Goal: Task Accomplishment & Management: Manage account settings

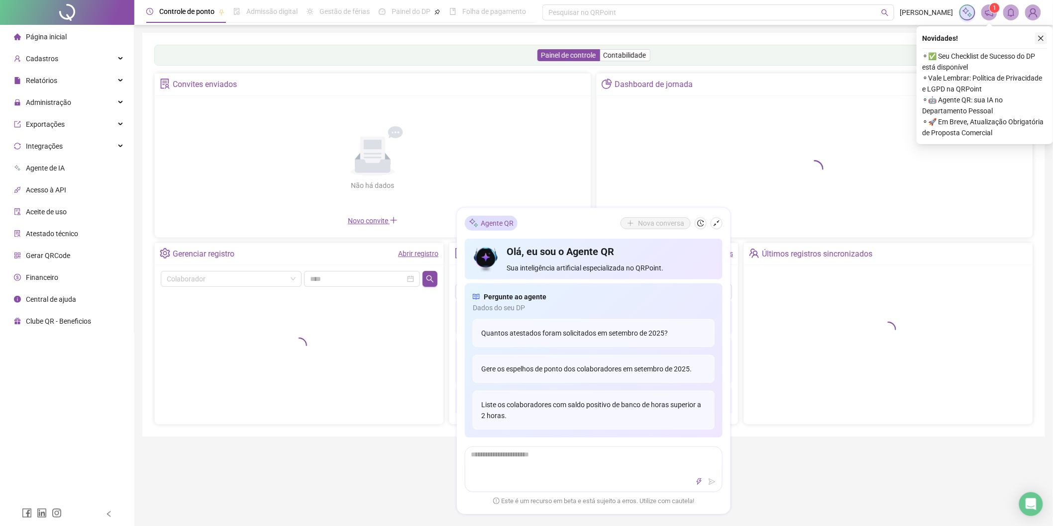
click at [1044, 36] on icon "close" at bounding box center [1040, 38] width 7 height 7
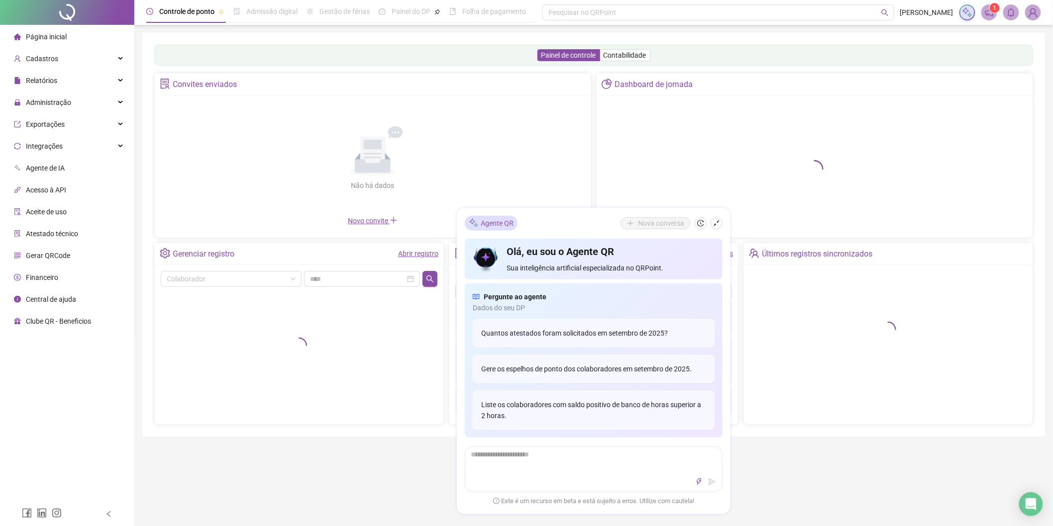
click at [68, 33] on li "Página inicial" at bounding box center [67, 37] width 130 height 20
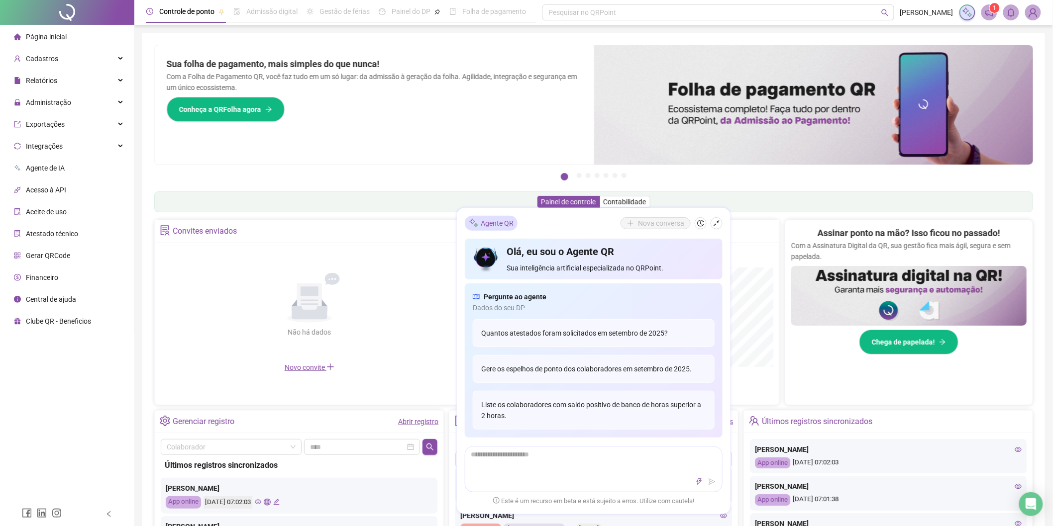
click at [88, 38] on li "Página inicial" at bounding box center [67, 37] width 130 height 20
click at [91, 57] on div "Cadastros" at bounding box center [67, 59] width 130 height 20
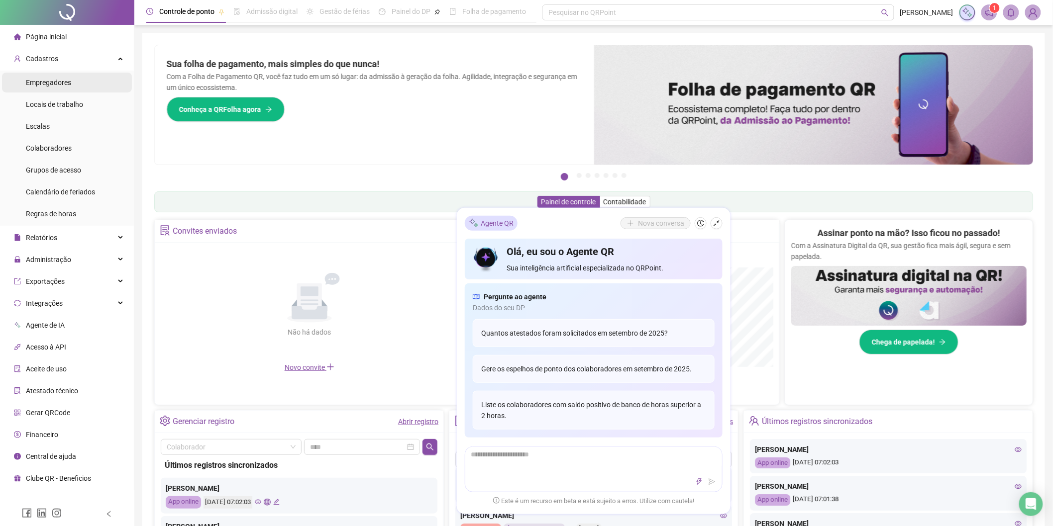
click at [68, 83] on span "Empregadores" at bounding box center [48, 83] width 45 height 8
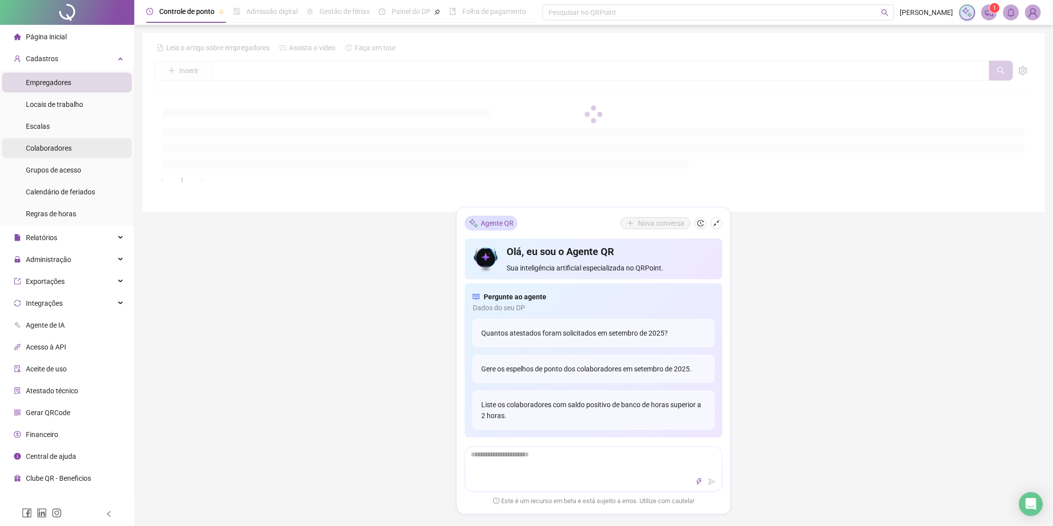
click at [70, 148] on span "Colaboradores" at bounding box center [49, 148] width 46 height 8
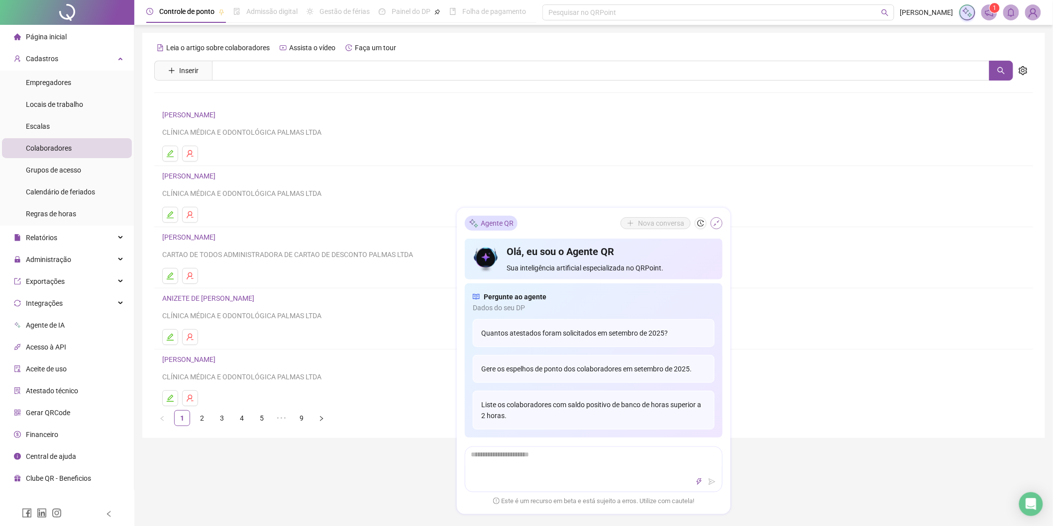
click at [712, 225] on button "button" at bounding box center [716, 223] width 12 height 12
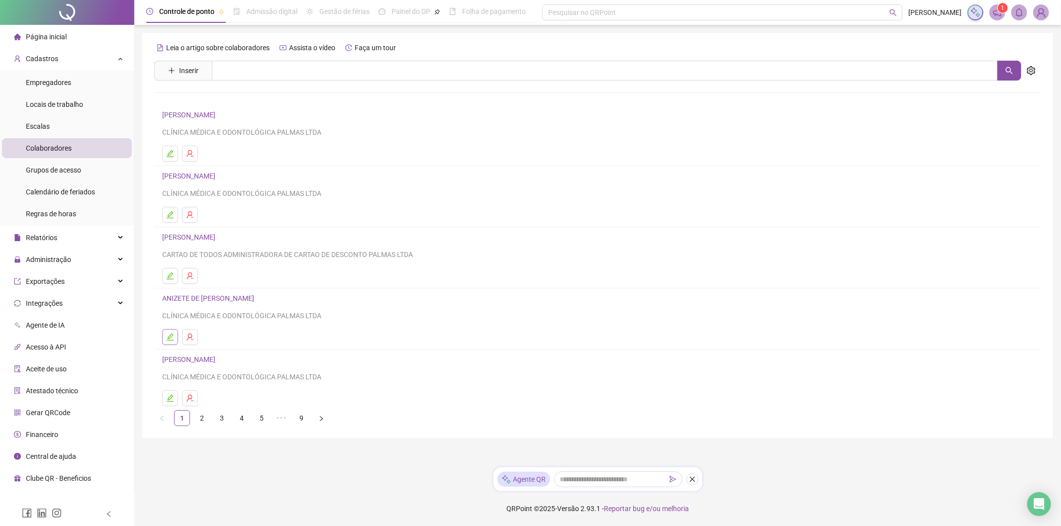
click at [176, 334] on button "button" at bounding box center [170, 337] width 16 height 16
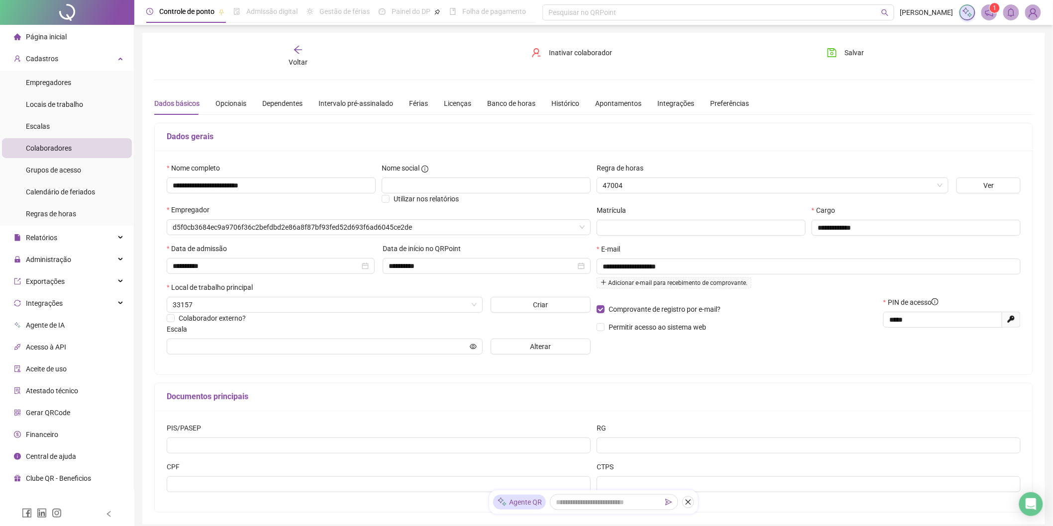
type input "**********"
click at [582, 51] on span "Inativar colaborador" at bounding box center [580, 52] width 63 height 11
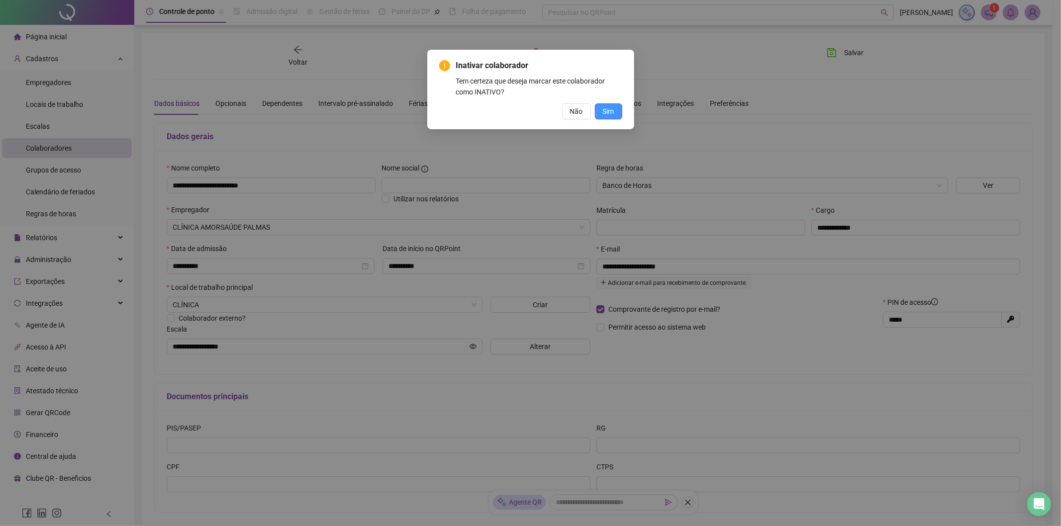
click at [609, 115] on span "Sim" at bounding box center [608, 111] width 11 height 11
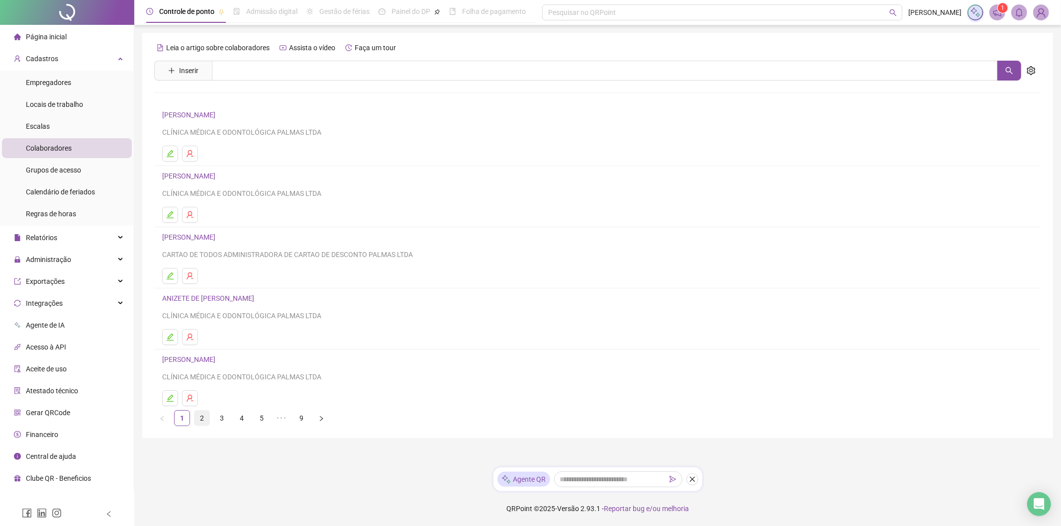
click at [196, 421] on link "2" at bounding box center [201, 418] width 15 height 15
click at [186, 418] on link "1" at bounding box center [182, 418] width 15 height 15
click at [200, 420] on link "2" at bounding box center [201, 418] width 15 height 15
click at [223, 421] on link "3" at bounding box center [221, 418] width 15 height 15
click at [243, 419] on link "4" at bounding box center [241, 418] width 15 height 15
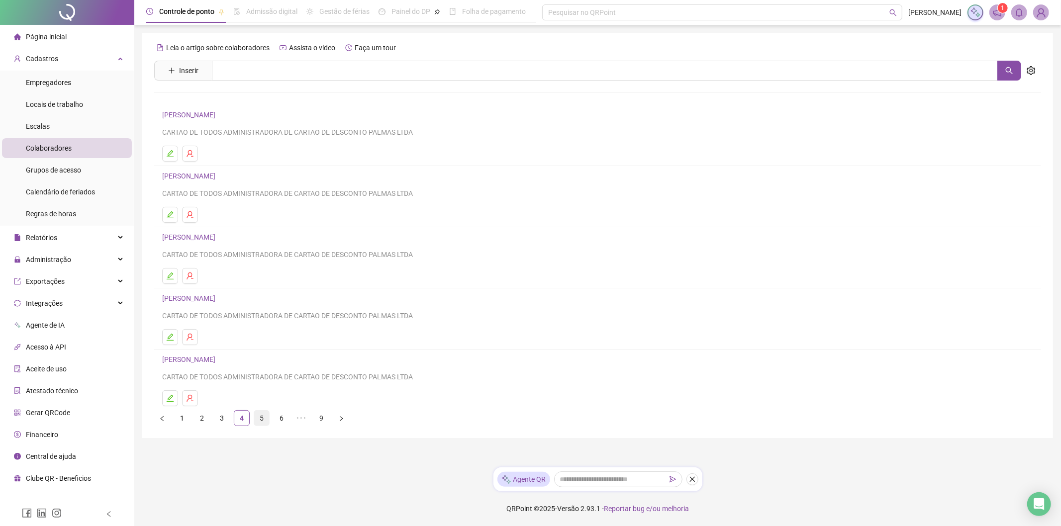
click at [262, 420] on link "5" at bounding box center [261, 418] width 15 height 15
click at [283, 420] on link "6" at bounding box center [281, 418] width 15 height 15
click at [289, 421] on li "7" at bounding box center [282, 418] width 16 height 16
click at [285, 417] on link "8" at bounding box center [281, 418] width 15 height 15
click at [305, 421] on link "9" at bounding box center [301, 418] width 15 height 15
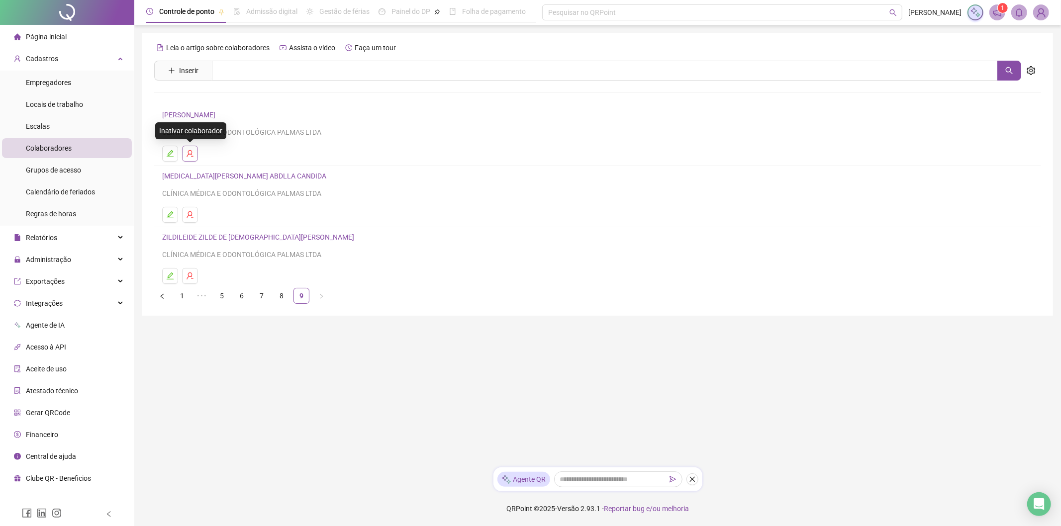
click at [189, 154] on icon "user-delete" at bounding box center [190, 153] width 6 height 7
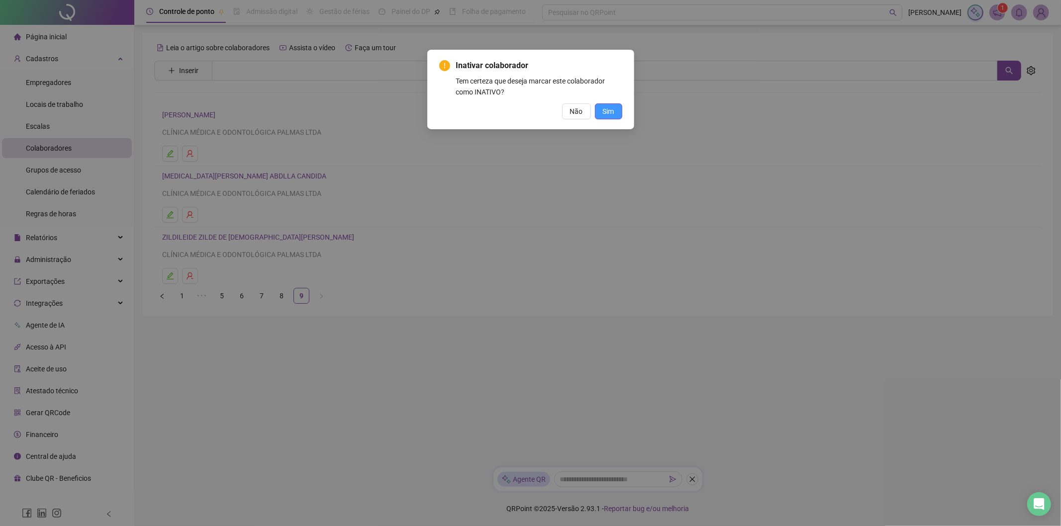
click at [609, 109] on span "Sim" at bounding box center [608, 111] width 11 height 11
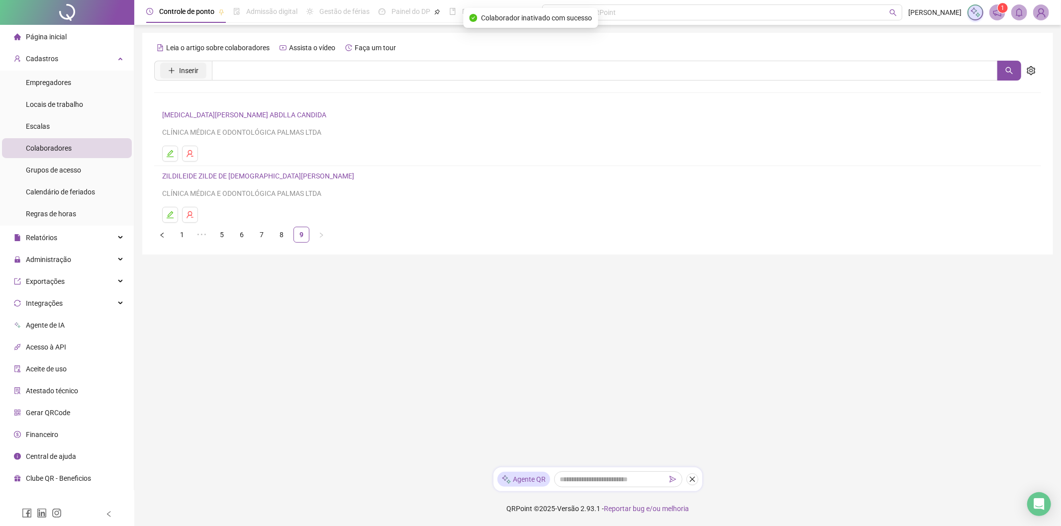
click at [177, 72] on button "Inserir" at bounding box center [183, 71] width 46 height 16
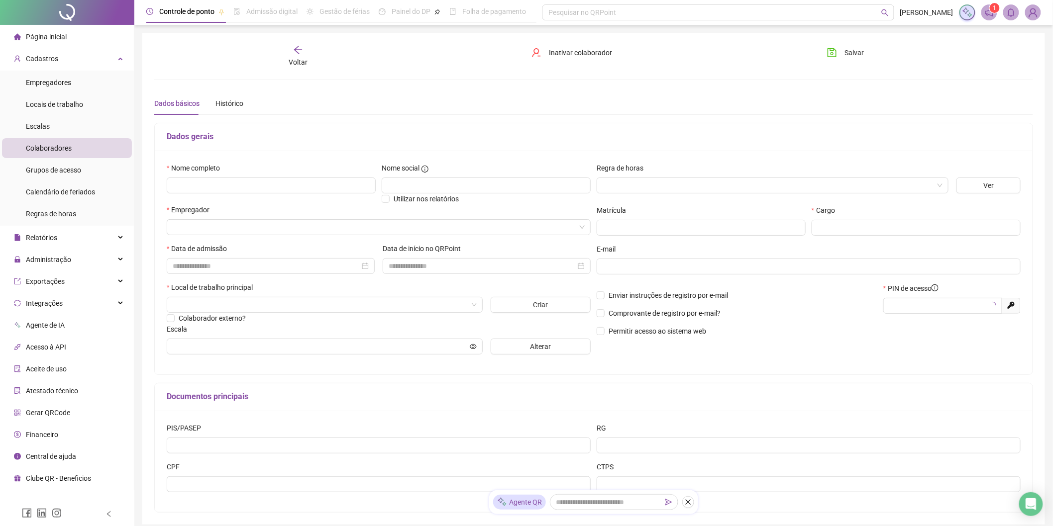
type input "*****"
click at [245, 181] on input "text" at bounding box center [271, 186] width 209 height 16
paste input "**********"
type input "**********"
click at [246, 218] on div "Empregador" at bounding box center [379, 211] width 424 height 15
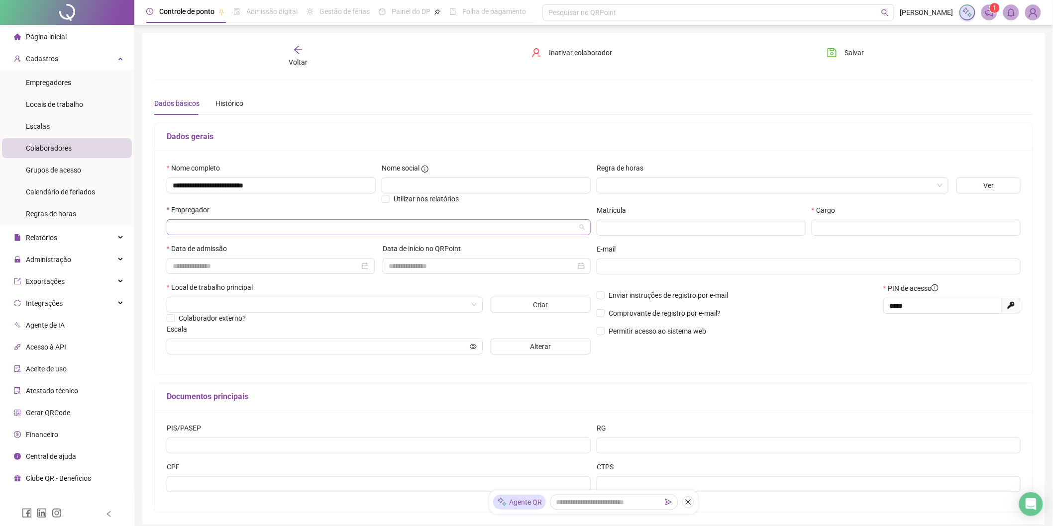
click at [246, 222] on input "search" at bounding box center [374, 227] width 403 height 15
click at [228, 279] on div "CLÍNICA AMORSAÚDE PALMAS" at bounding box center [379, 279] width 408 height 11
click at [254, 264] on input at bounding box center [266, 266] width 187 height 11
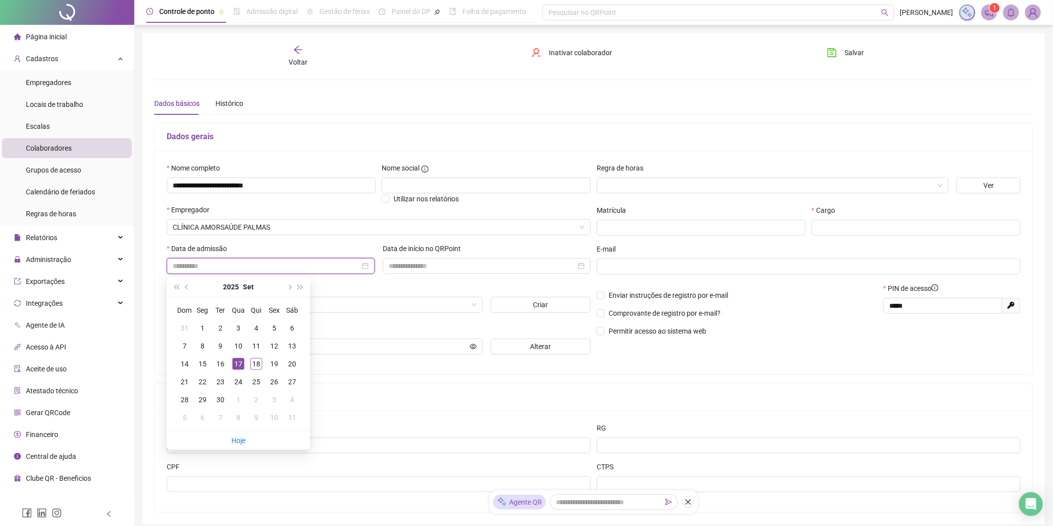
type input "**********"
click at [238, 362] on div "17" at bounding box center [238, 364] width 12 height 12
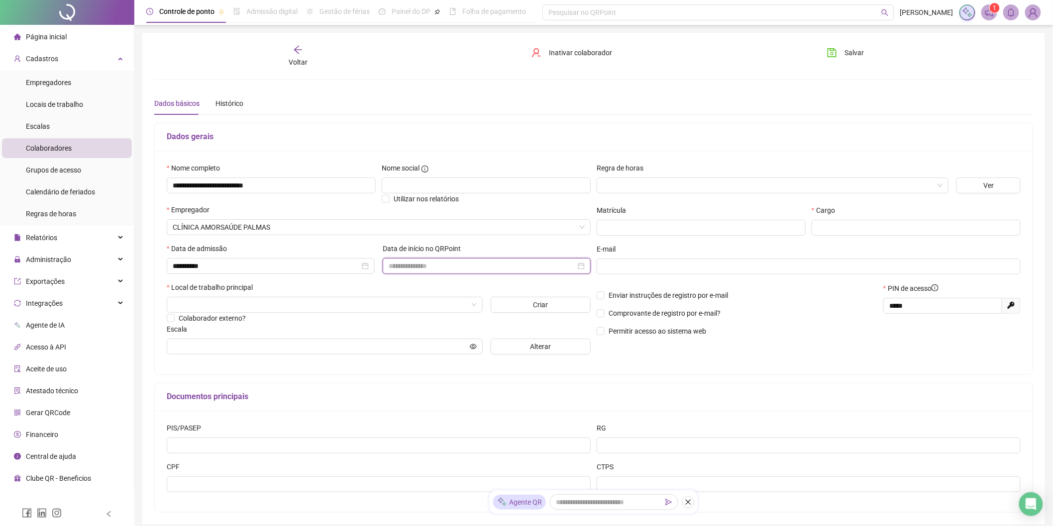
click at [425, 267] on input at bounding box center [481, 266] width 187 height 11
type input "**********"
click at [454, 367] on div "17" at bounding box center [454, 364] width 12 height 12
click at [255, 304] on input "search" at bounding box center [320, 304] width 295 height 15
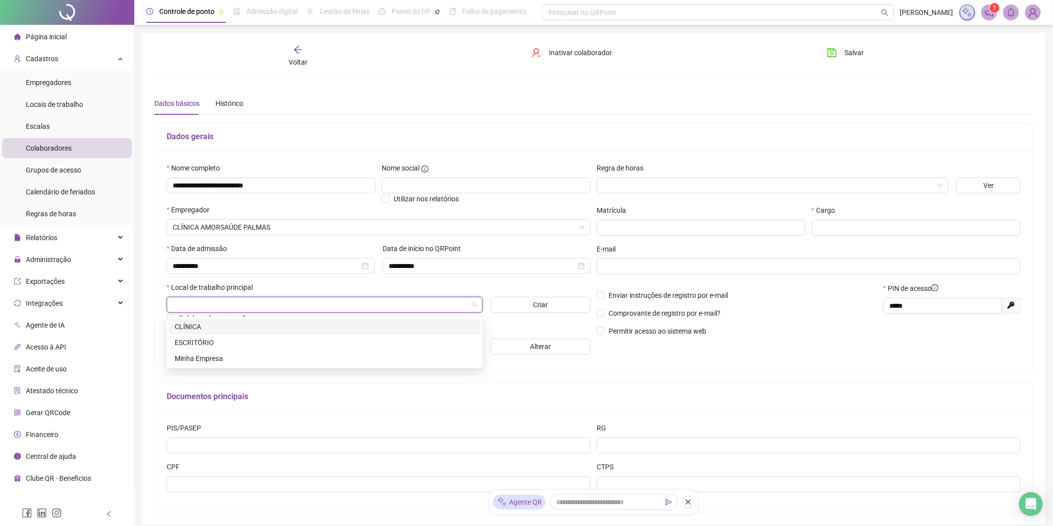
click at [196, 326] on div "CLÍNICA" at bounding box center [325, 326] width 300 height 11
click at [217, 348] on input "text" at bounding box center [320, 346] width 295 height 11
click at [474, 347] on icon "eye" at bounding box center [473, 346] width 7 height 7
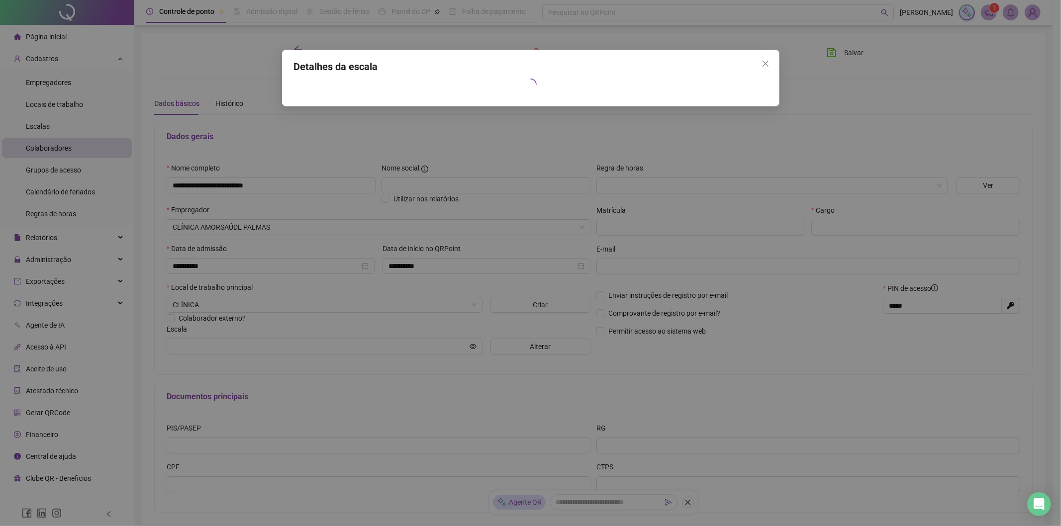
click at [768, 312] on div "Detalhes da escala" at bounding box center [530, 263] width 1061 height 526
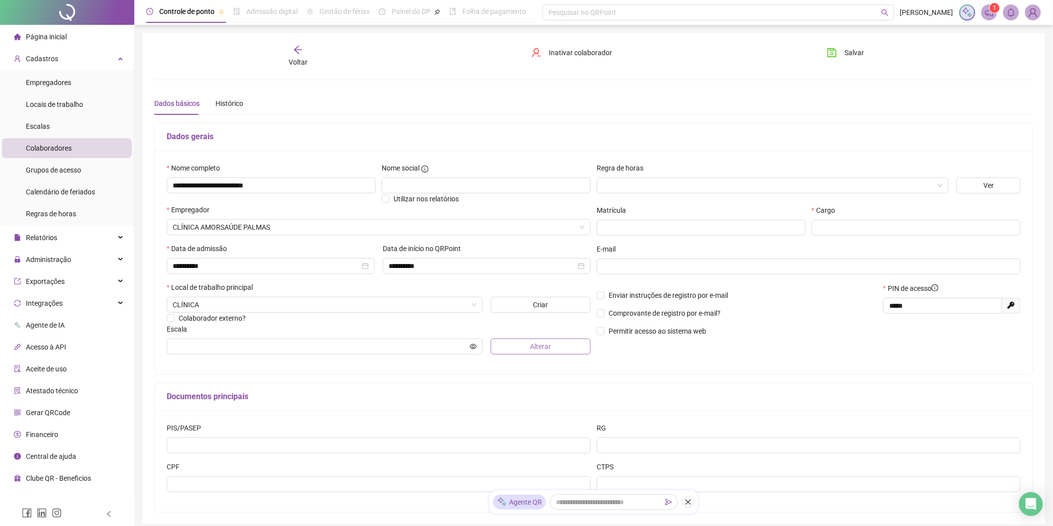
click at [545, 345] on span "Alterar" at bounding box center [540, 346] width 21 height 11
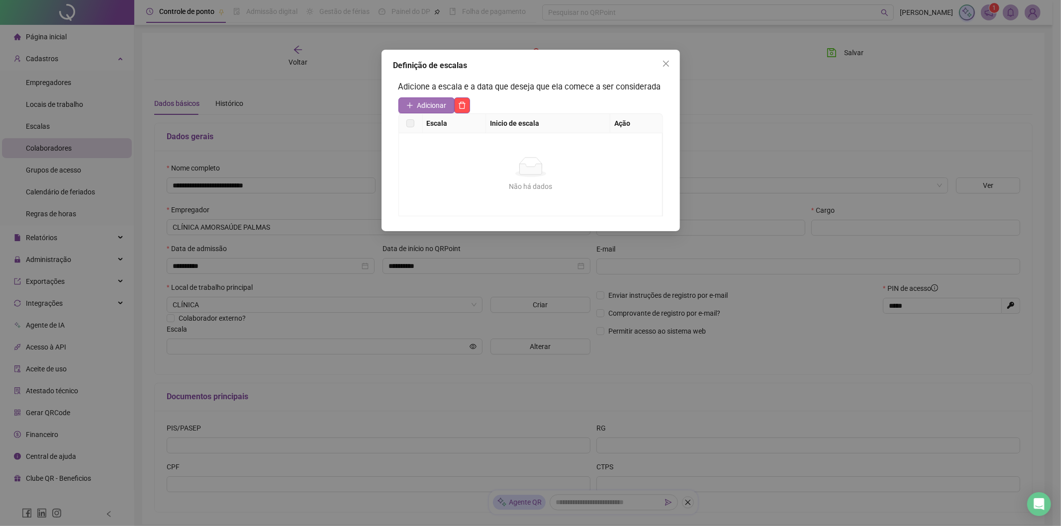
click at [429, 103] on span "Adicionar" at bounding box center [431, 105] width 29 height 11
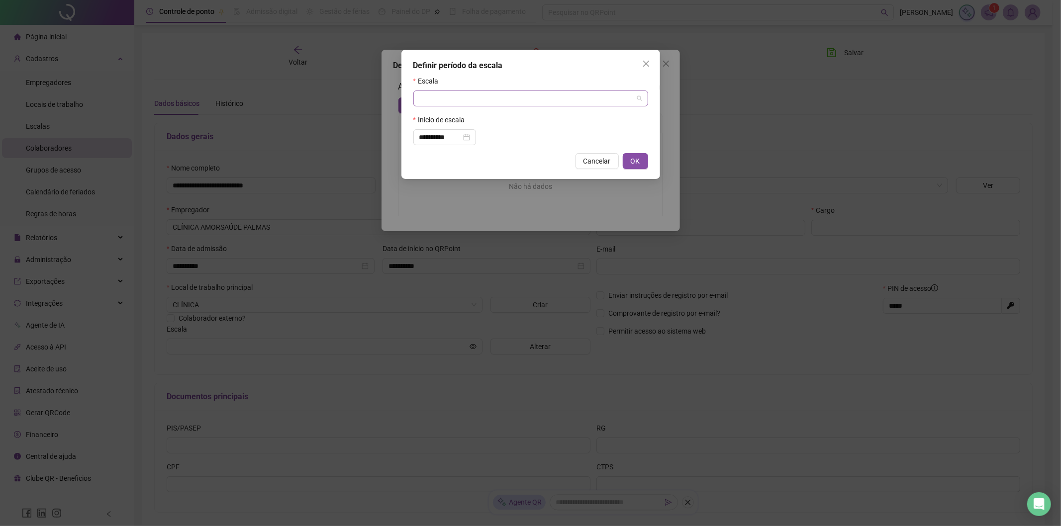
click at [444, 99] on input "search" at bounding box center [526, 98] width 214 height 15
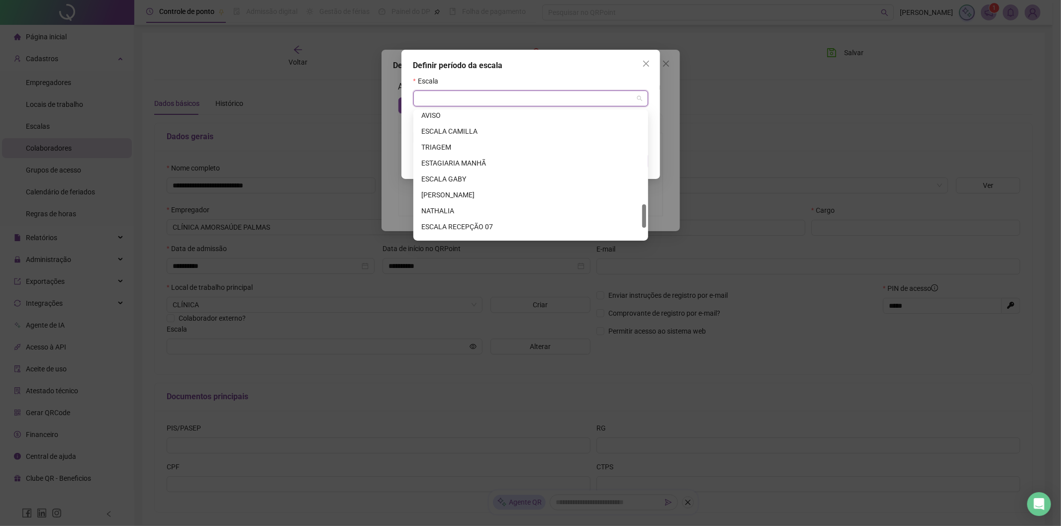
scroll to position [553, 0]
click at [484, 173] on div "ESCALA RECEPÇÃO 07" at bounding box center [530, 171] width 219 height 11
click at [471, 93] on input "search" at bounding box center [526, 98] width 214 height 15
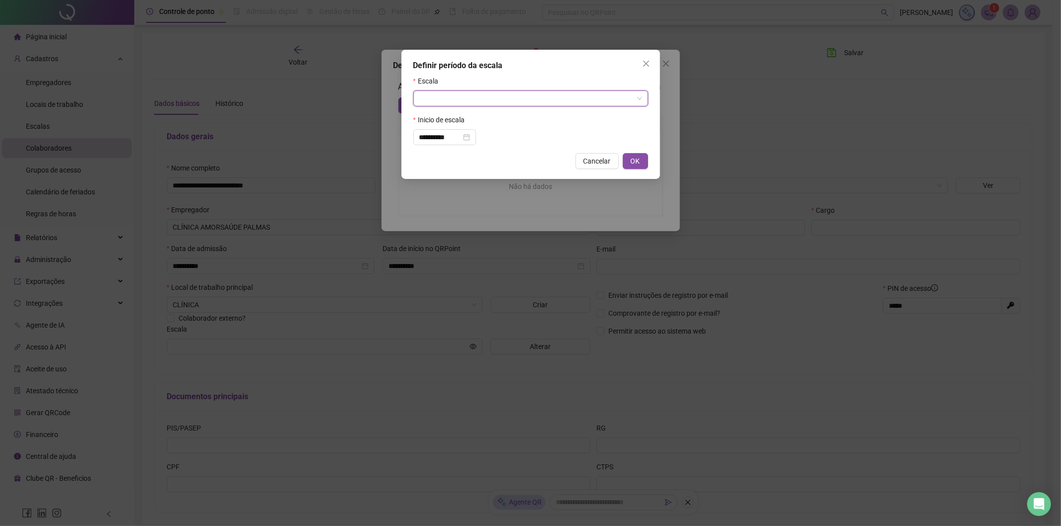
click at [465, 102] on input "search" at bounding box center [526, 98] width 214 height 15
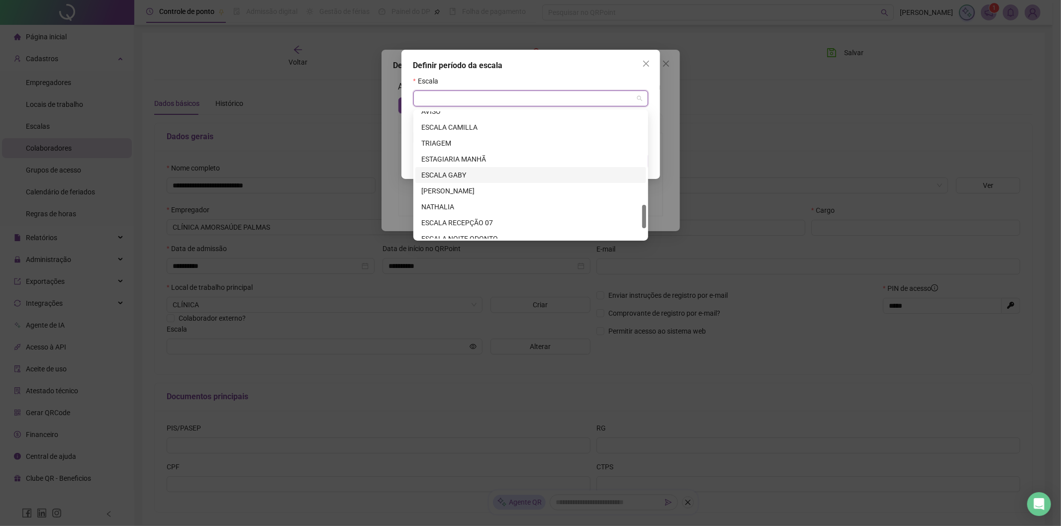
scroll to position [446, 0]
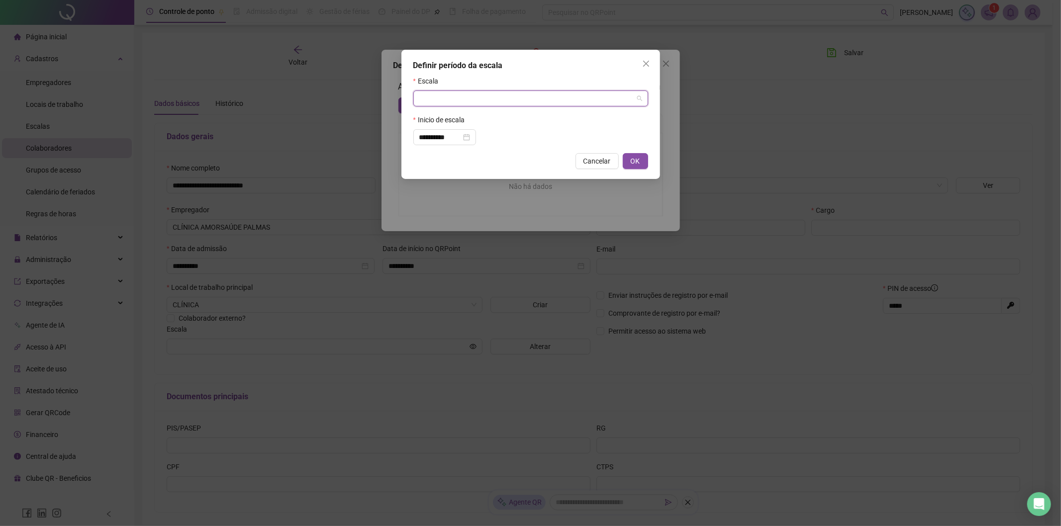
click at [431, 98] on input "search" at bounding box center [526, 98] width 214 height 15
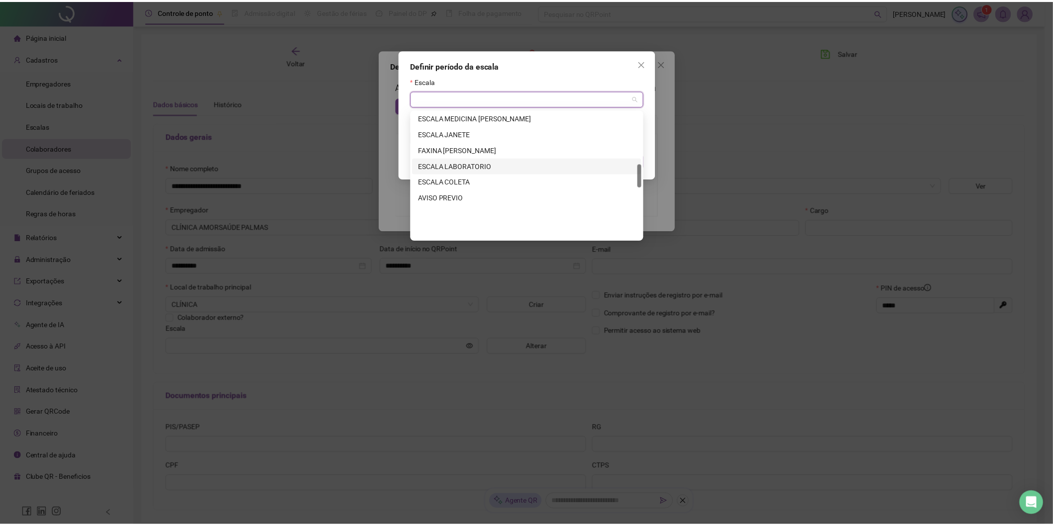
scroll to position [281, 0]
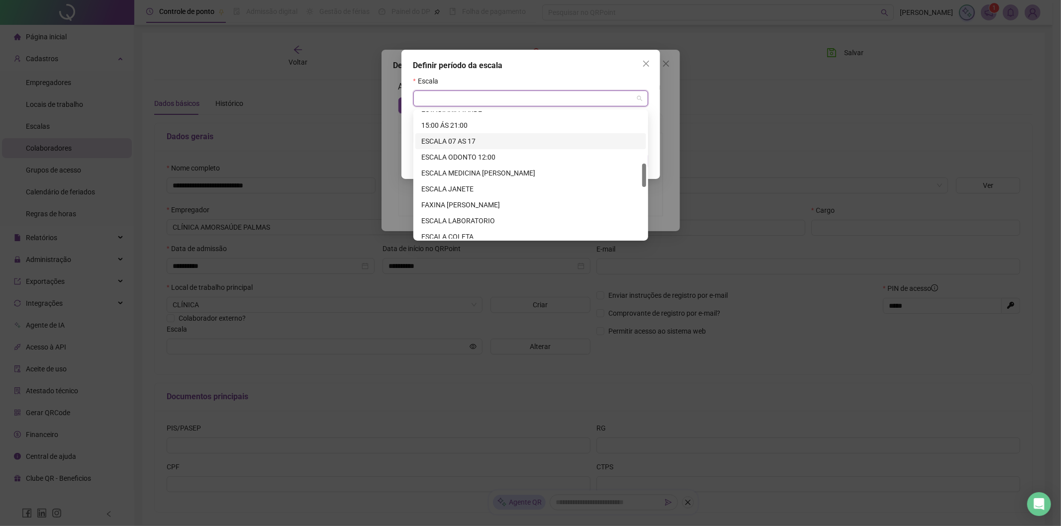
click at [476, 142] on div "ESCALA 07 AS 17" at bounding box center [530, 141] width 219 height 11
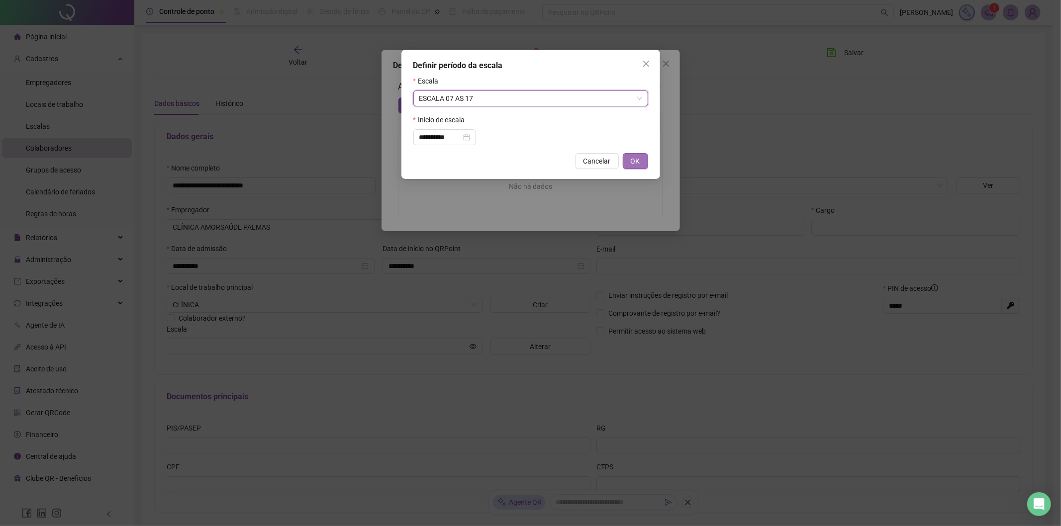
click at [640, 163] on button "OK" at bounding box center [635, 161] width 25 height 16
type input "**********"
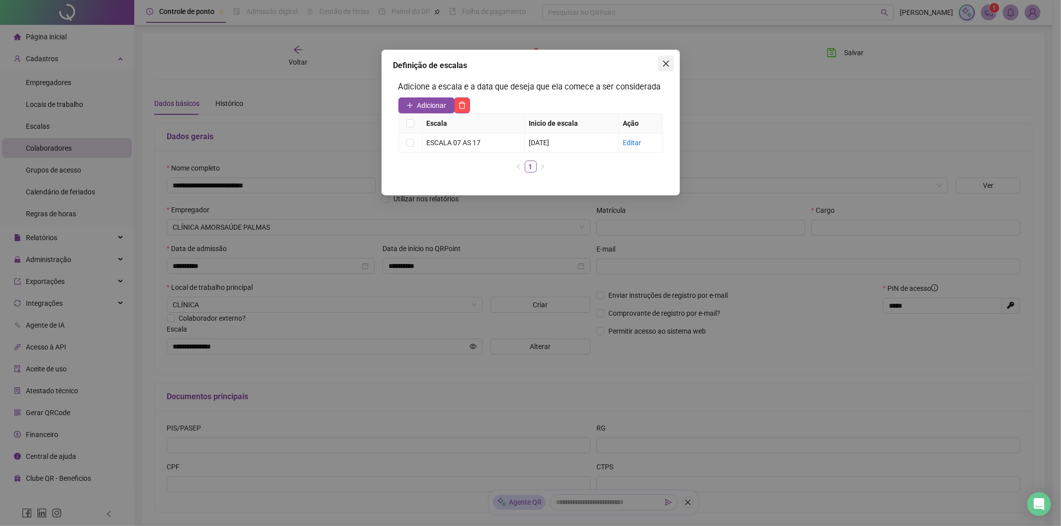
click at [668, 63] on icon "close" at bounding box center [666, 64] width 8 height 8
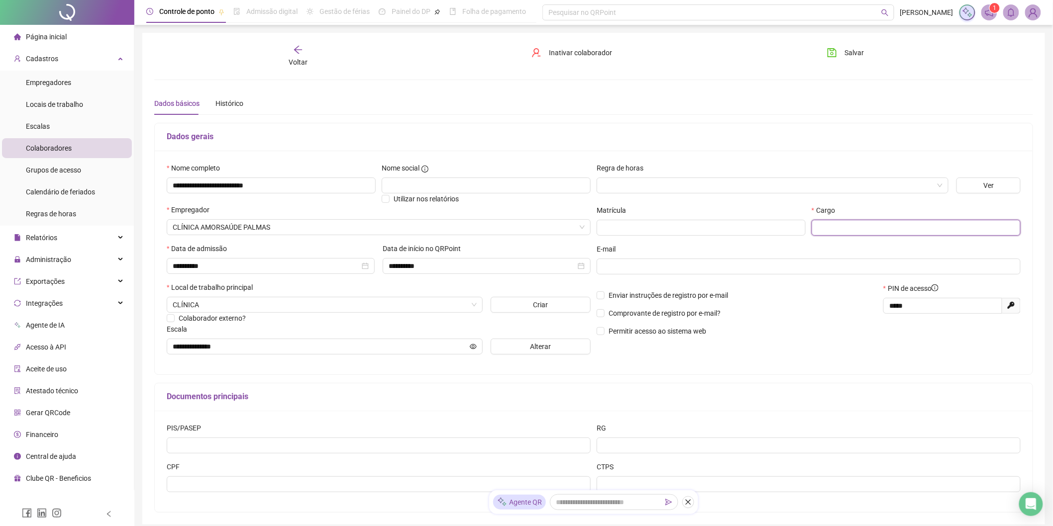
click at [851, 220] on input "text" at bounding box center [915, 228] width 209 height 16
type input "**********"
click at [898, 209] on div "Cargo" at bounding box center [915, 212] width 209 height 15
click at [671, 182] on input "search" at bounding box center [767, 185] width 331 height 15
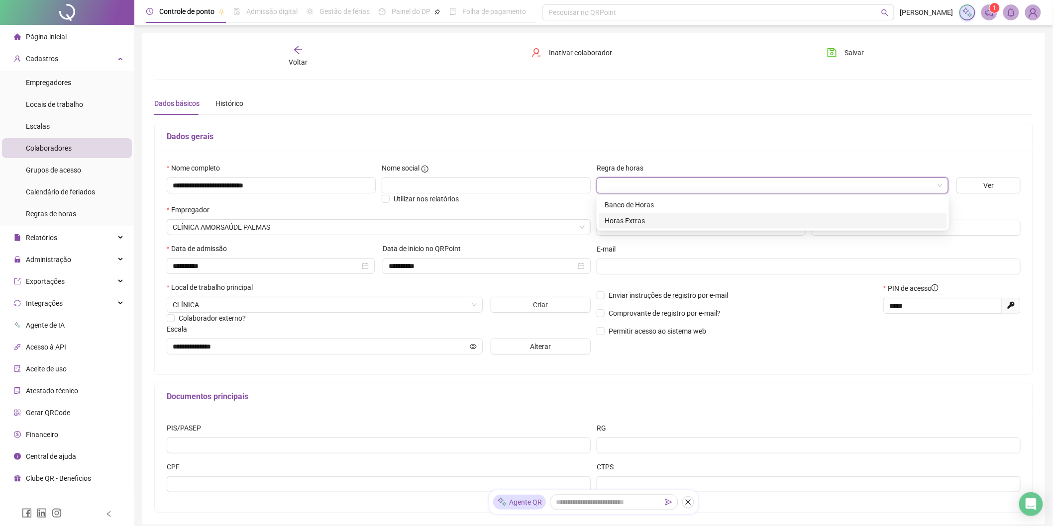
click at [648, 217] on div "Horas Extras" at bounding box center [772, 220] width 336 height 11
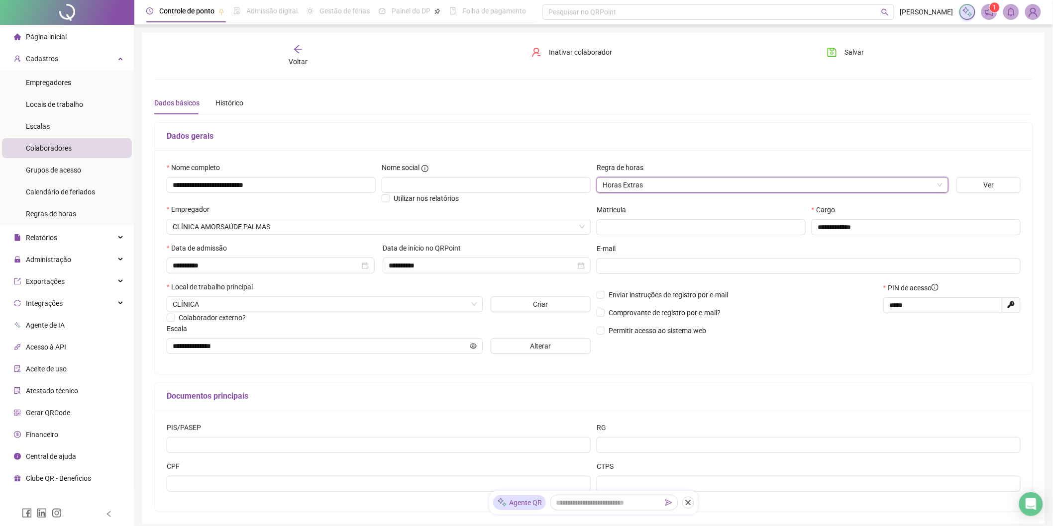
scroll to position [0, 0]
click at [851, 51] on span "Salvar" at bounding box center [854, 52] width 19 height 11
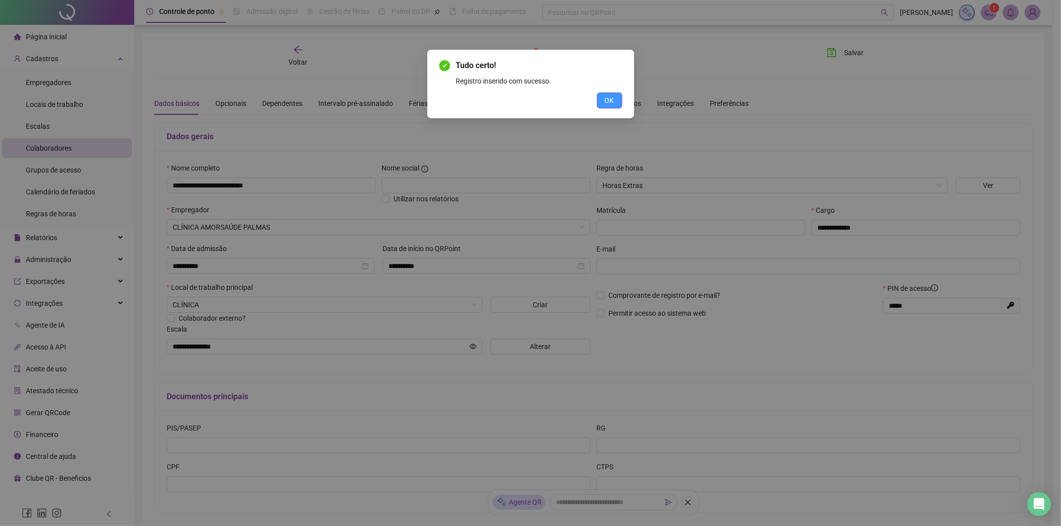
click at [606, 103] on span "OK" at bounding box center [609, 100] width 9 height 11
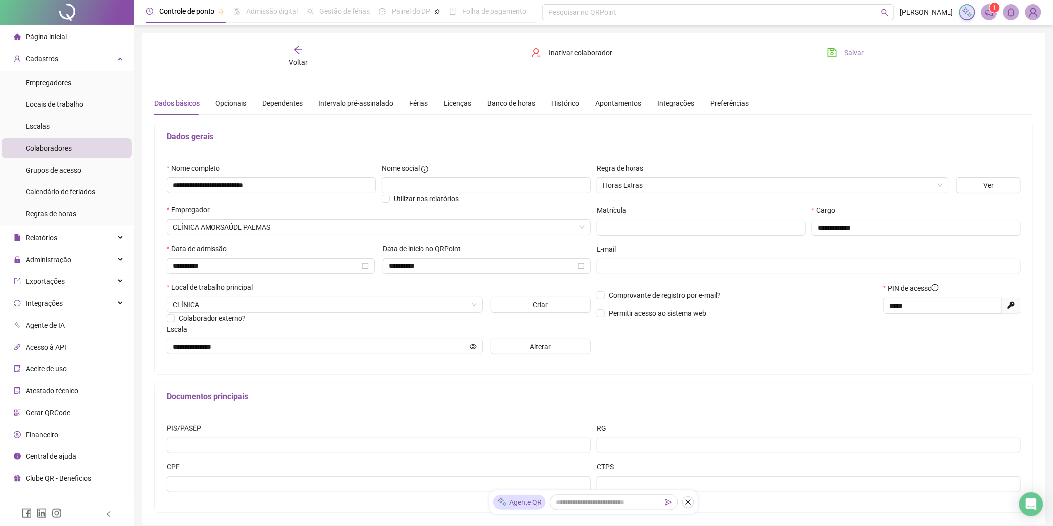
click at [849, 56] on span "Salvar" at bounding box center [854, 52] width 19 height 11
click at [37, 157] on div "Colaboradores" at bounding box center [49, 148] width 46 height 20
click at [51, 137] on ul "Empregadores Locais de trabalho Escalas Colaboradores Grupos de acesso Calendár…" at bounding box center [67, 148] width 134 height 155
click at [44, 129] on span "Escalas" at bounding box center [38, 126] width 24 height 8
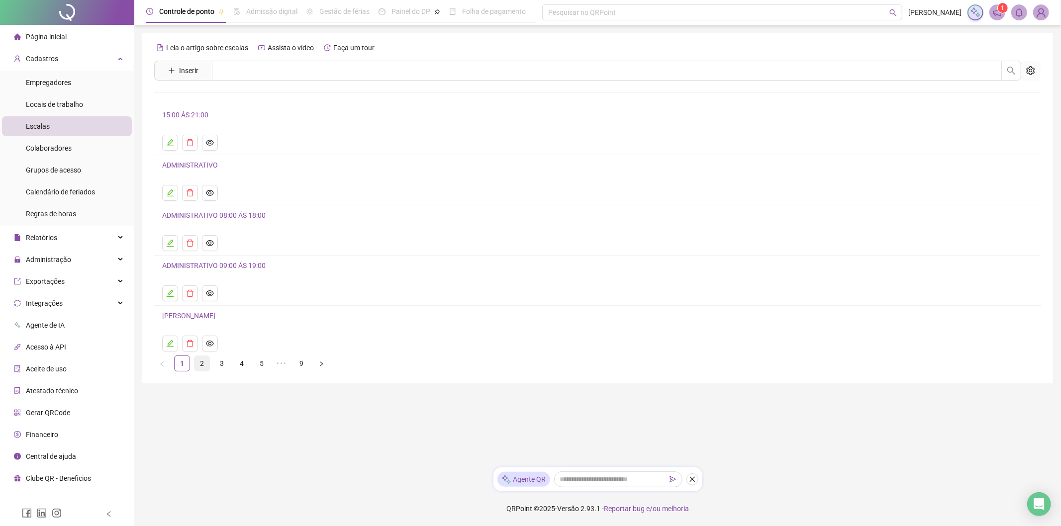
click at [202, 364] on link "2" at bounding box center [201, 363] width 15 height 15
click at [229, 362] on link "3" at bounding box center [221, 363] width 15 height 15
click at [173, 241] on icon "edit" at bounding box center [170, 243] width 8 height 8
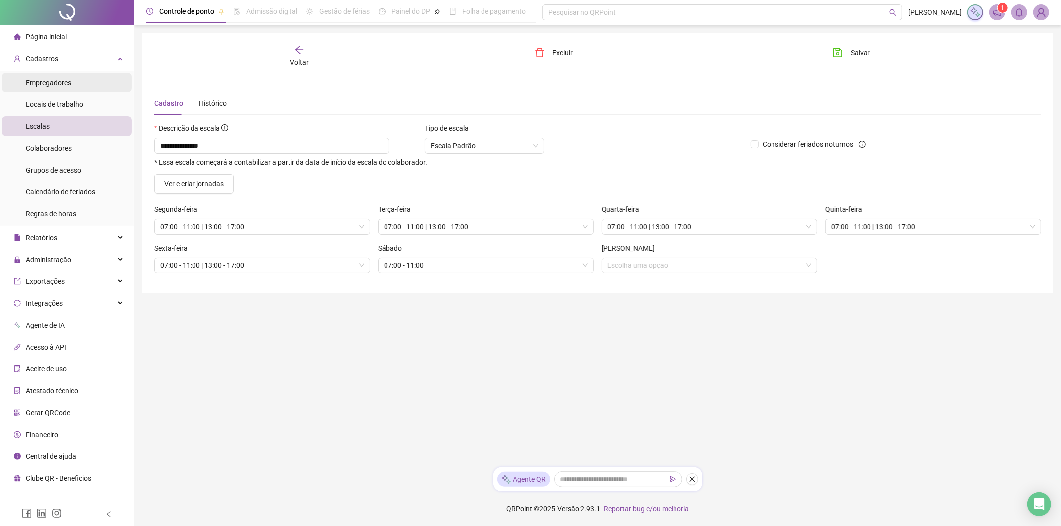
click at [53, 86] on span "Empregadores" at bounding box center [48, 83] width 45 height 8
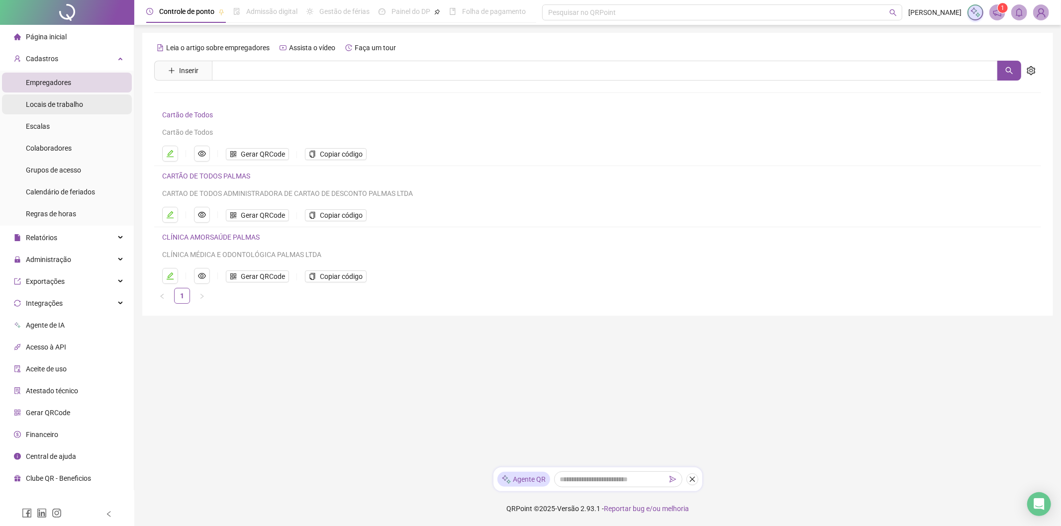
click at [52, 108] on span "Locais de trabalho" at bounding box center [54, 104] width 57 height 8
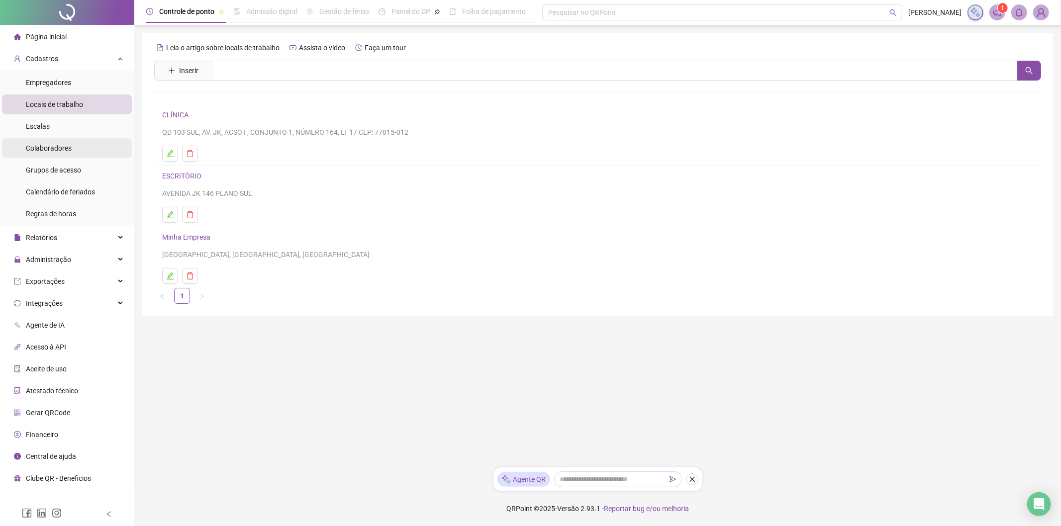
click at [51, 140] on div "Colaboradores" at bounding box center [49, 148] width 46 height 20
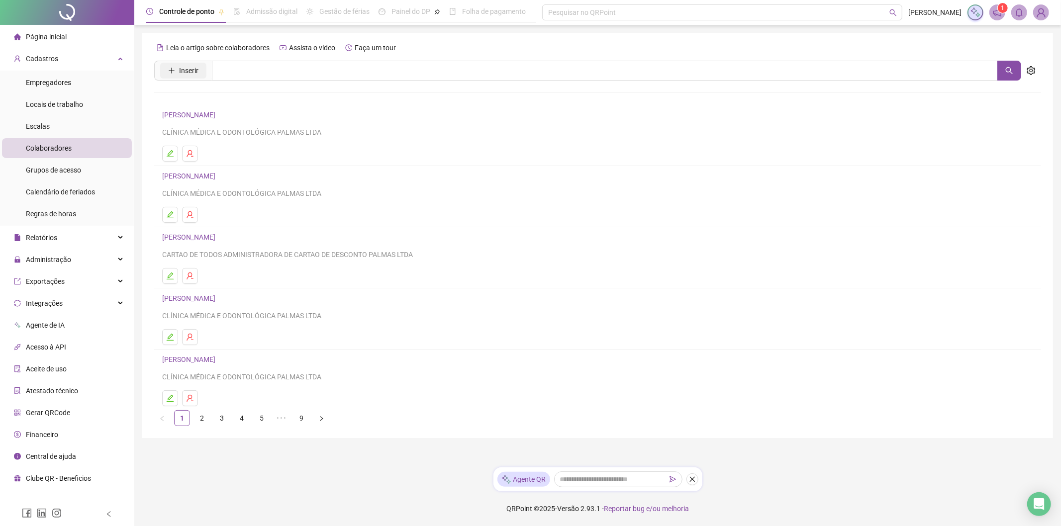
click at [181, 67] on span "Inserir" at bounding box center [188, 70] width 19 height 11
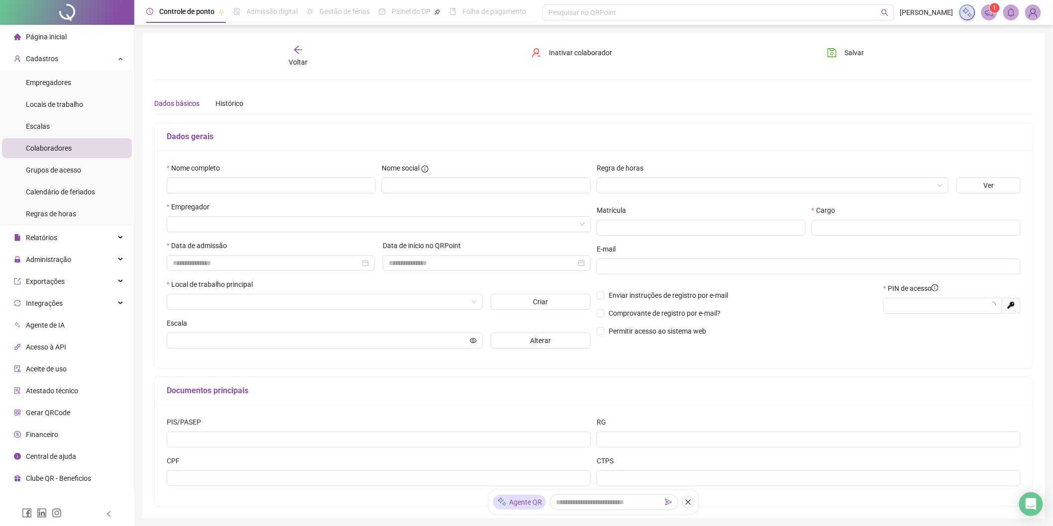
type input "*****"
click at [182, 180] on input "text" at bounding box center [271, 186] width 209 height 16
paste input "**********"
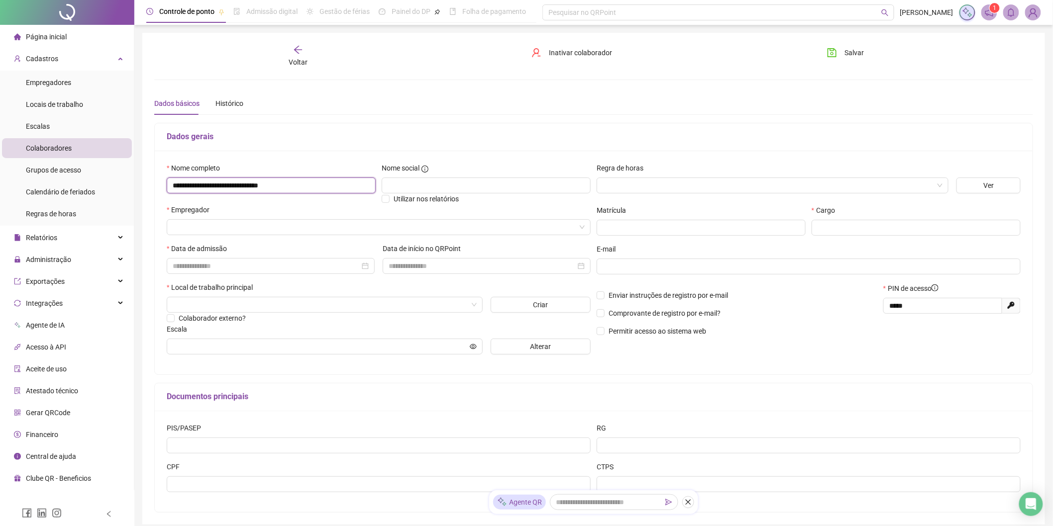
type input "**********"
click at [328, 148] on div "Dados gerais" at bounding box center [593, 137] width 877 height 28
click at [195, 224] on input "search" at bounding box center [374, 227] width 403 height 15
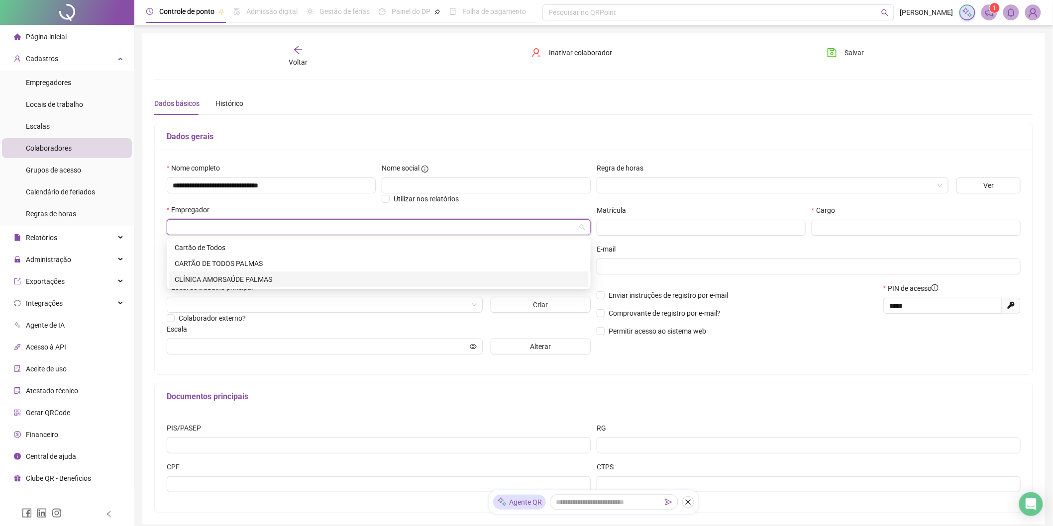
click at [245, 279] on div "CLÍNICA AMORSAÚDE PALMAS" at bounding box center [379, 279] width 408 height 11
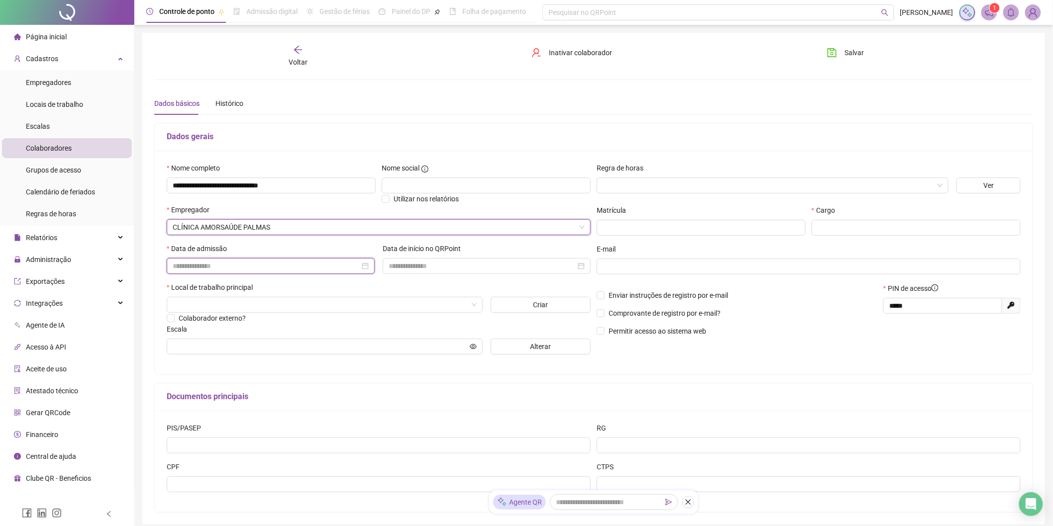
click at [210, 267] on input at bounding box center [266, 266] width 187 height 11
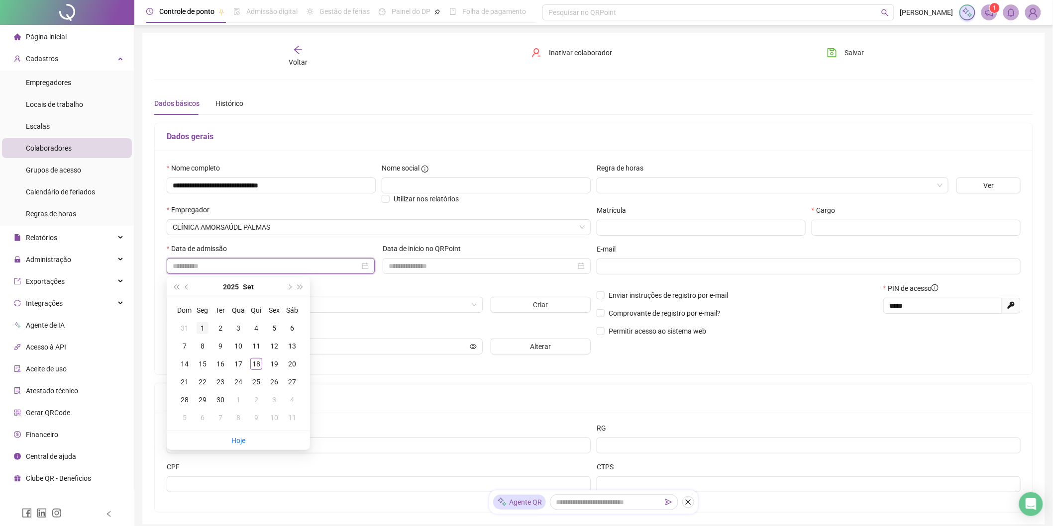
type input "**********"
click at [390, 289] on div "Local de trabalho principal" at bounding box center [379, 289] width 424 height 15
click at [216, 307] on input "search" at bounding box center [320, 304] width 295 height 15
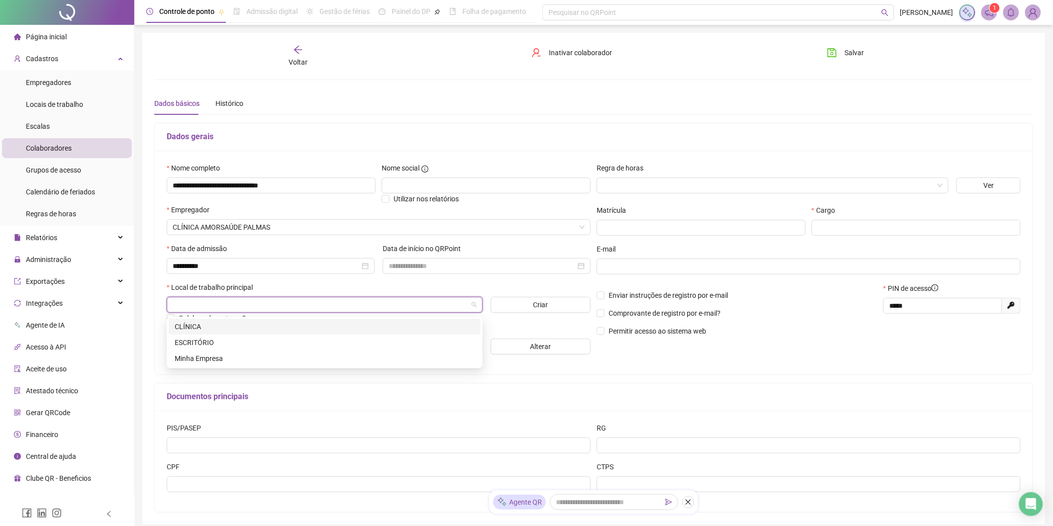
click at [210, 322] on div "CLÍNICA" at bounding box center [325, 326] width 300 height 11
click at [211, 345] on input "text" at bounding box center [320, 346] width 295 height 11
click at [514, 349] on button "Alterar" at bounding box center [540, 347] width 100 height 16
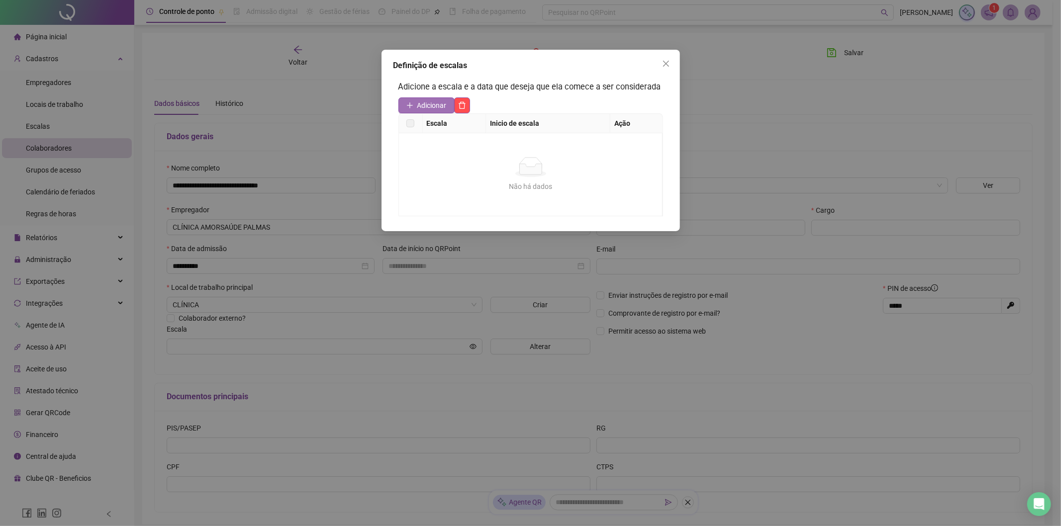
click at [421, 100] on span "Adicionar" at bounding box center [431, 105] width 29 height 11
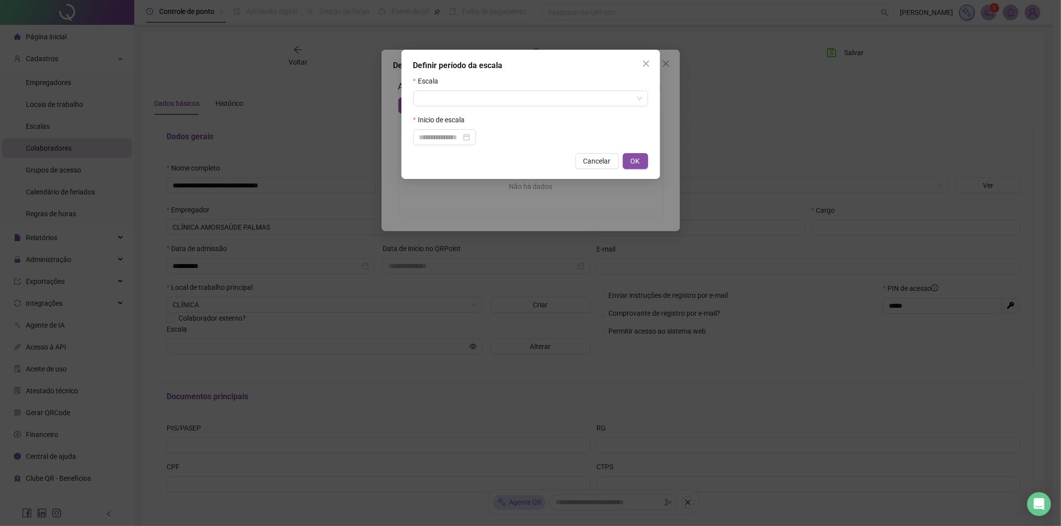
click at [449, 90] on div "Escala" at bounding box center [530, 83] width 235 height 15
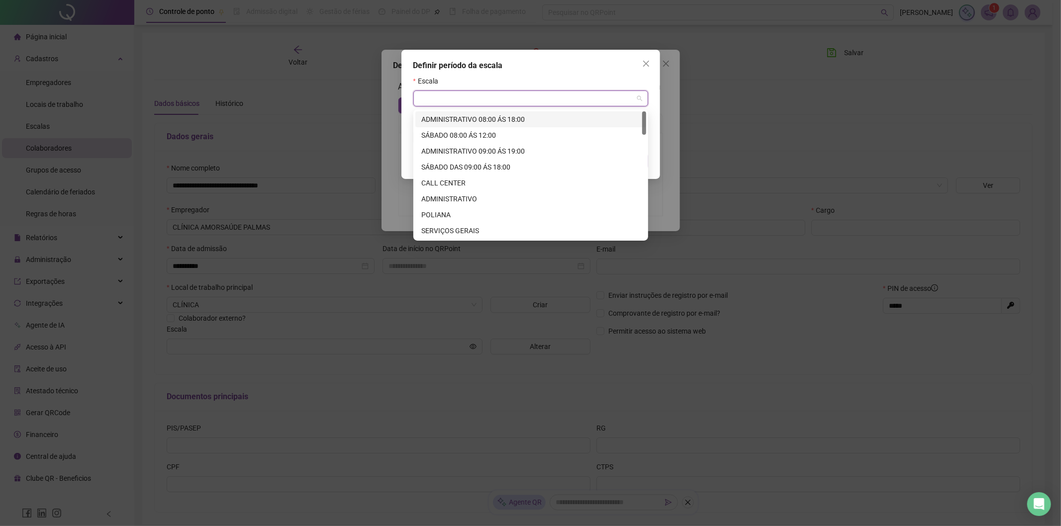
click at [450, 96] on input "search" at bounding box center [526, 98] width 214 height 15
click at [511, 114] on div "ADMINISTRATIVO 08:00 ÁS 18:00" at bounding box center [530, 119] width 219 height 11
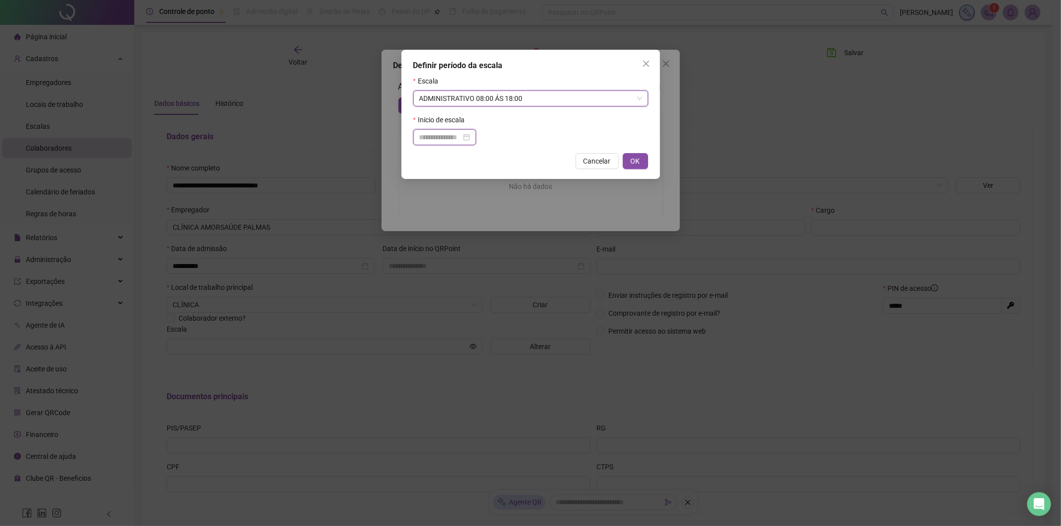
click at [438, 135] on input at bounding box center [440, 137] width 42 height 11
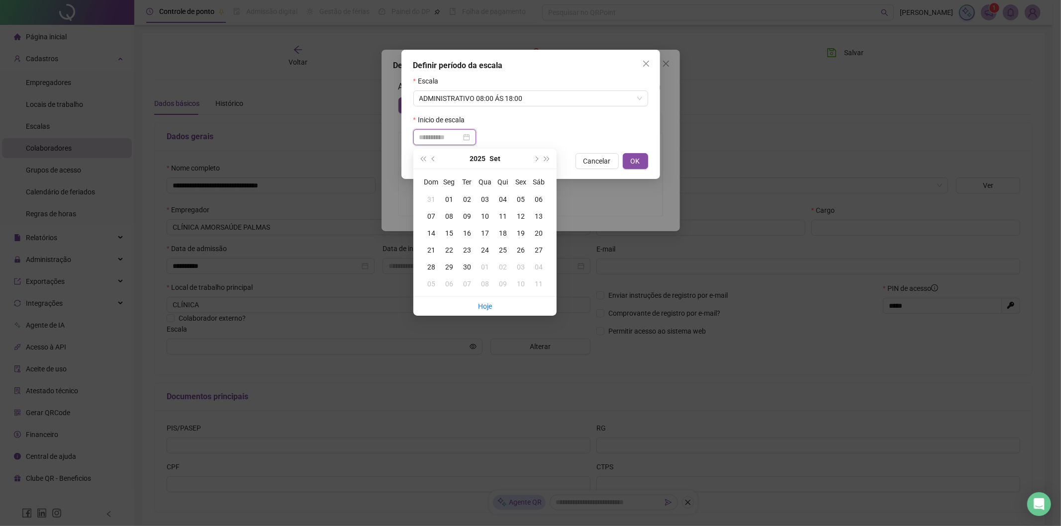
type input "**********"
click at [483, 232] on div "17" at bounding box center [485, 233] width 18 height 11
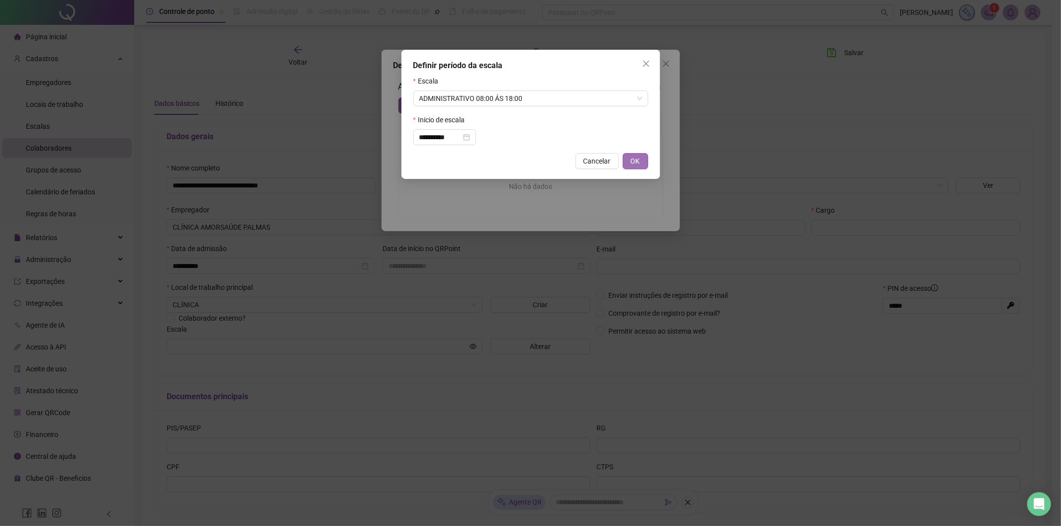
click at [633, 163] on span "OK" at bounding box center [635, 161] width 9 height 11
type input "**********"
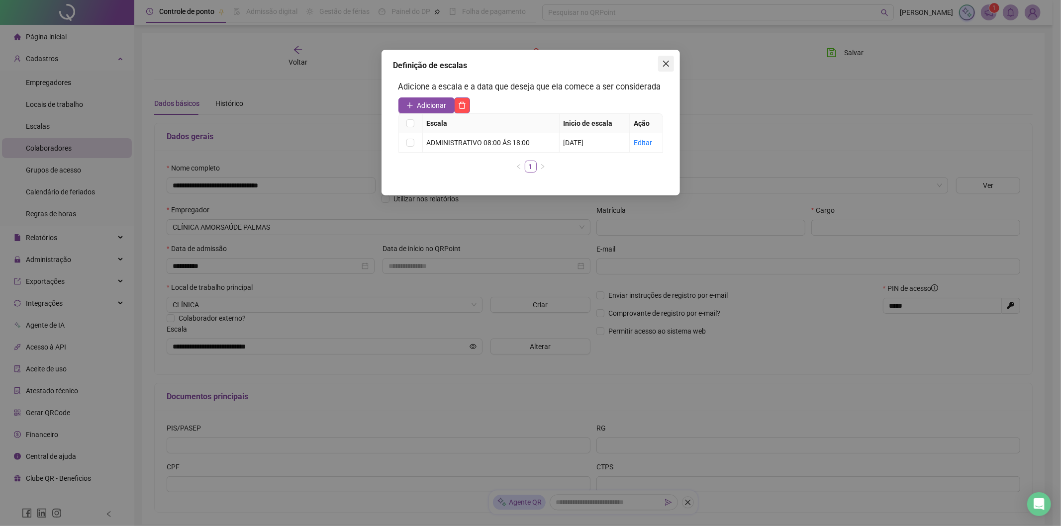
click at [668, 62] on icon "close" at bounding box center [666, 64] width 8 height 8
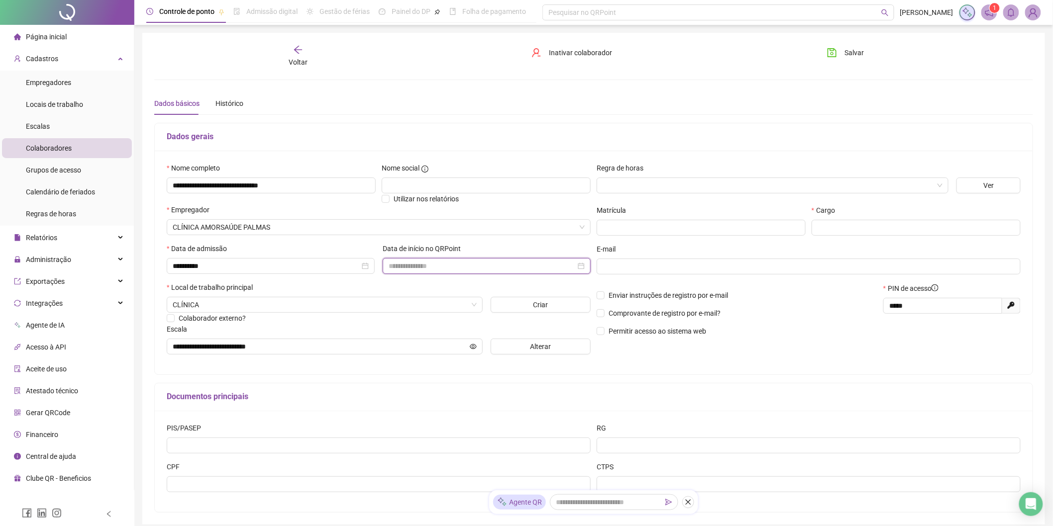
click at [443, 267] on input at bounding box center [481, 266] width 187 height 11
type input "**********"
click at [452, 366] on div "17" at bounding box center [454, 364] width 12 height 12
click at [843, 230] on input "text" at bounding box center [915, 228] width 209 height 16
type input "**********"
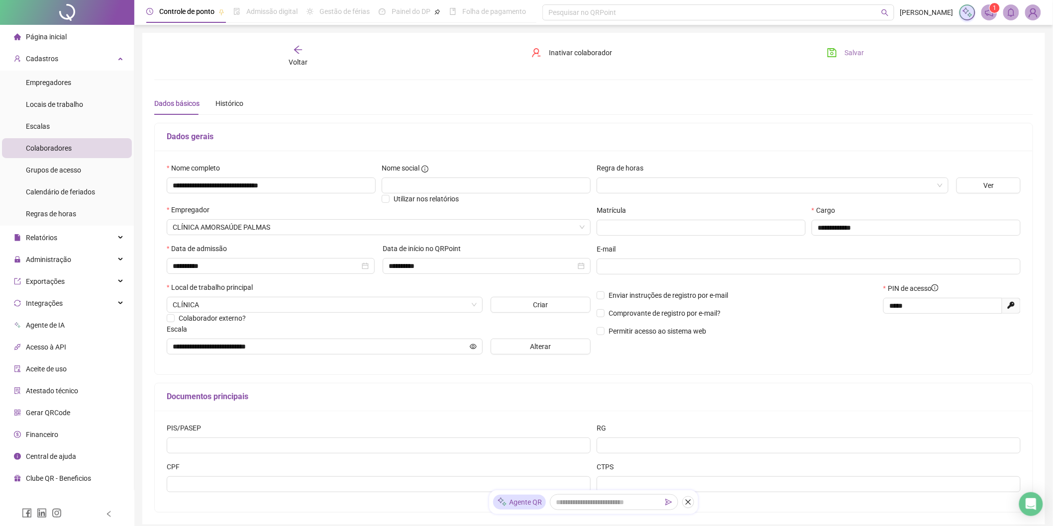
click at [849, 47] on span "Salvar" at bounding box center [854, 52] width 19 height 11
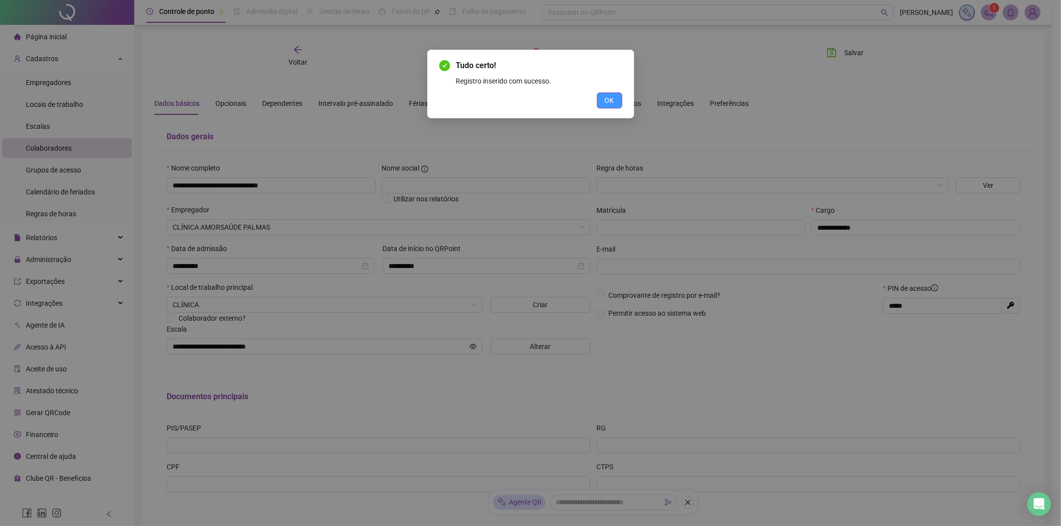
click at [605, 101] on span "OK" at bounding box center [609, 100] width 9 height 11
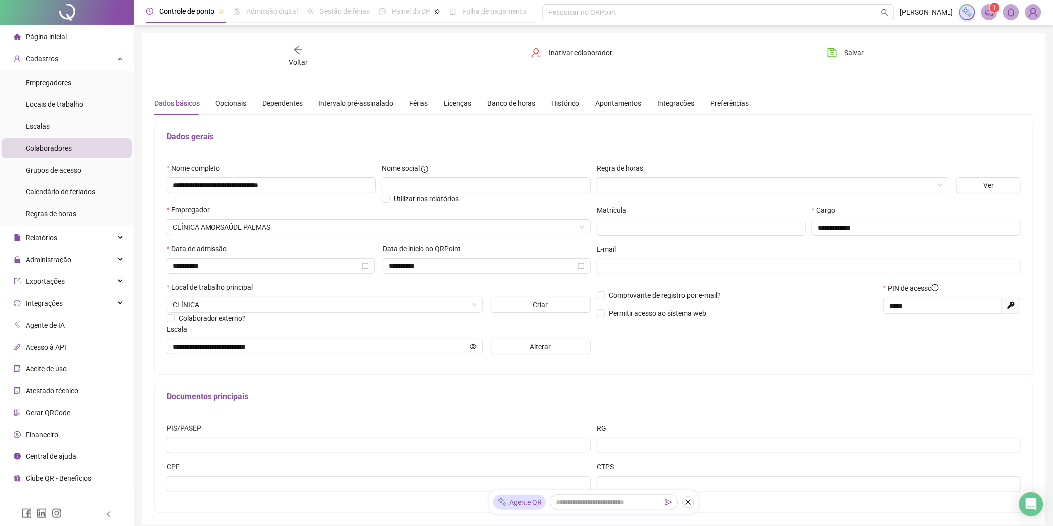
click at [303, 58] on span "Voltar" at bounding box center [297, 62] width 19 height 8
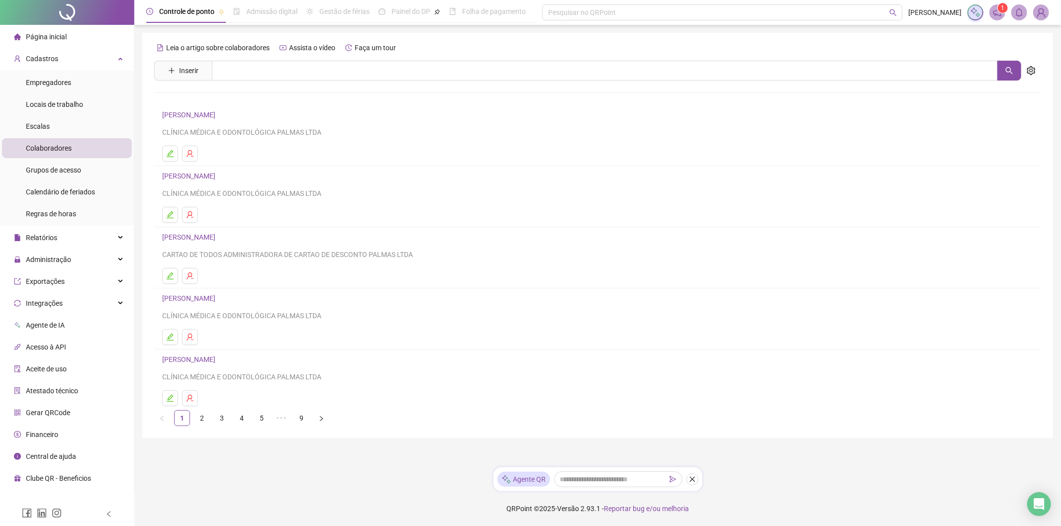
click at [42, 415] on span "Gerar QRCode" at bounding box center [48, 413] width 44 height 8
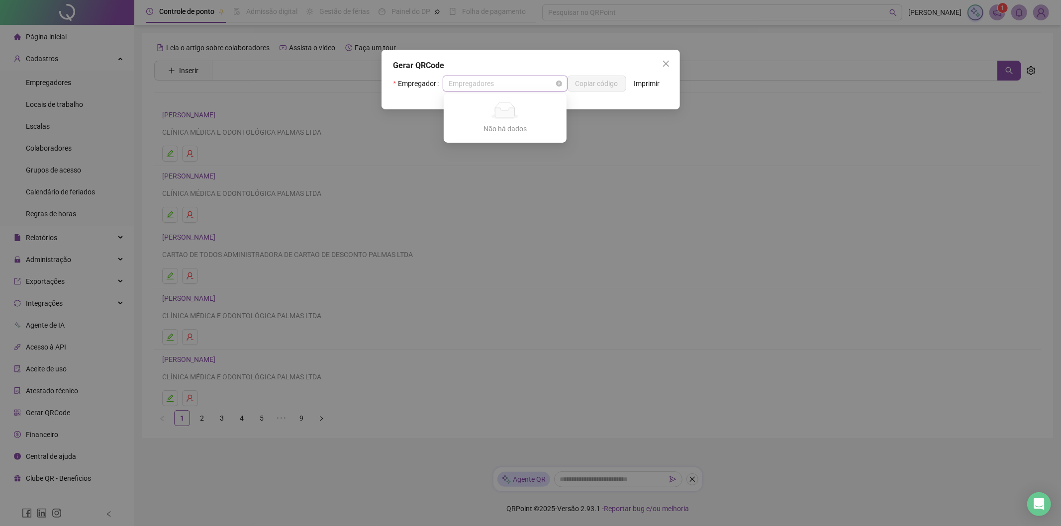
click at [541, 85] on span "Empregadores" at bounding box center [505, 83] width 113 height 15
click at [486, 81] on span "Empregadores" at bounding box center [505, 83] width 113 height 15
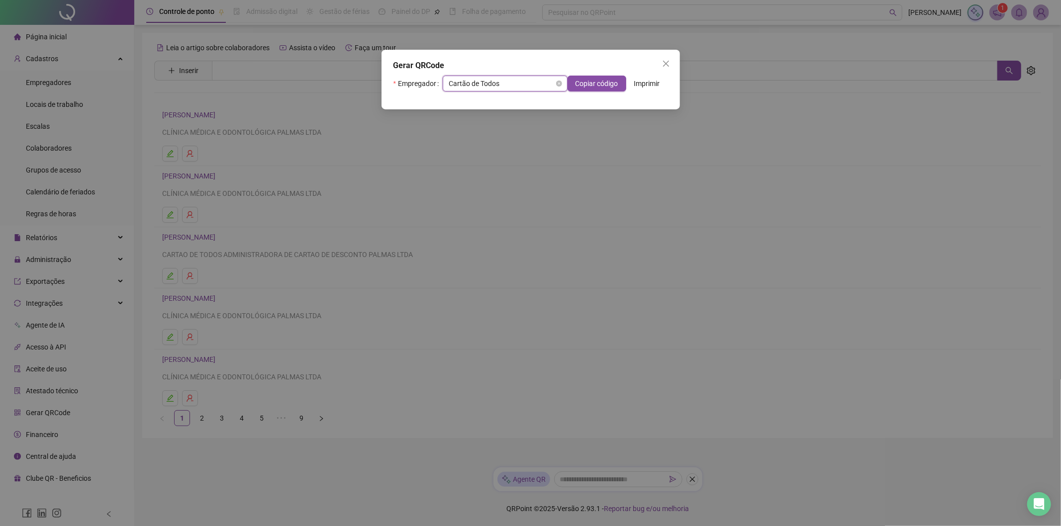
click at [486, 81] on span "Cartão de Todos" at bounding box center [505, 83] width 113 height 15
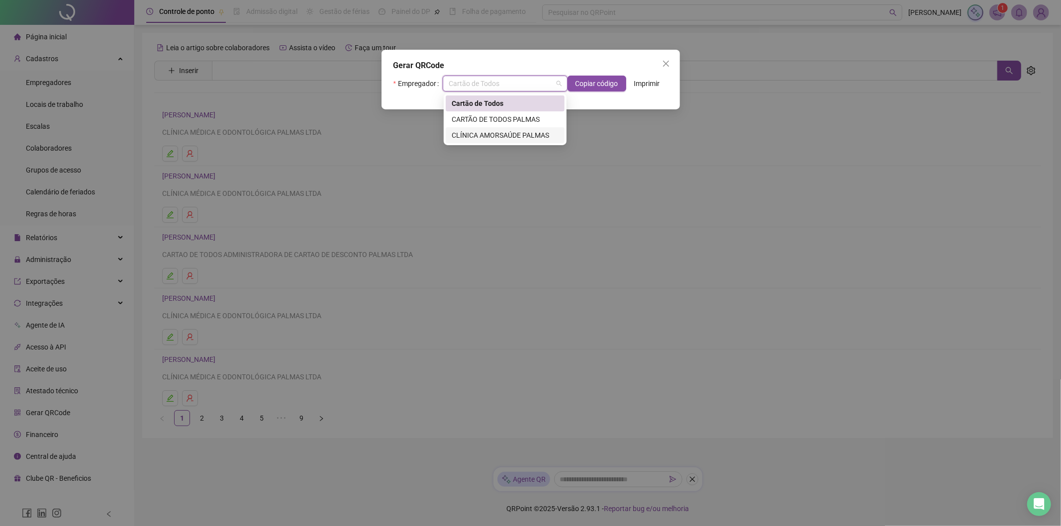
click at [490, 130] on div "CLÍNICA AMORSAÚDE PALMAS" at bounding box center [505, 135] width 107 height 11
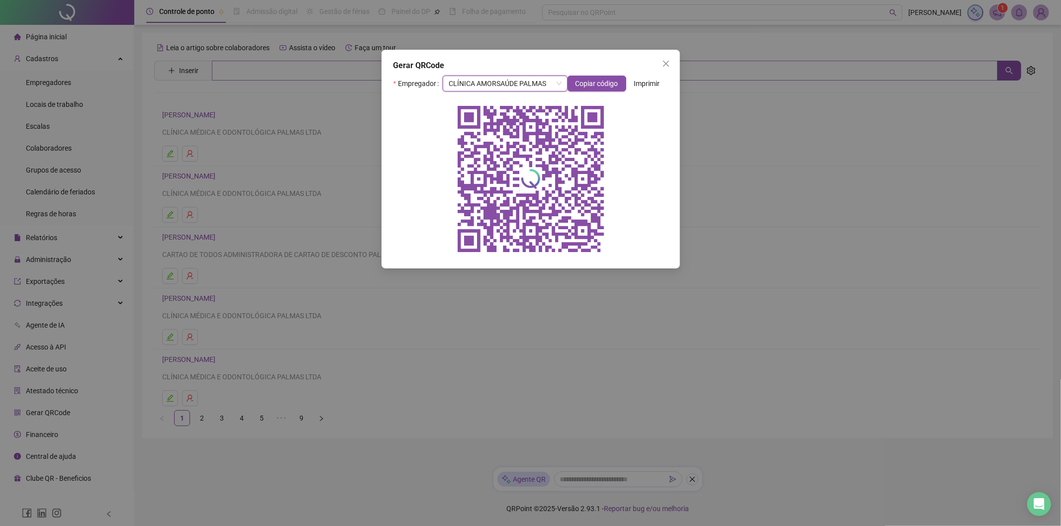
click at [664, 63] on icon "close" at bounding box center [666, 64] width 8 height 8
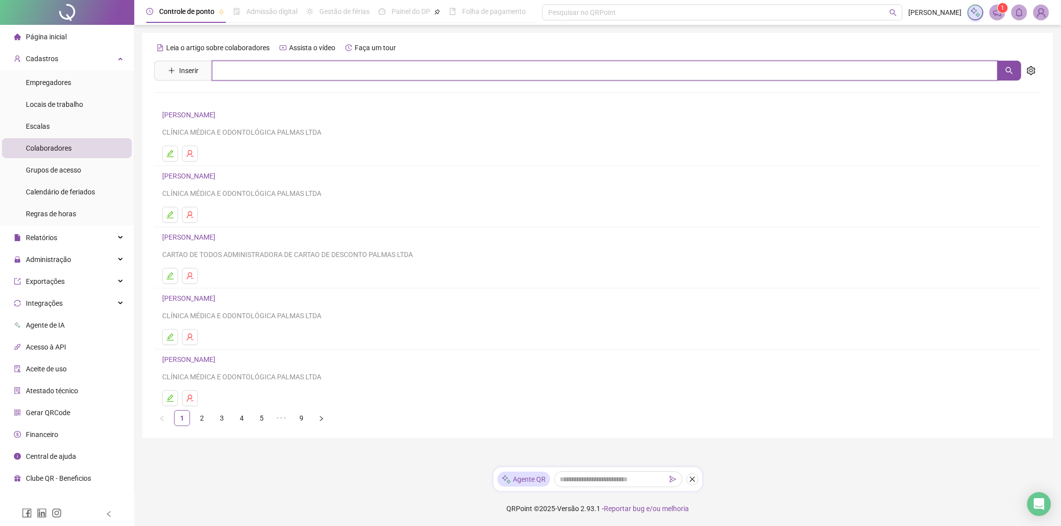
click at [266, 70] on input "text" at bounding box center [605, 71] width 786 height 20
type input "******"
click at [252, 103] on link "TAMERA DAS MERCÊS VIVEIRA DA SILVA" at bounding box center [235, 100] width 124 height 8
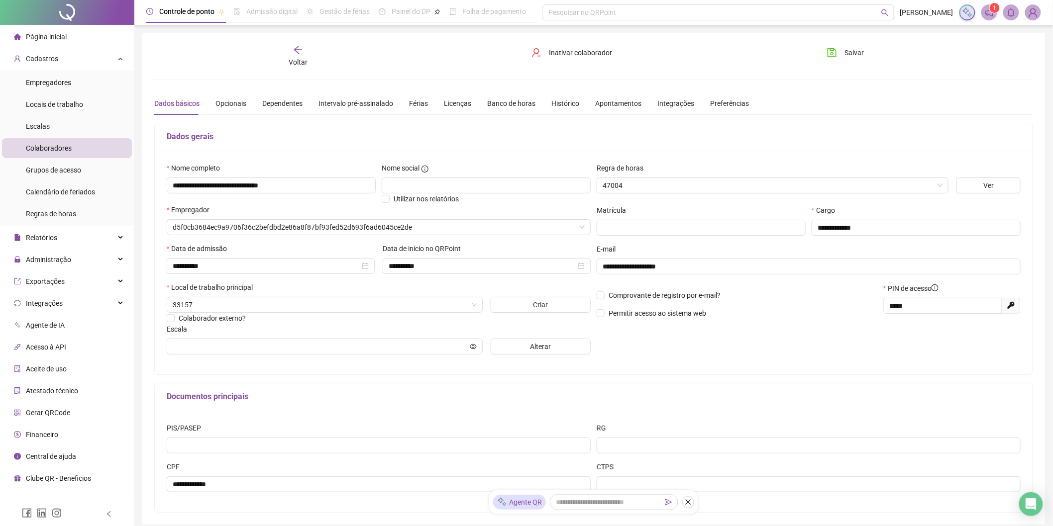
type input "**********"
click at [40, 420] on div "Gerar QRCode" at bounding box center [42, 413] width 56 height 20
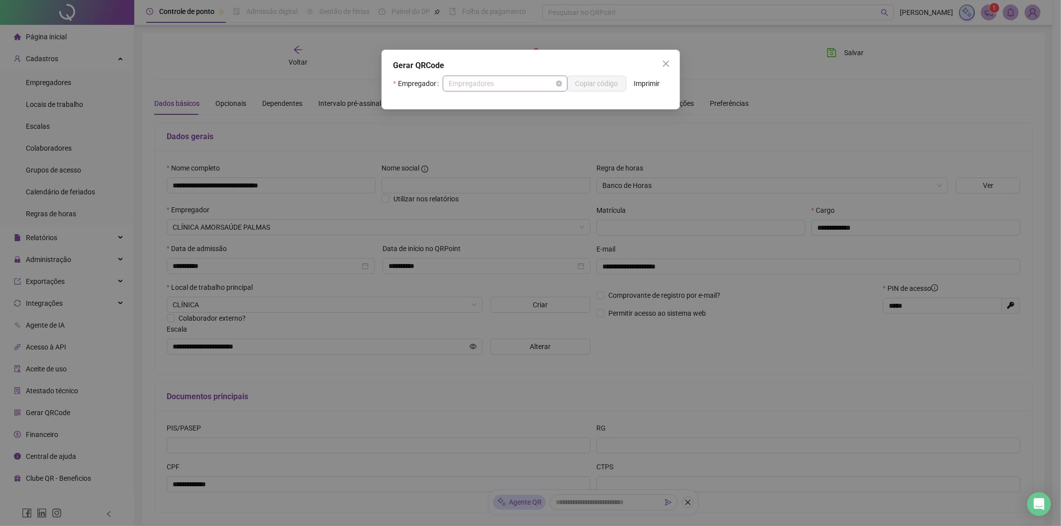
click at [493, 88] on span "Empregadores" at bounding box center [505, 83] width 113 height 15
drag, startPoint x: 490, startPoint y: 118, endPoint x: 490, endPoint y: 112, distance: 6.5
click at [490, 114] on icon "Não há dados" at bounding box center [505, 110] width 32 height 17
click at [489, 76] on div "Empregadores" at bounding box center [505, 84] width 125 height 16
click at [492, 85] on span "Empregadores" at bounding box center [505, 83] width 113 height 15
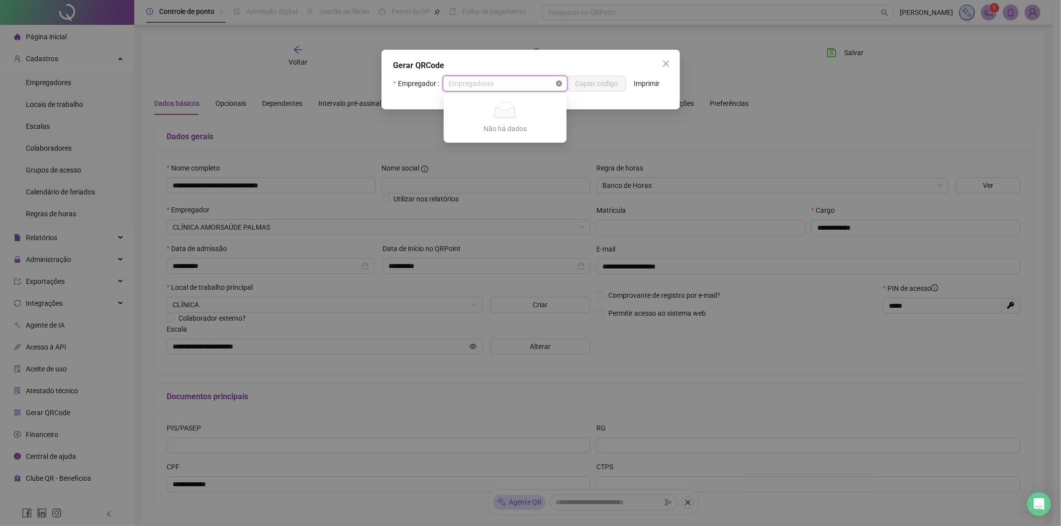
click at [558, 85] on icon "close-circle" at bounding box center [559, 84] width 6 height 6
click at [535, 84] on span "Empregadores" at bounding box center [505, 83] width 113 height 15
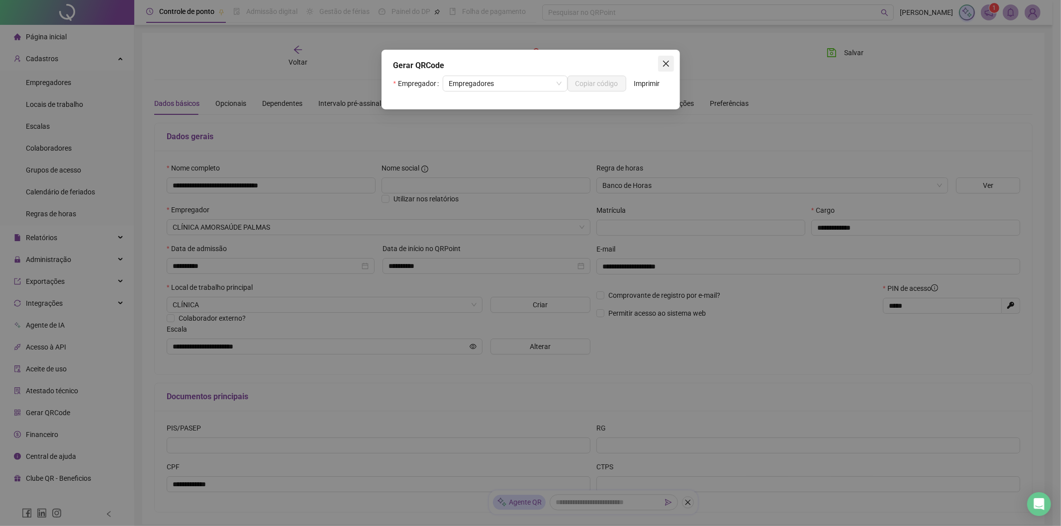
click at [659, 60] on span "Close" at bounding box center [666, 64] width 16 height 8
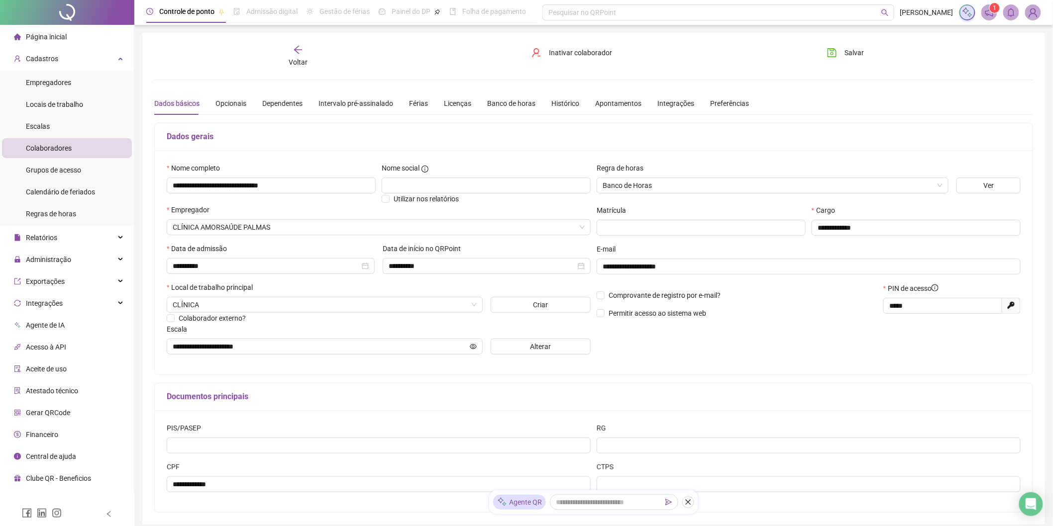
click at [42, 411] on span "Gerar QRCode" at bounding box center [48, 413] width 44 height 8
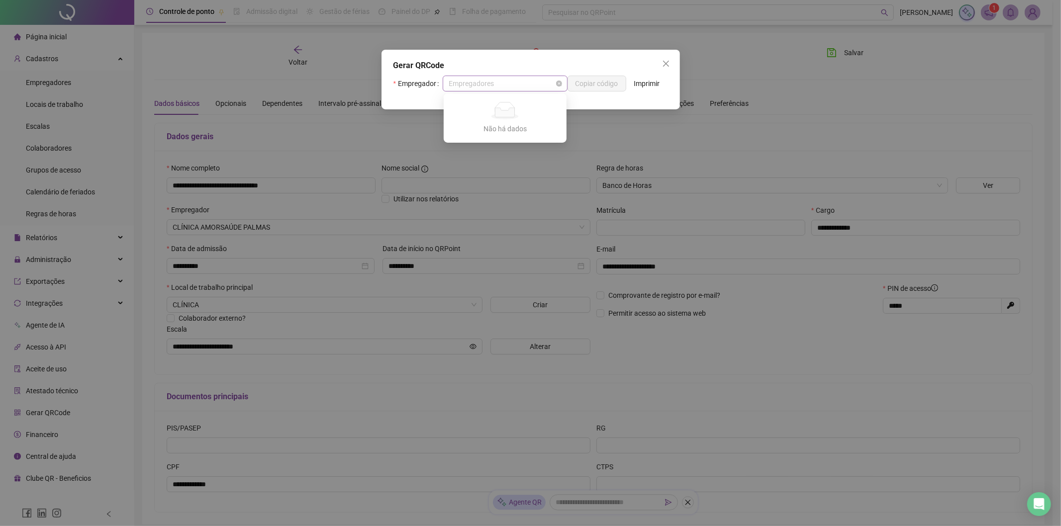
click at [516, 81] on span "Empregadores" at bounding box center [505, 83] width 113 height 15
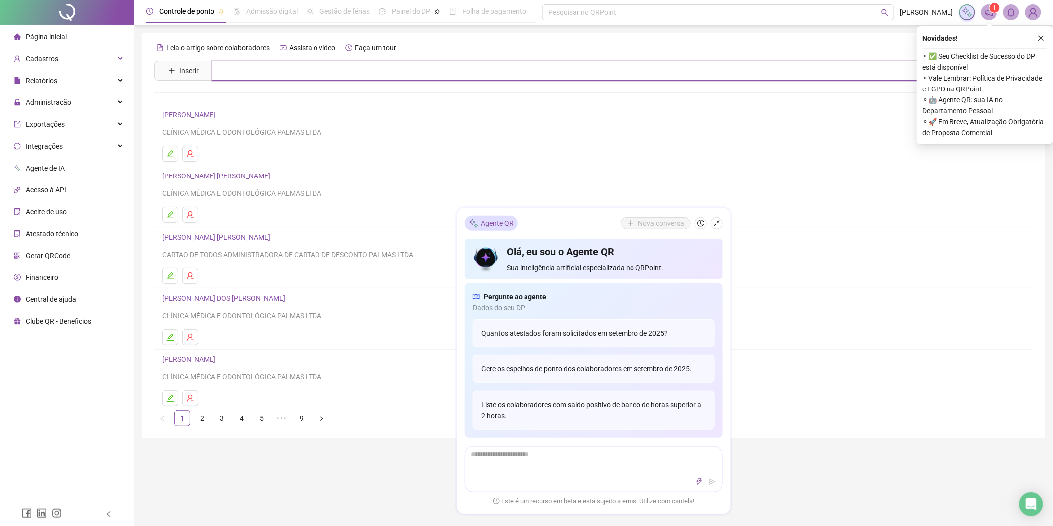
click at [248, 74] on input "text" at bounding box center [600, 71] width 777 height 20
click at [265, 69] on input "***" at bounding box center [600, 71] width 777 height 20
type input "*****"
click at [1040, 38] on icon "close" at bounding box center [1040, 38] width 5 height 5
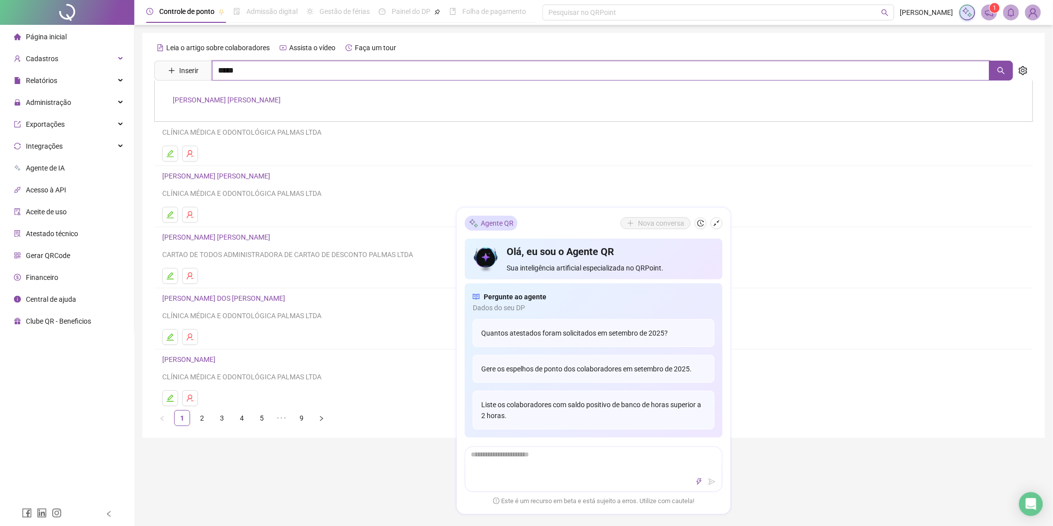
click at [247, 71] on input "*****" at bounding box center [600, 71] width 777 height 20
click at [238, 100] on link "[PERSON_NAME] [PERSON_NAME]" at bounding box center [227, 100] width 108 height 8
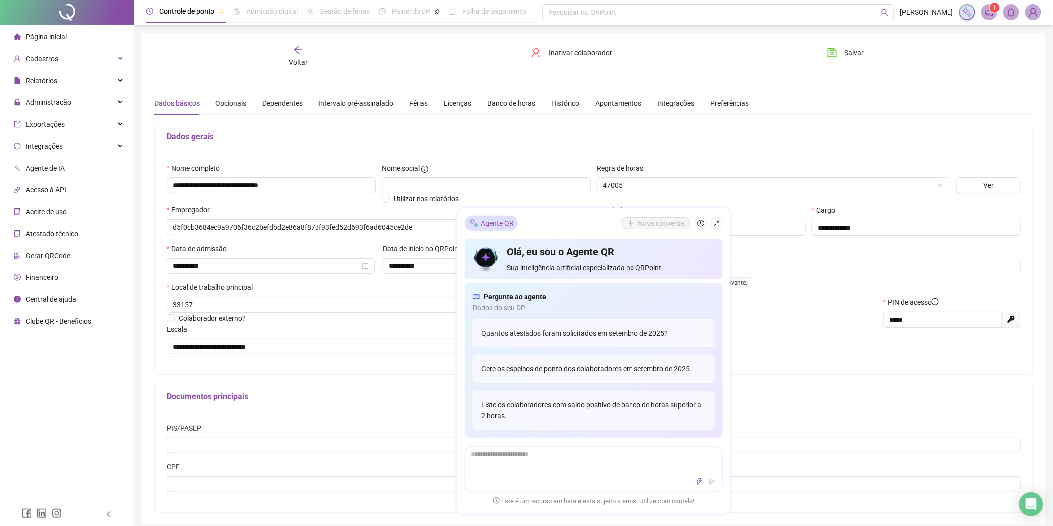
type input "**********"
click at [719, 224] on icon "shrink" at bounding box center [716, 223] width 7 height 7
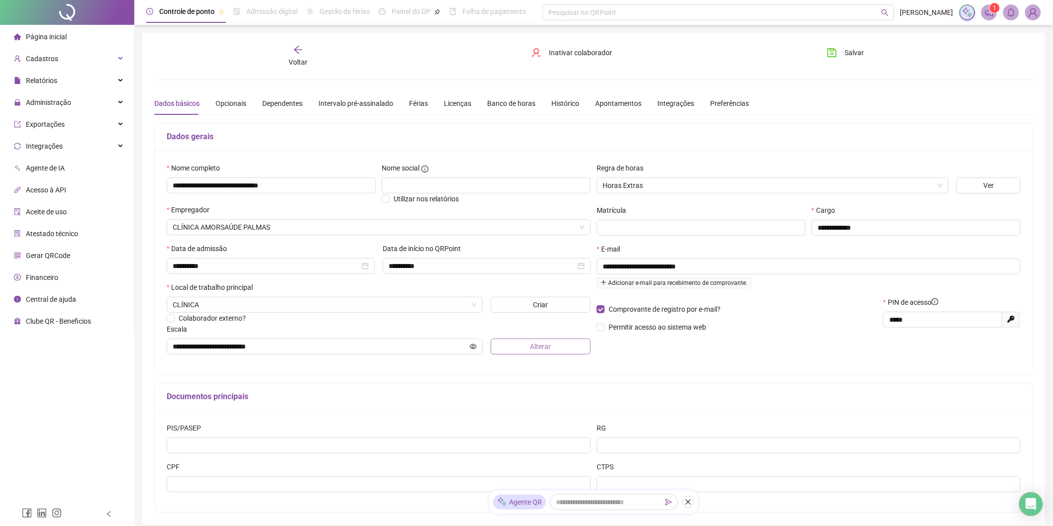
click at [539, 349] on span "Alterar" at bounding box center [540, 346] width 21 height 11
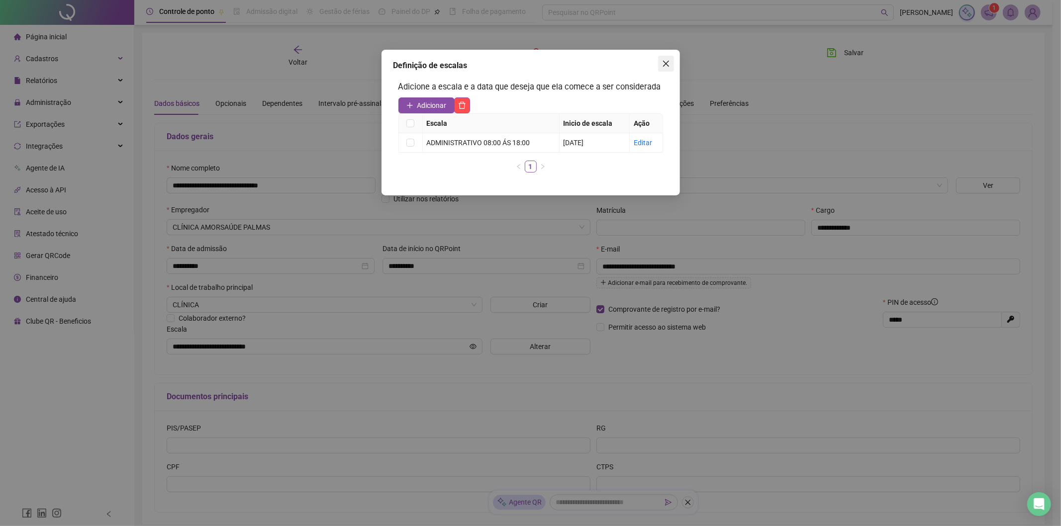
click at [665, 60] on icon "close" at bounding box center [666, 64] width 8 height 8
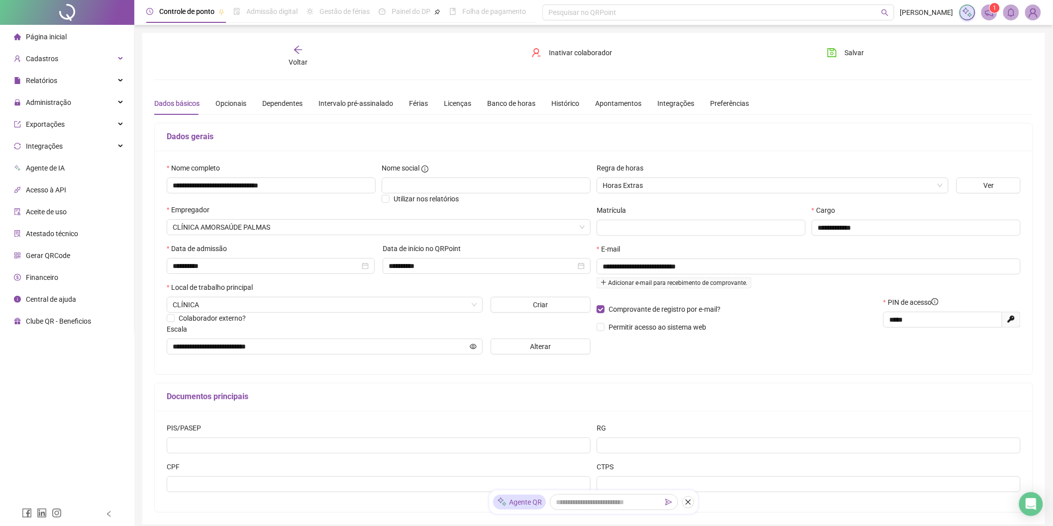
click at [295, 58] on span "Voltar" at bounding box center [297, 62] width 19 height 8
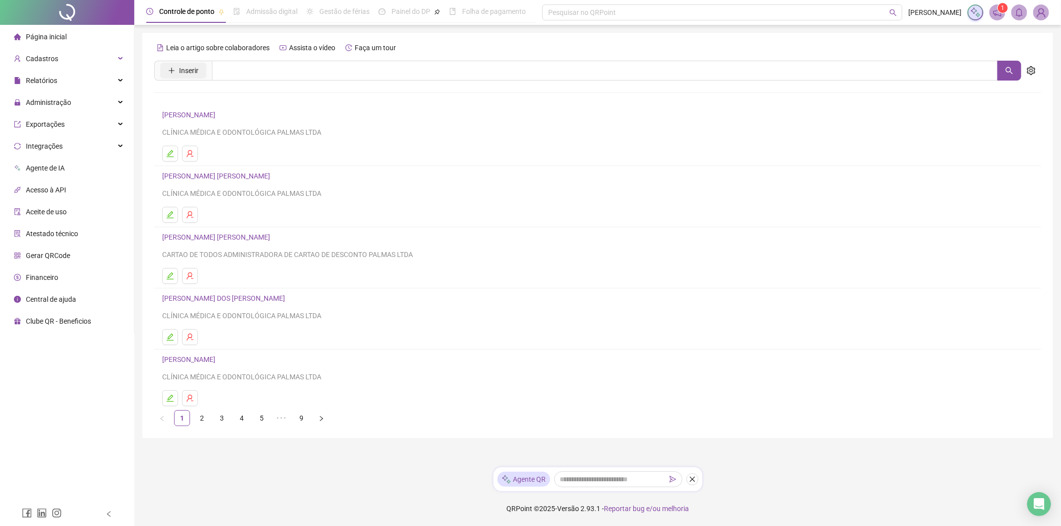
click at [195, 77] on button "Inserir" at bounding box center [183, 71] width 46 height 16
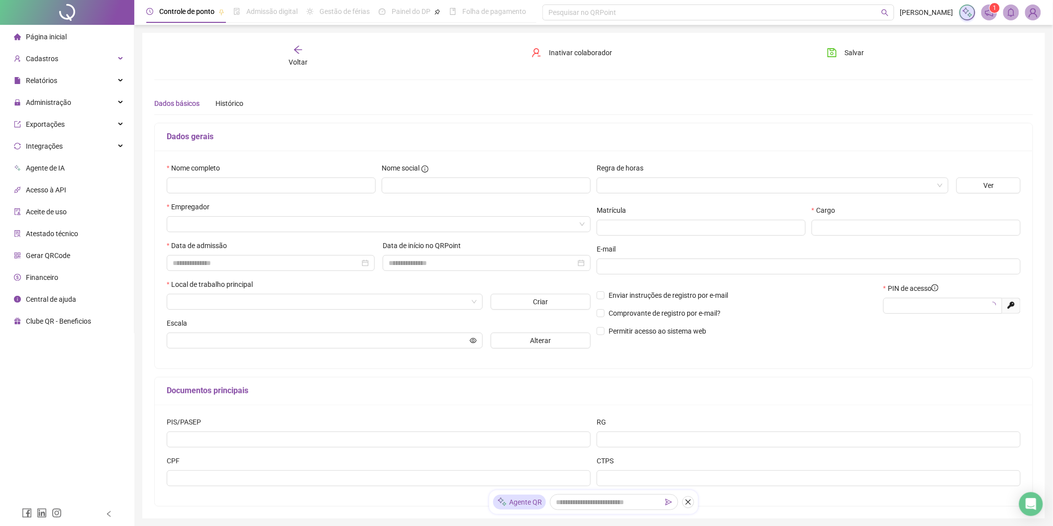
type input "*****"
click at [173, 181] on input "text" at bounding box center [271, 186] width 209 height 16
paste input "**********"
type input "**********"
click at [206, 224] on input "search" at bounding box center [374, 227] width 403 height 15
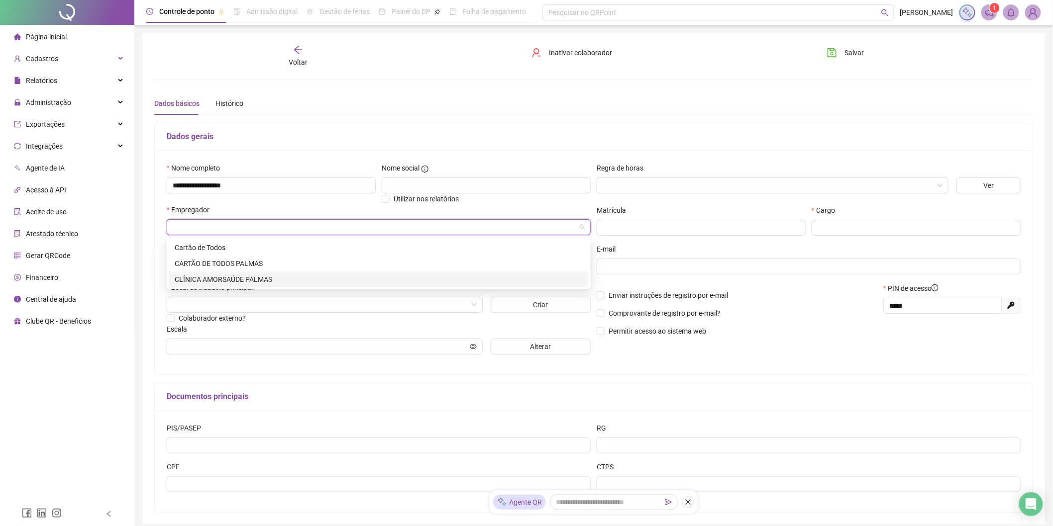
click at [213, 281] on div "CLÍNICA AMORSAÚDE PALMAS" at bounding box center [379, 279] width 408 height 11
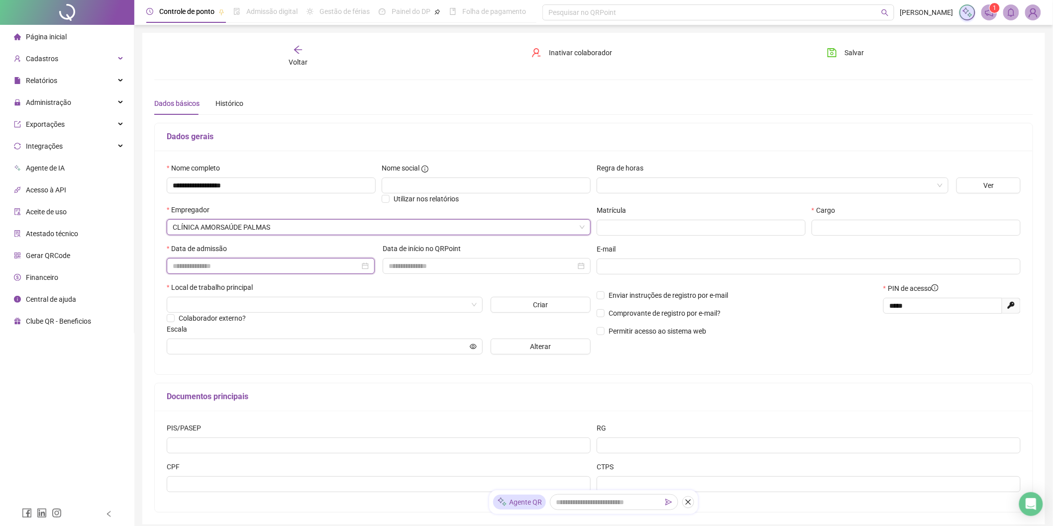
click at [209, 265] on input at bounding box center [266, 266] width 187 height 11
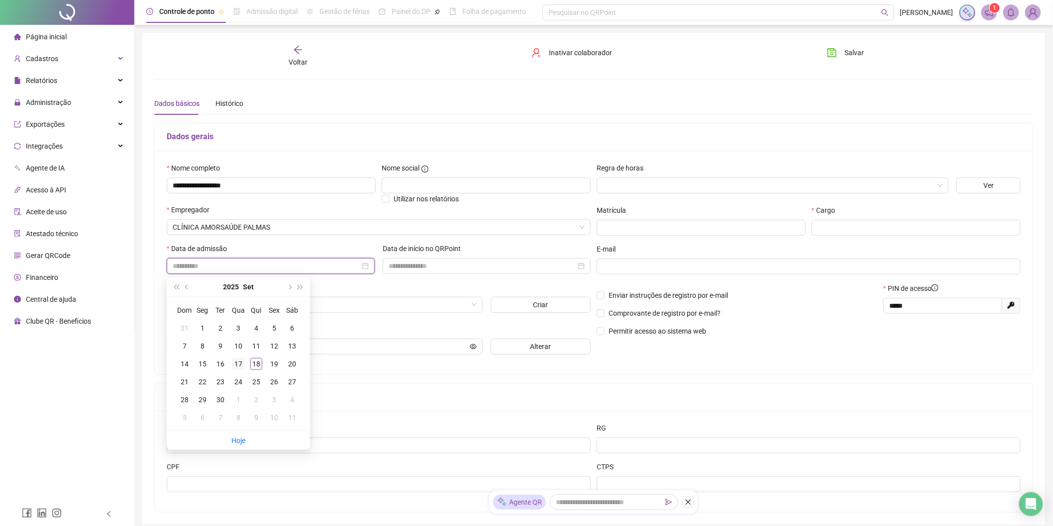
type input "**********"
click at [239, 366] on div "17" at bounding box center [238, 364] width 12 height 12
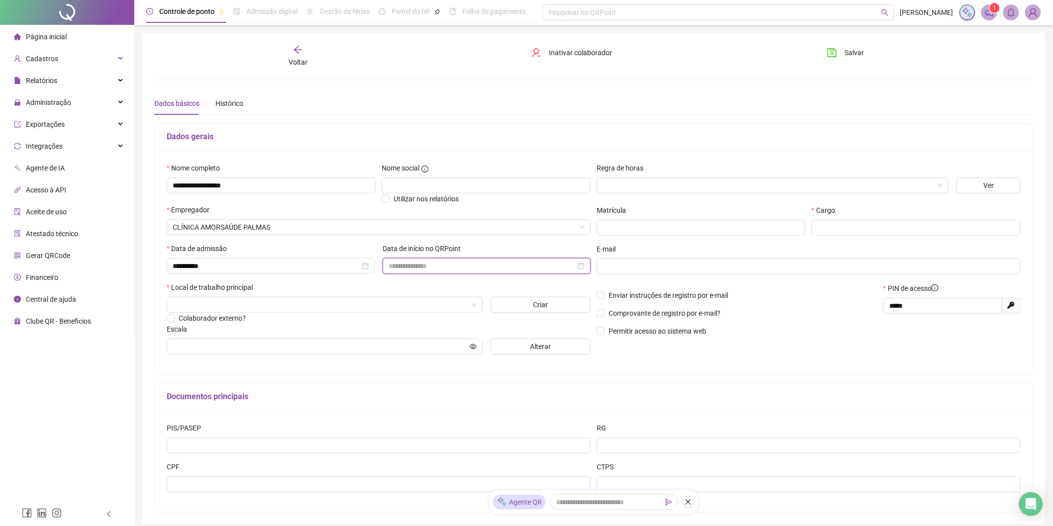
click at [414, 264] on input at bounding box center [481, 266] width 187 height 11
type input "**********"
click at [459, 364] on div "17" at bounding box center [454, 364] width 12 height 12
click at [256, 305] on input "search" at bounding box center [320, 304] width 295 height 15
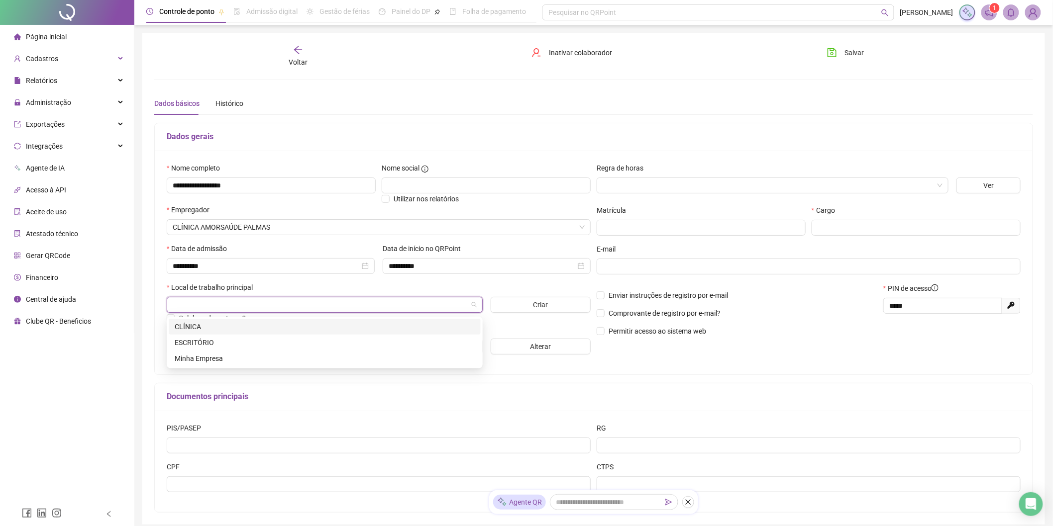
click at [214, 326] on div "CLÍNICA" at bounding box center [325, 326] width 300 height 11
click at [549, 348] on span "Alterar" at bounding box center [540, 346] width 21 height 11
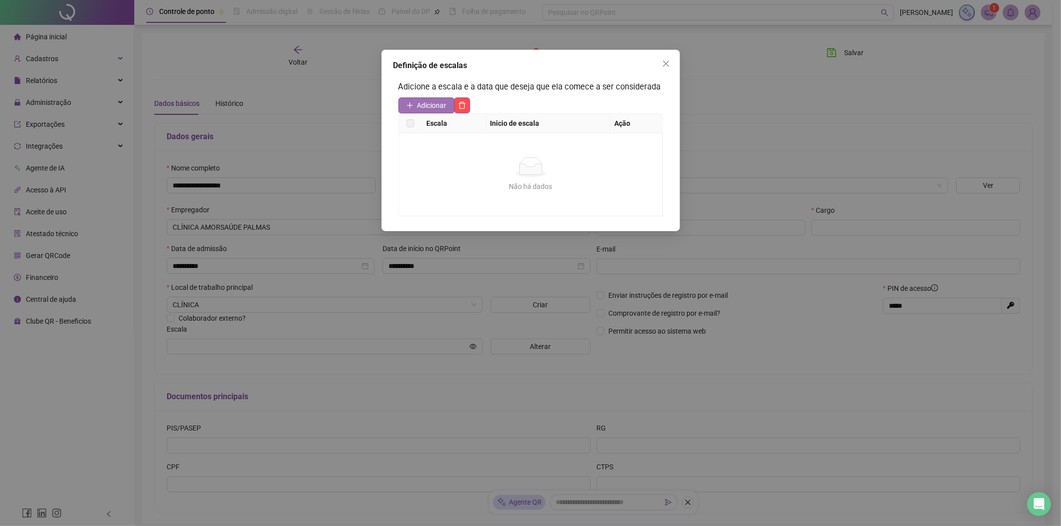
click at [429, 104] on span "Adicionar" at bounding box center [431, 105] width 29 height 11
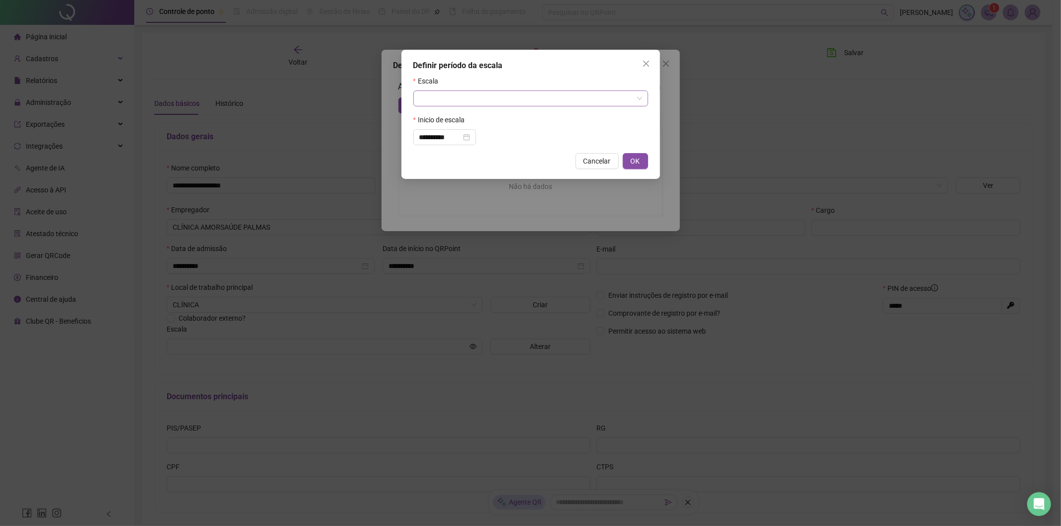
click at [465, 102] on input "search" at bounding box center [526, 98] width 214 height 15
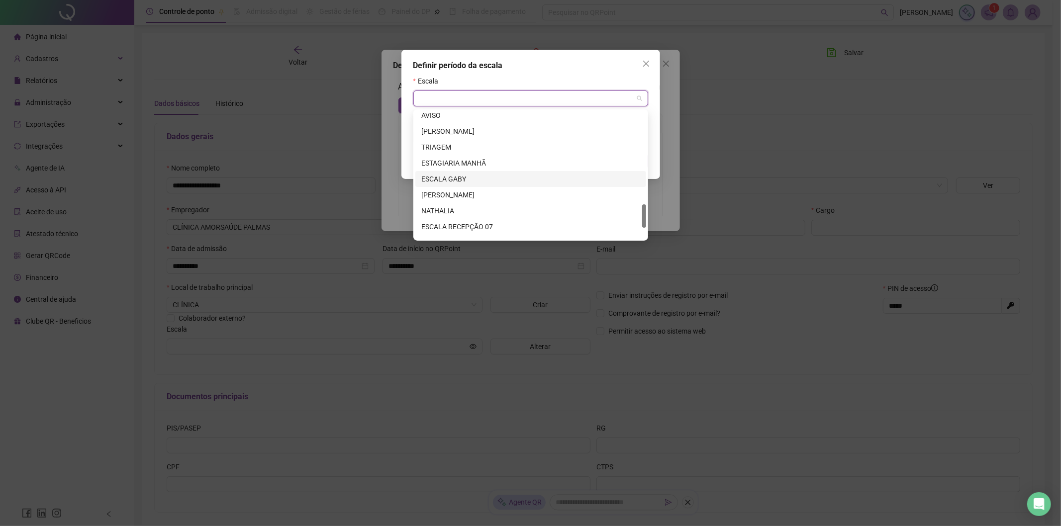
scroll to position [557, 0]
click at [490, 105] on input "search" at bounding box center [526, 98] width 214 height 15
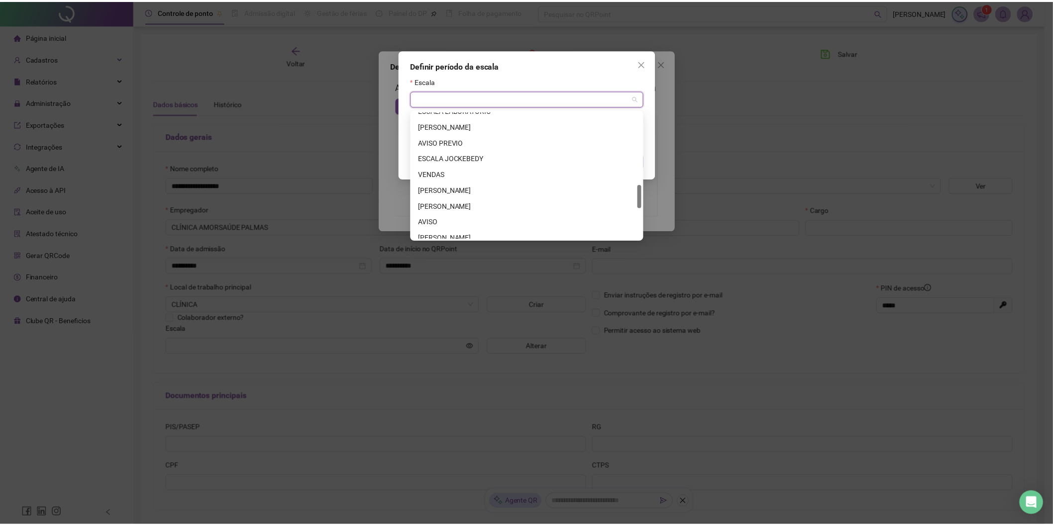
scroll to position [281, 0]
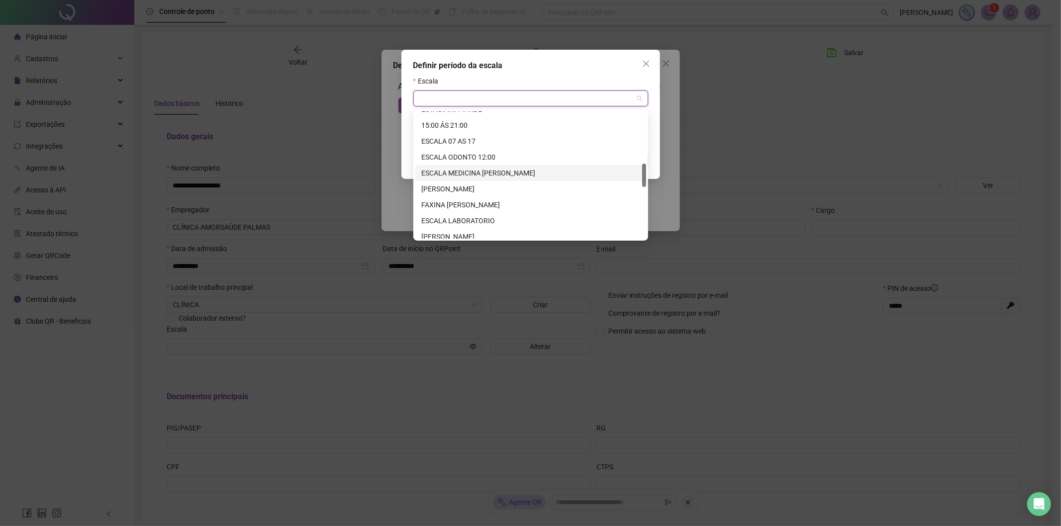
click at [494, 175] on div "ESCALA MEDICINA [PERSON_NAME]" at bounding box center [530, 173] width 219 height 11
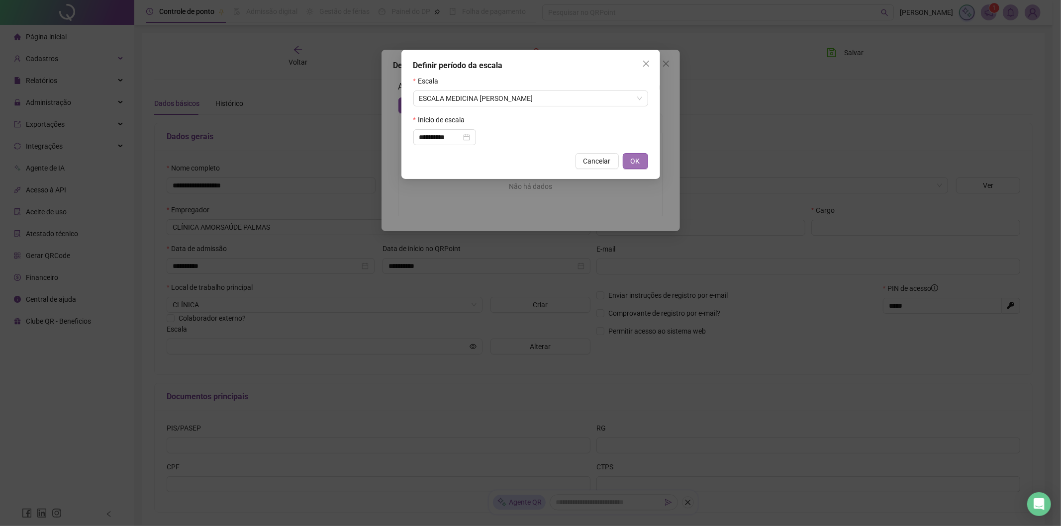
click at [641, 161] on button "OK" at bounding box center [635, 161] width 25 height 16
type input "**********"
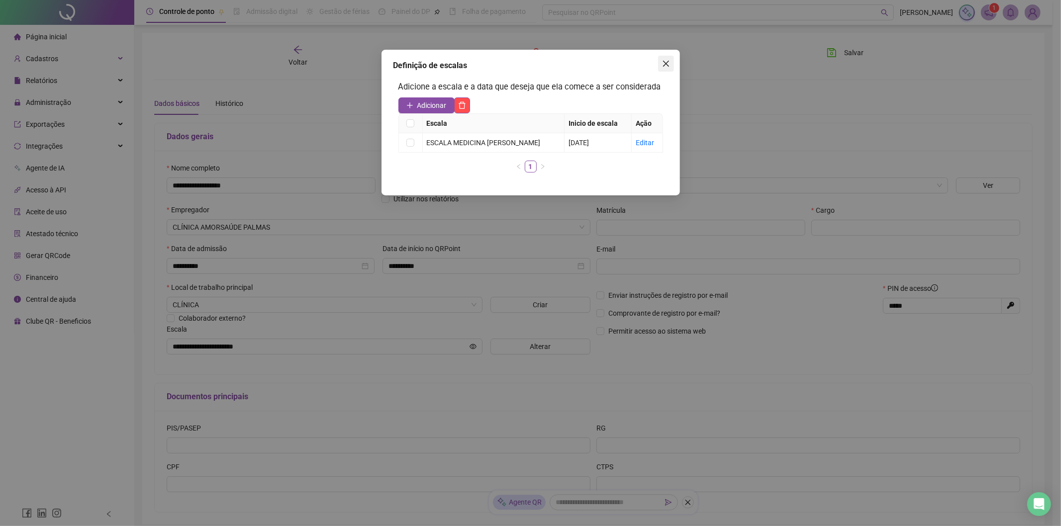
click at [668, 61] on icon "close" at bounding box center [666, 64] width 8 height 8
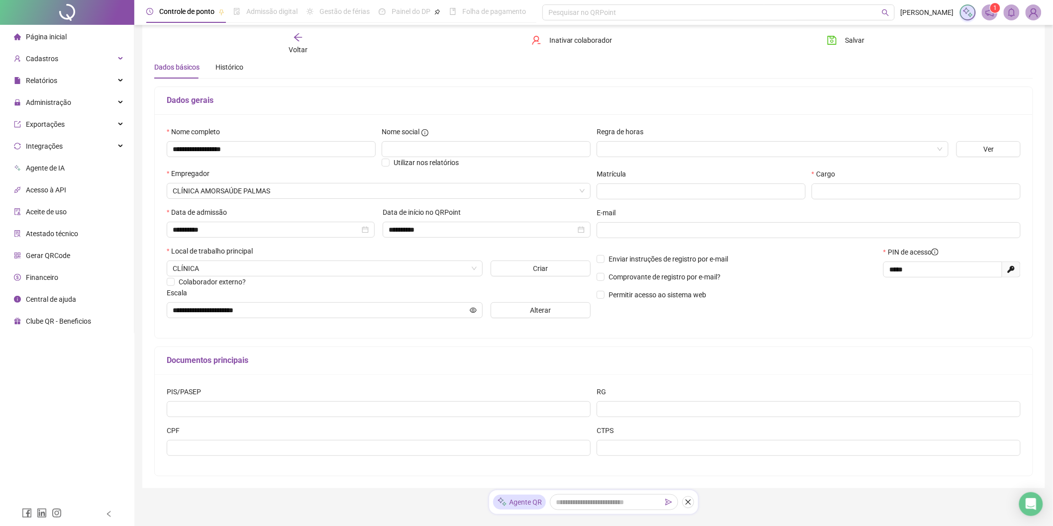
scroll to position [55, 0]
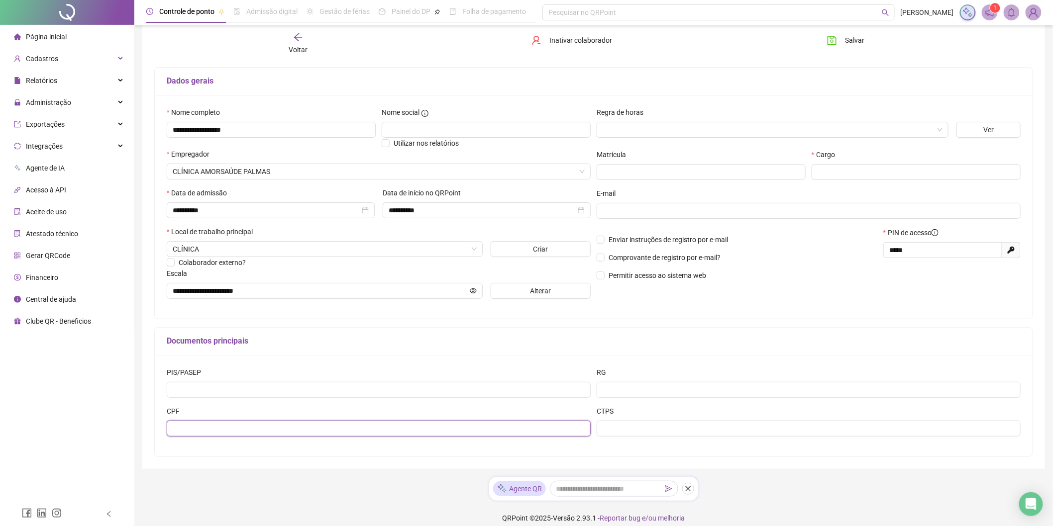
click at [226, 431] on input "text" at bounding box center [379, 429] width 424 height 16
paste input "**********"
type input "**********"
click at [816, 453] on div "**********" at bounding box center [593, 405] width 877 height 101
click at [826, 173] on input "text" at bounding box center [915, 172] width 209 height 16
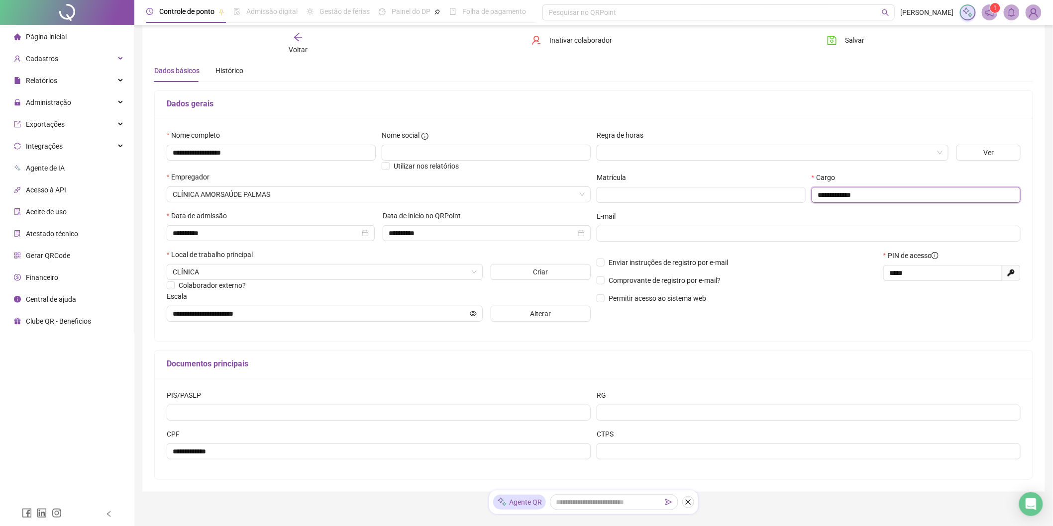
scroll to position [0, 0]
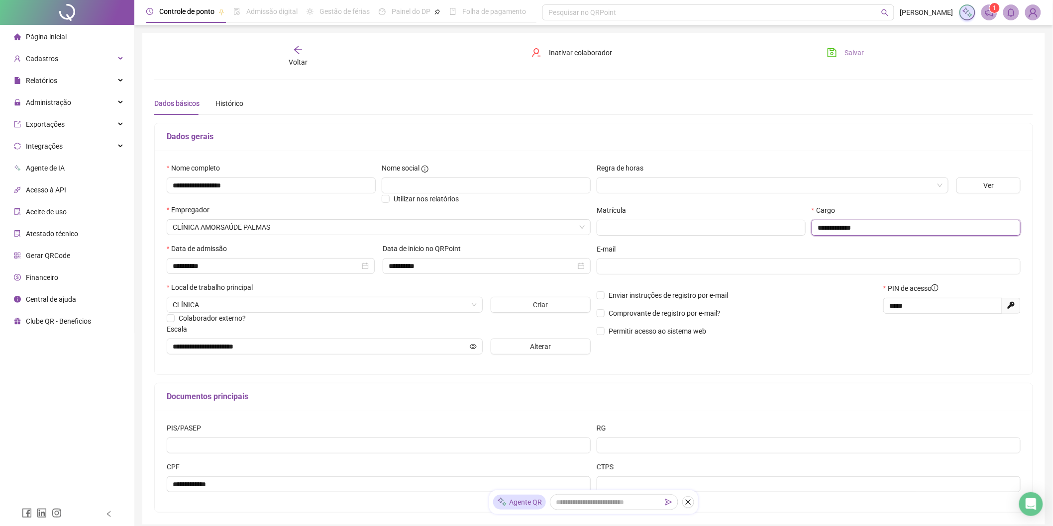
type input "**********"
click at [862, 50] on span "Salvar" at bounding box center [854, 52] width 19 height 11
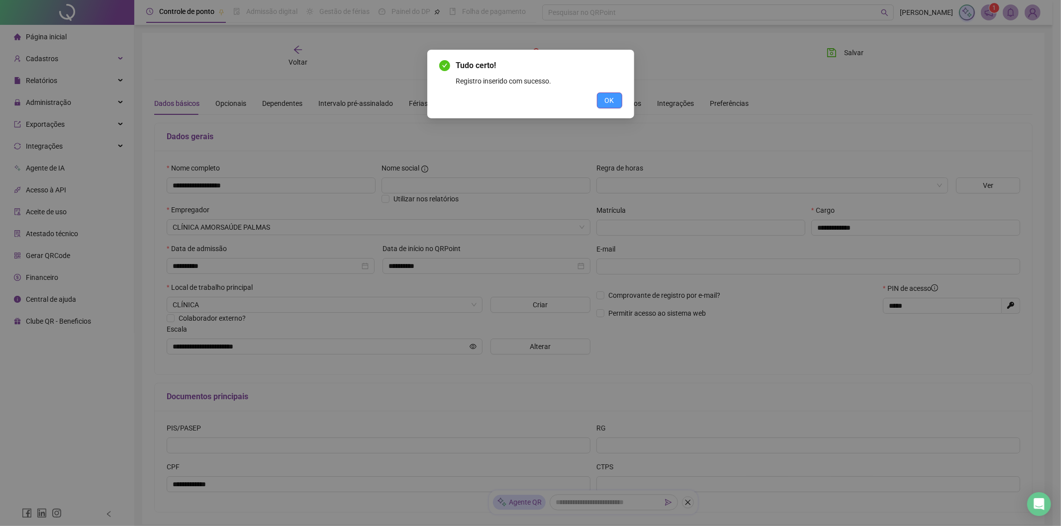
click at [607, 97] on span "OK" at bounding box center [609, 100] width 9 height 11
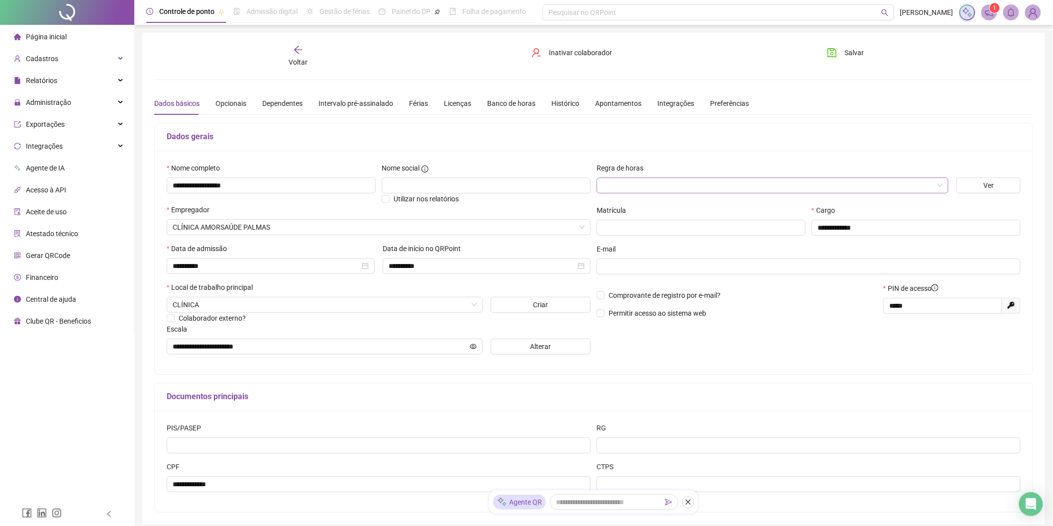
drag, startPoint x: 868, startPoint y: 50, endPoint x: 847, endPoint y: 192, distance: 144.4
click at [847, 207] on div "**********" at bounding box center [593, 279] width 878 height 468
click at [847, 187] on input "search" at bounding box center [767, 185] width 331 height 15
click at [653, 215] on div "Horas Extras" at bounding box center [772, 220] width 336 height 11
click at [861, 50] on span "Salvar" at bounding box center [854, 52] width 19 height 11
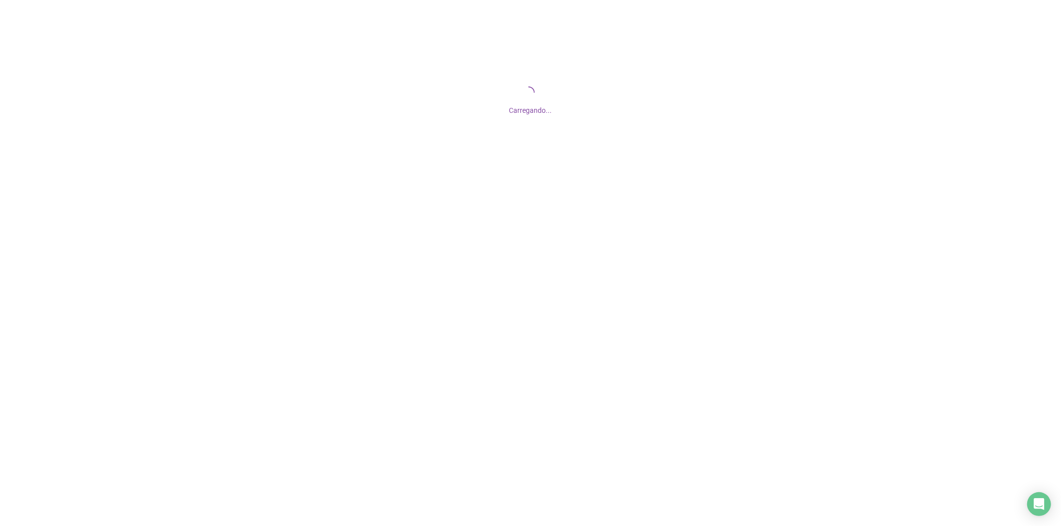
drag, startPoint x: 539, startPoint y: 76, endPoint x: 537, endPoint y: 127, distance: 51.3
click at [537, 127] on div "Carregando..." at bounding box center [530, 99] width 1061 height 199
click at [524, 109] on span "Carregando..." at bounding box center [530, 110] width 43 height 8
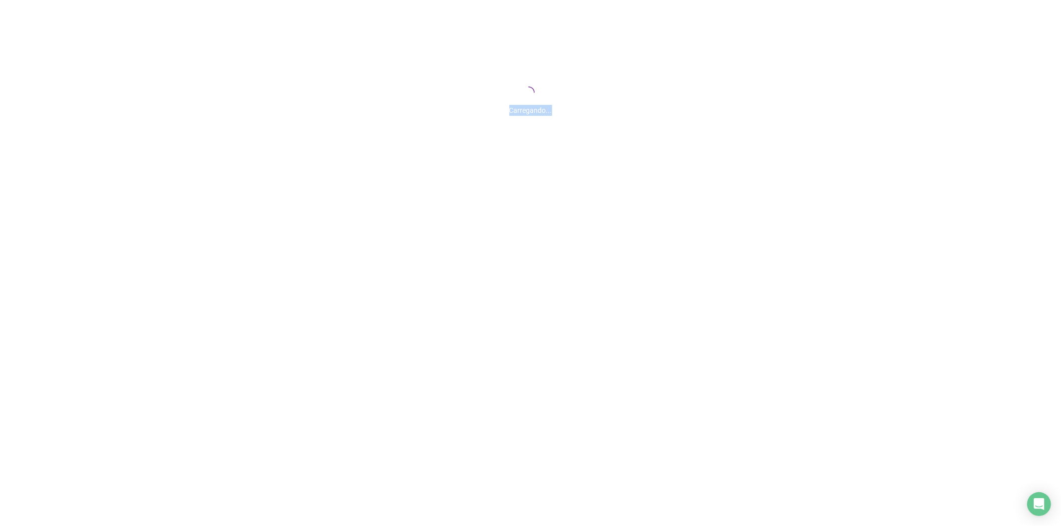
click at [524, 109] on span "Carregando..." at bounding box center [530, 110] width 43 height 8
click at [529, 92] on icon "loading" at bounding box center [529, 93] width 16 height 16
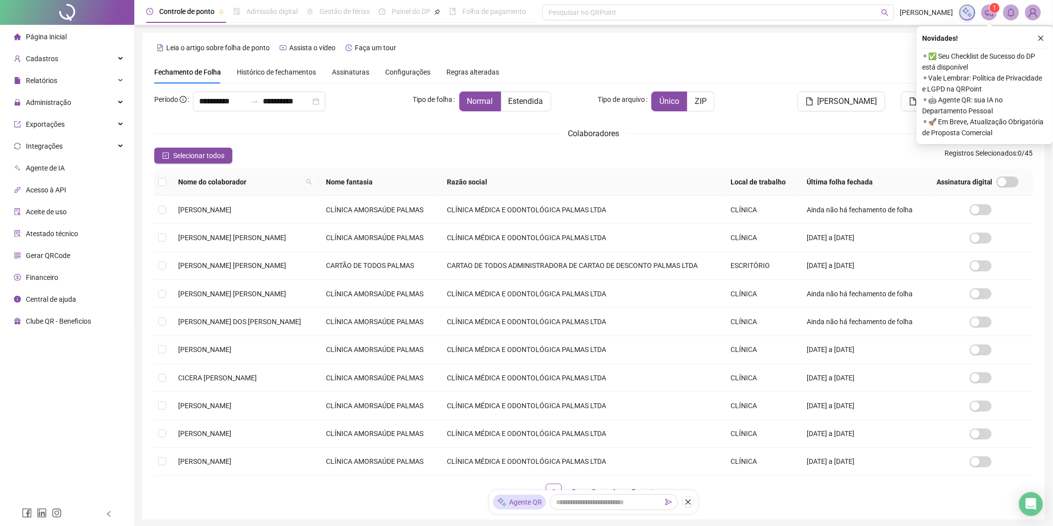
click at [36, 253] on span "Gerar QRCode" at bounding box center [48, 256] width 44 height 8
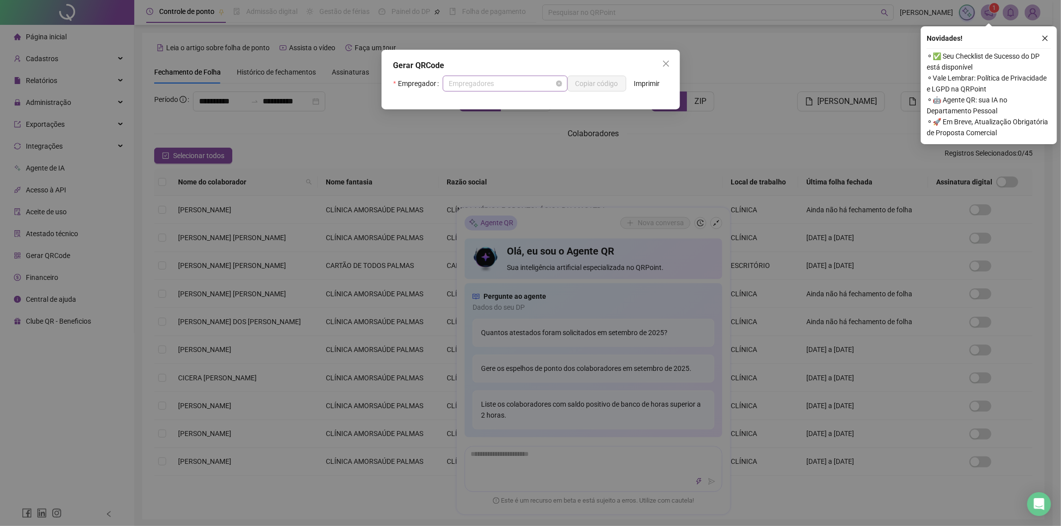
click at [495, 76] on span "Empregadores" at bounding box center [505, 83] width 113 height 15
click at [535, 83] on span "Empregadores" at bounding box center [505, 83] width 113 height 15
click at [535, 82] on span "Empregadores" at bounding box center [505, 83] width 113 height 15
click at [514, 79] on span "Empregadores" at bounding box center [505, 83] width 113 height 15
click at [1046, 36] on icon "close" at bounding box center [1045, 38] width 7 height 7
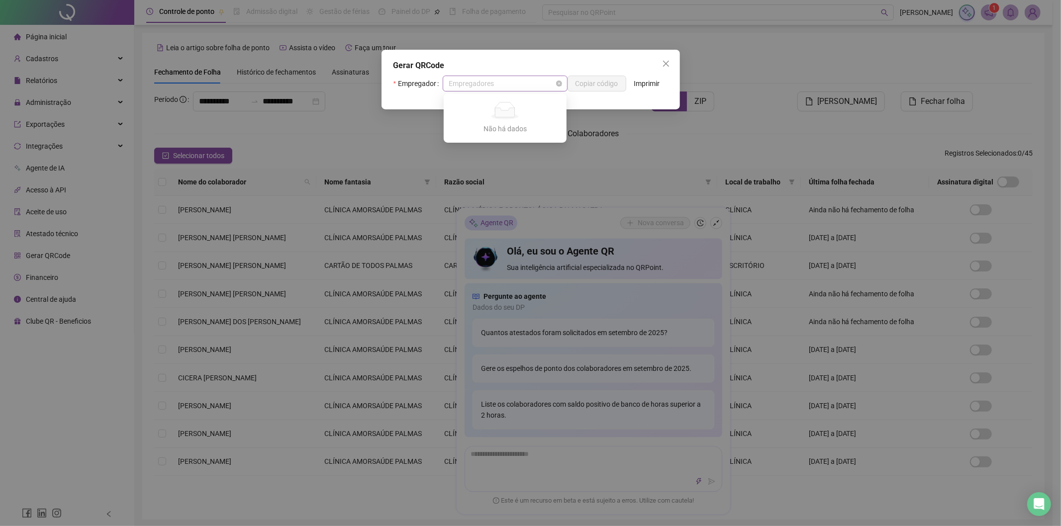
click at [496, 85] on span "Empregadores" at bounding box center [505, 83] width 113 height 15
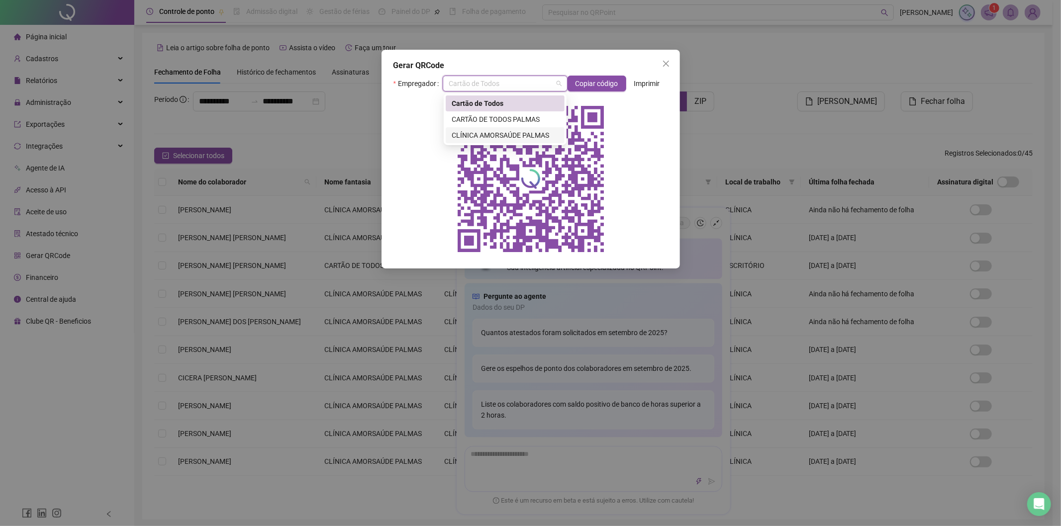
click at [483, 128] on div "CLÍNICA AMORSAÚDE PALMAS" at bounding box center [505, 135] width 119 height 16
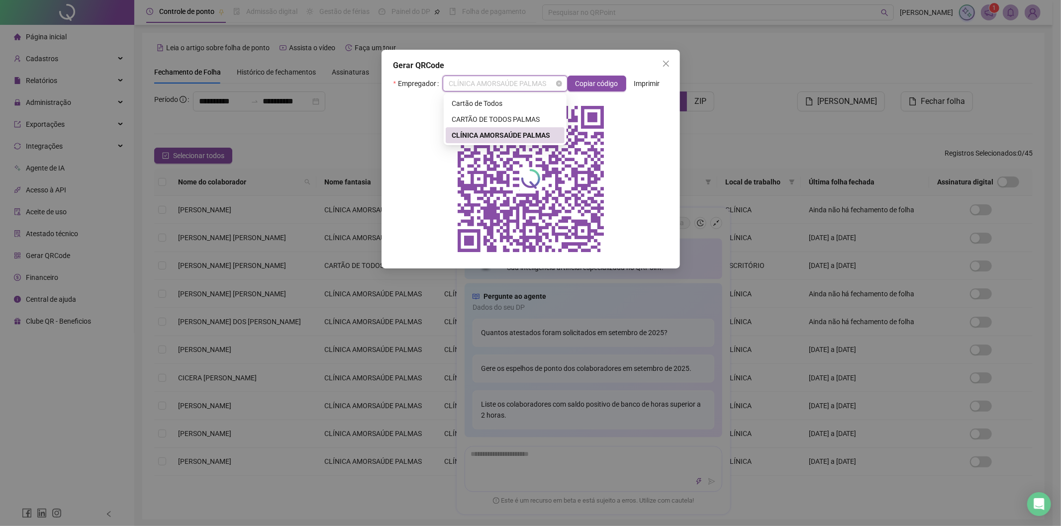
click at [526, 82] on span "CLÍNICA AMORSAÚDE PALMAS" at bounding box center [505, 83] width 113 height 15
click at [509, 118] on div "CARTÃO DE TODOS PALMAS" at bounding box center [505, 119] width 107 height 11
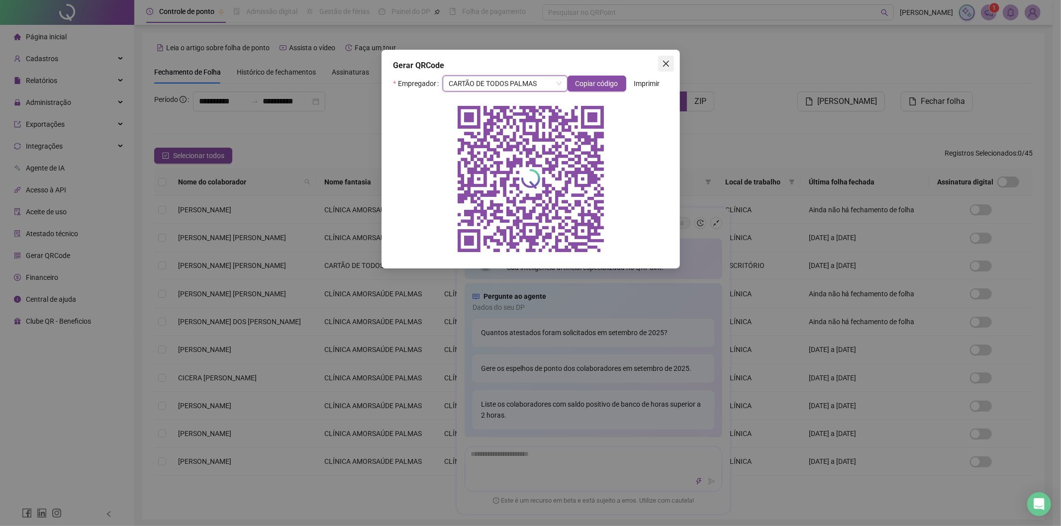
click at [668, 64] on icon "close" at bounding box center [666, 64] width 8 height 8
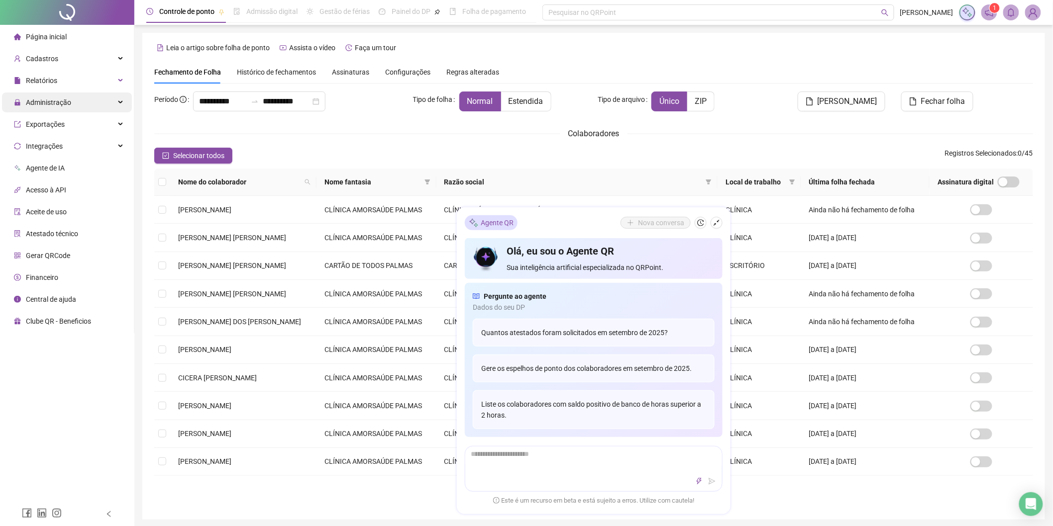
click at [72, 106] on div "Administração" at bounding box center [67, 103] width 130 height 20
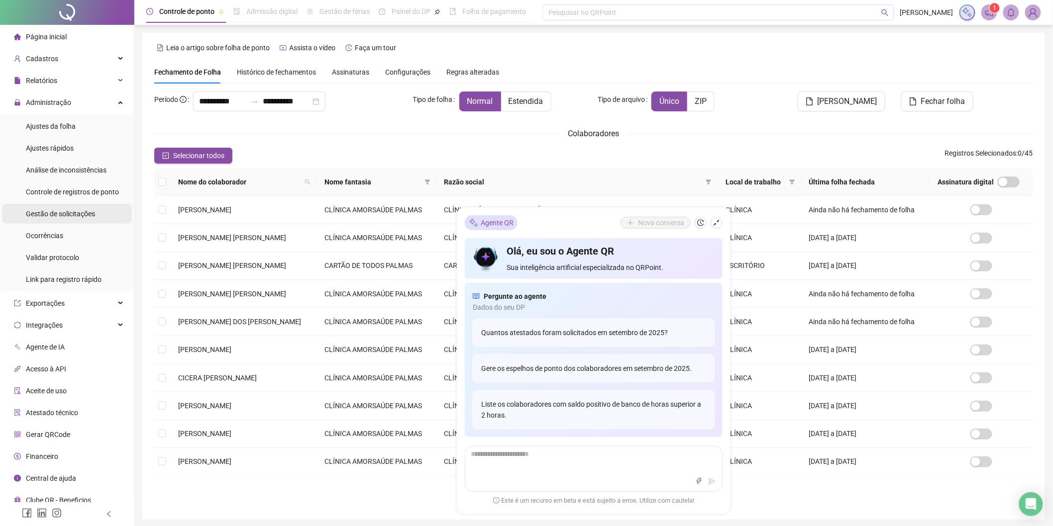
click at [90, 214] on span "Gestão de solicitações" at bounding box center [60, 214] width 69 height 8
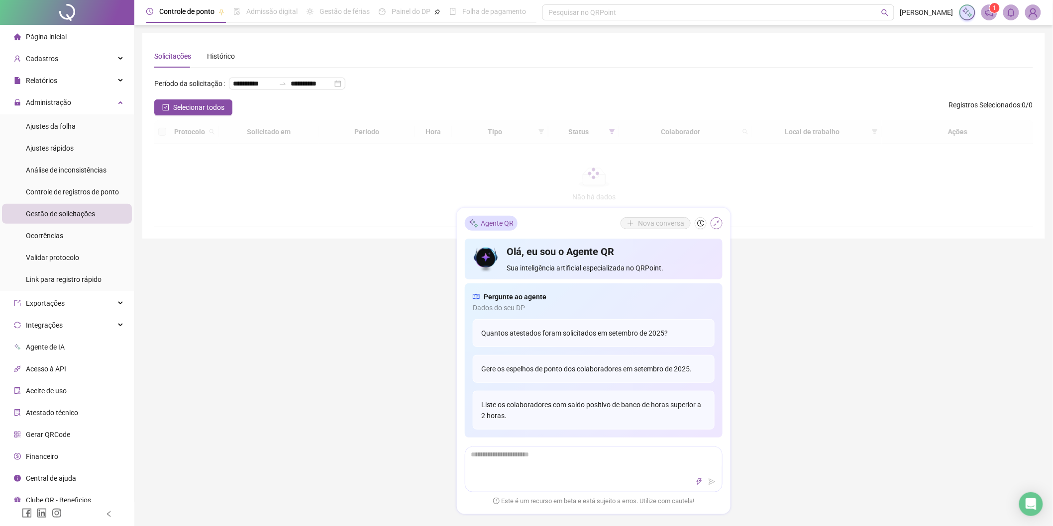
click at [715, 223] on icon "shrink" at bounding box center [716, 223] width 7 height 7
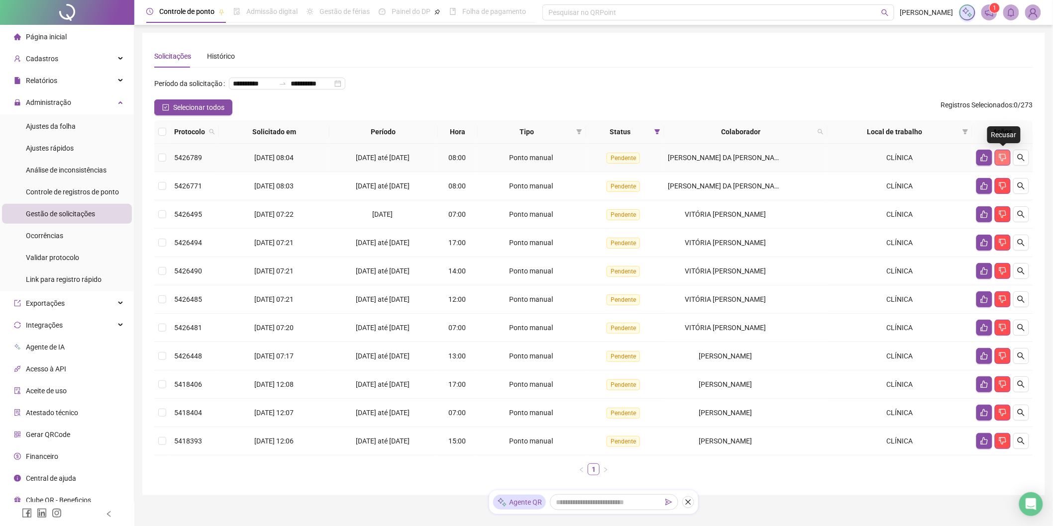
click at [1007, 158] on button "button" at bounding box center [1002, 158] width 16 height 16
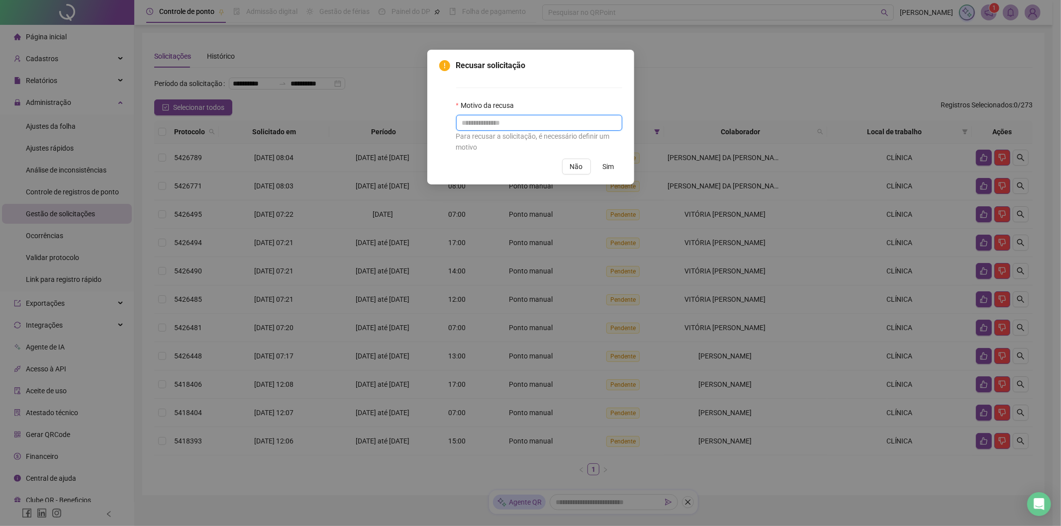
click at [528, 128] on input "text" at bounding box center [539, 123] width 166 height 16
type input "*"
type input "**********"
click at [610, 164] on span "Sim" at bounding box center [608, 166] width 11 height 11
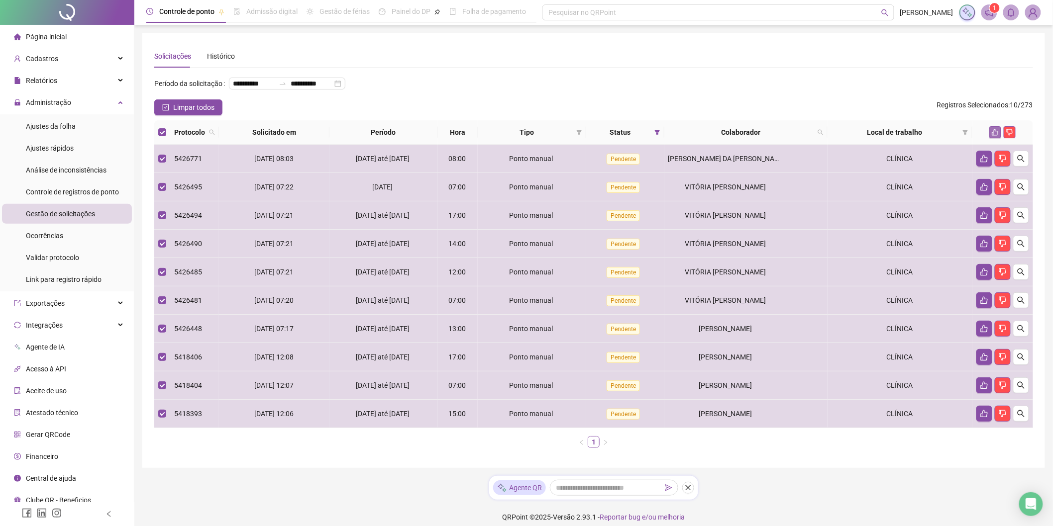
click at [997, 130] on icon "like" at bounding box center [994, 132] width 7 height 7
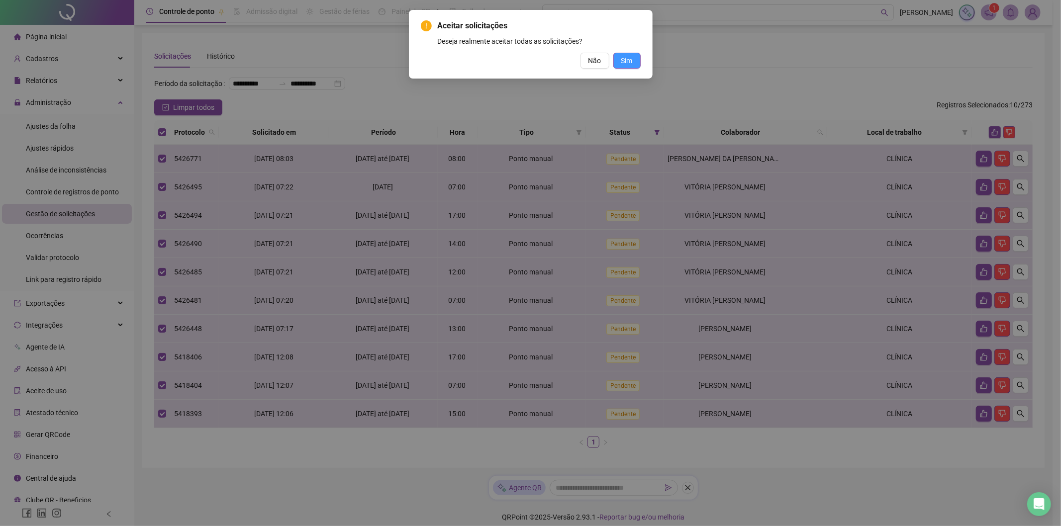
click at [636, 60] on button "Sim" at bounding box center [626, 61] width 27 height 16
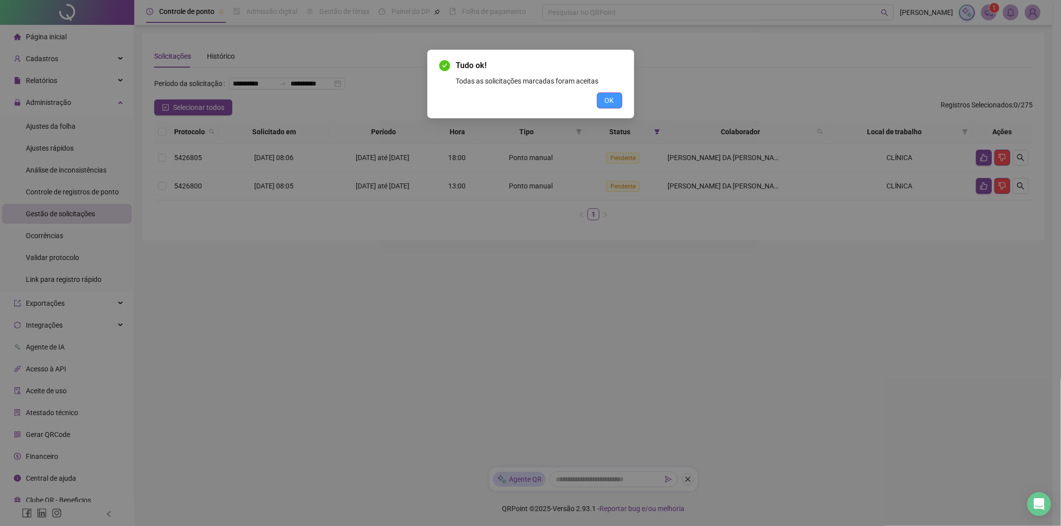
click at [607, 97] on span "OK" at bounding box center [609, 100] width 9 height 11
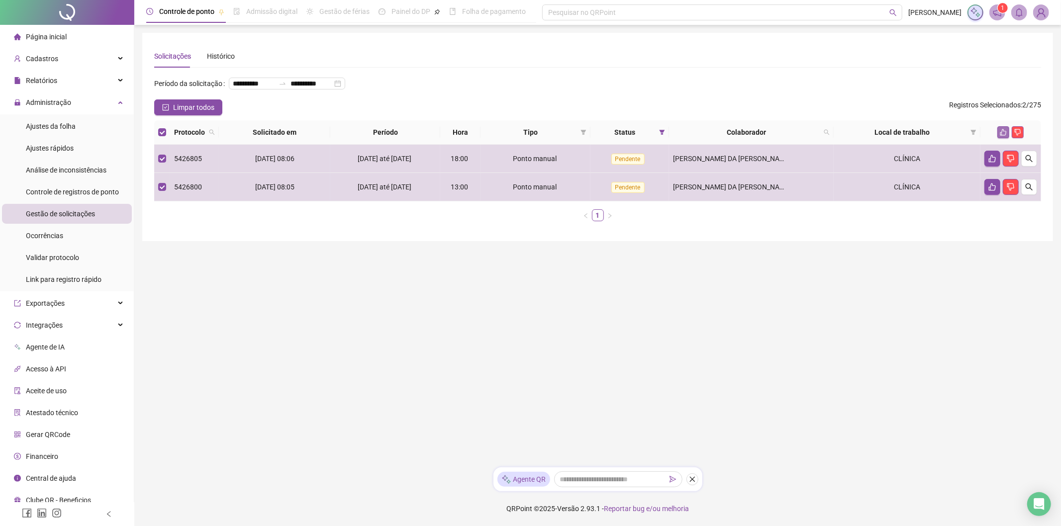
click at [1003, 129] on icon "like" at bounding box center [1003, 132] width 7 height 7
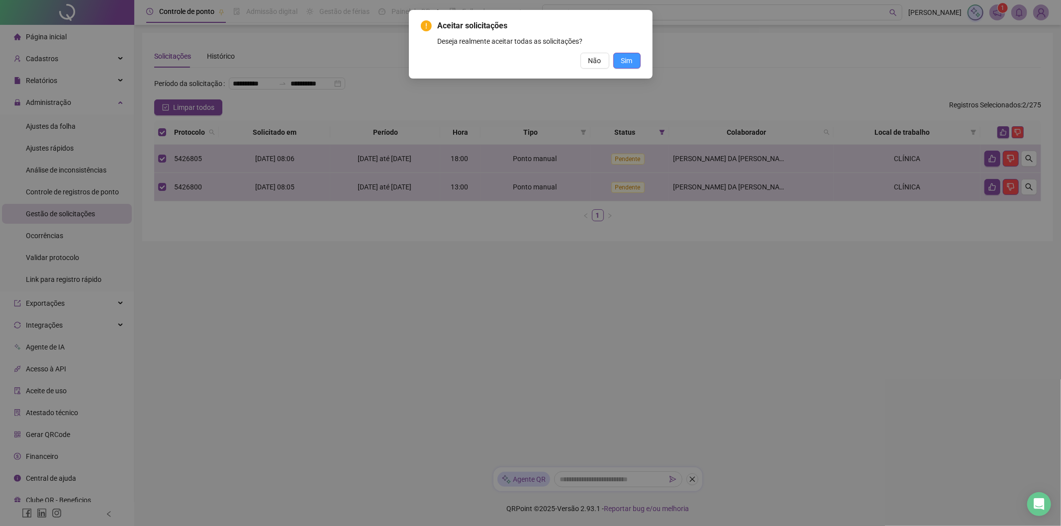
click at [623, 55] on span "Sim" at bounding box center [626, 60] width 11 height 11
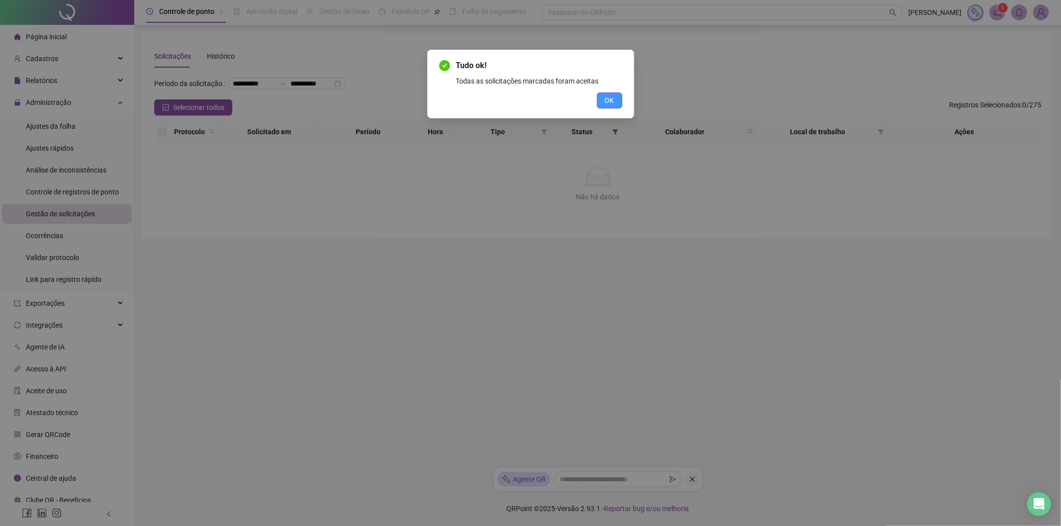
click at [606, 102] on span "OK" at bounding box center [609, 100] width 9 height 11
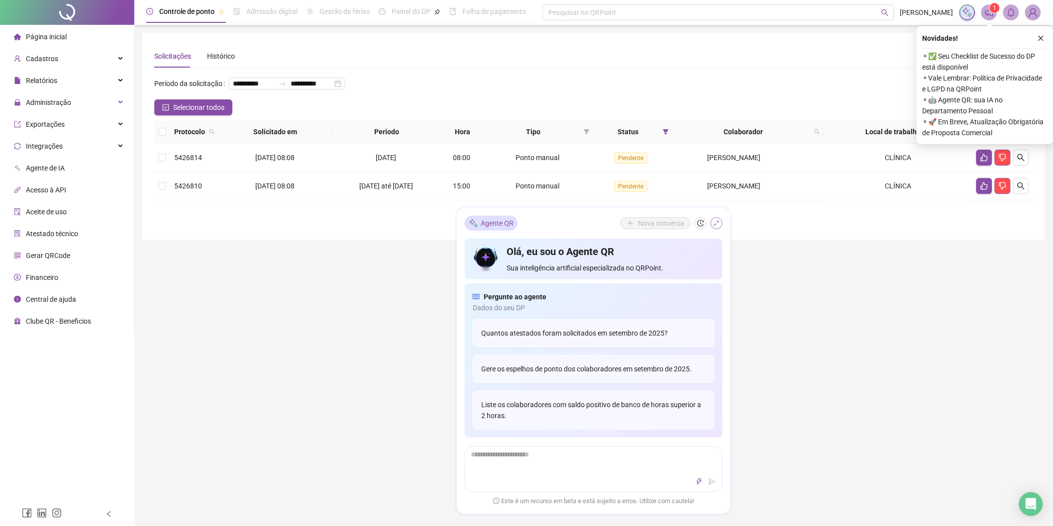
click at [717, 228] on button "button" at bounding box center [716, 223] width 12 height 12
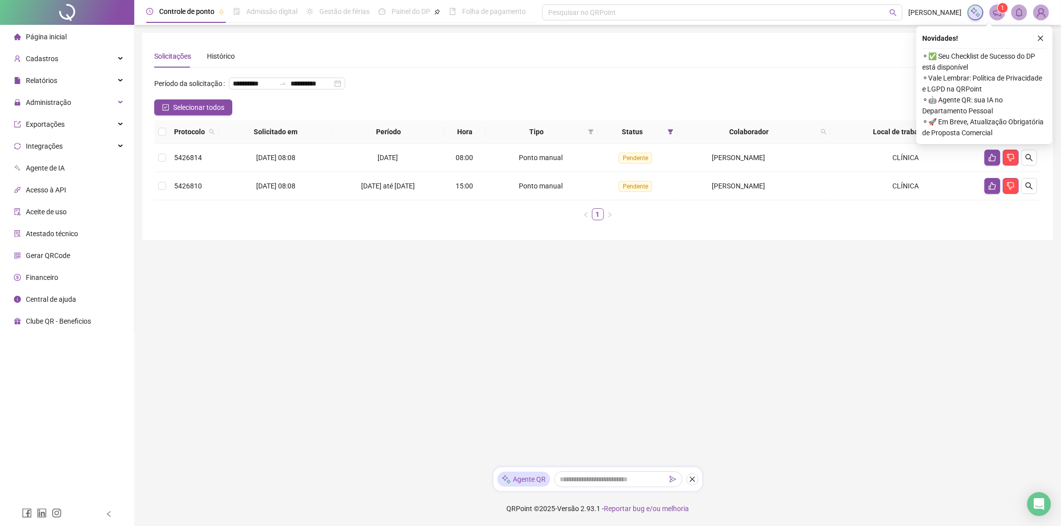
click at [151, 131] on div "**********" at bounding box center [597, 136] width 911 height 207
click at [167, 134] on th at bounding box center [162, 131] width 16 height 23
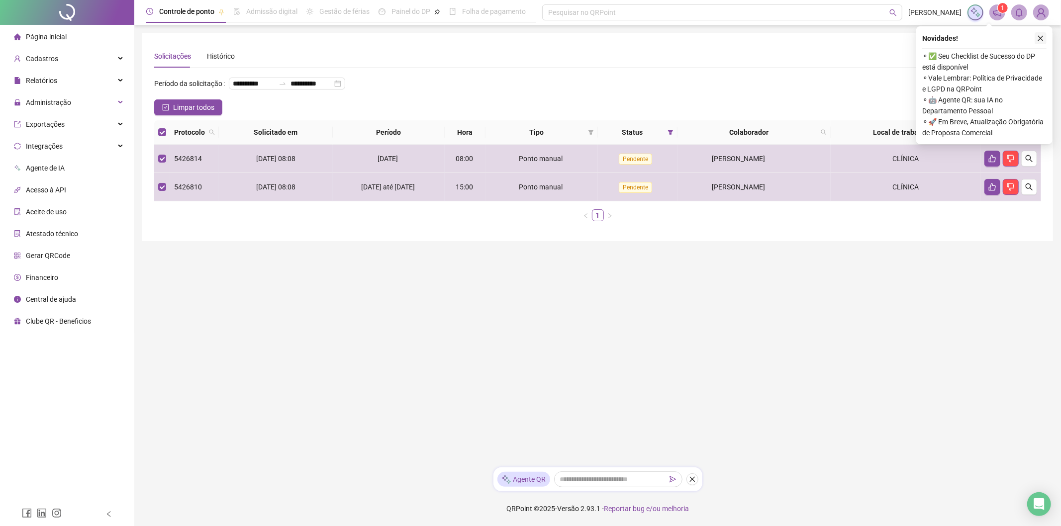
click at [1043, 37] on icon "close" at bounding box center [1040, 38] width 7 height 7
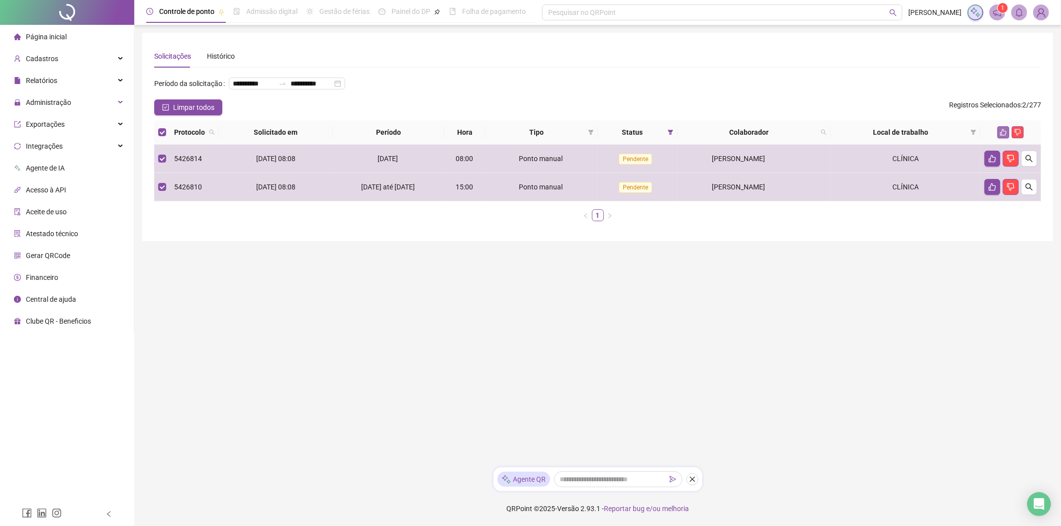
click at [1004, 131] on icon "like" at bounding box center [1003, 132] width 7 height 7
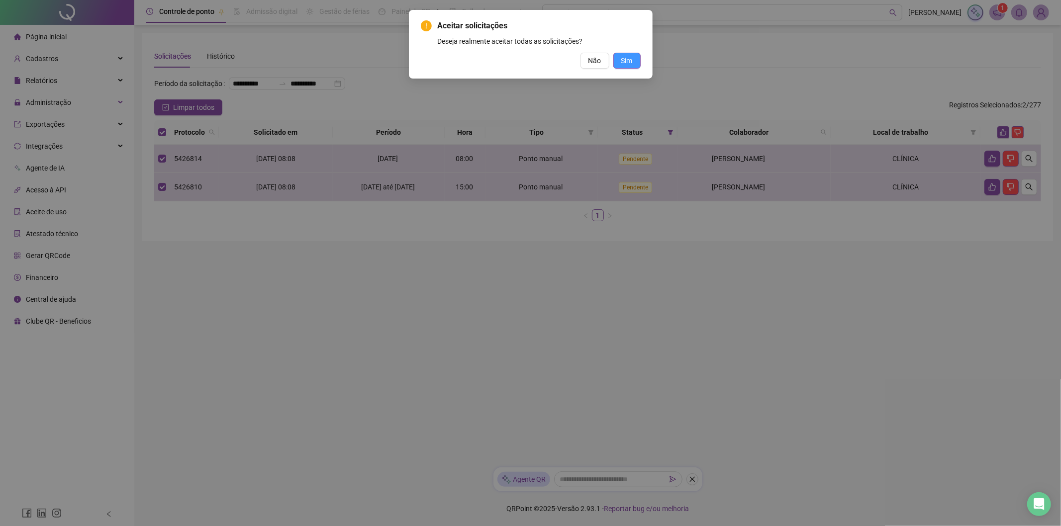
click at [628, 61] on span "Sim" at bounding box center [626, 60] width 11 height 11
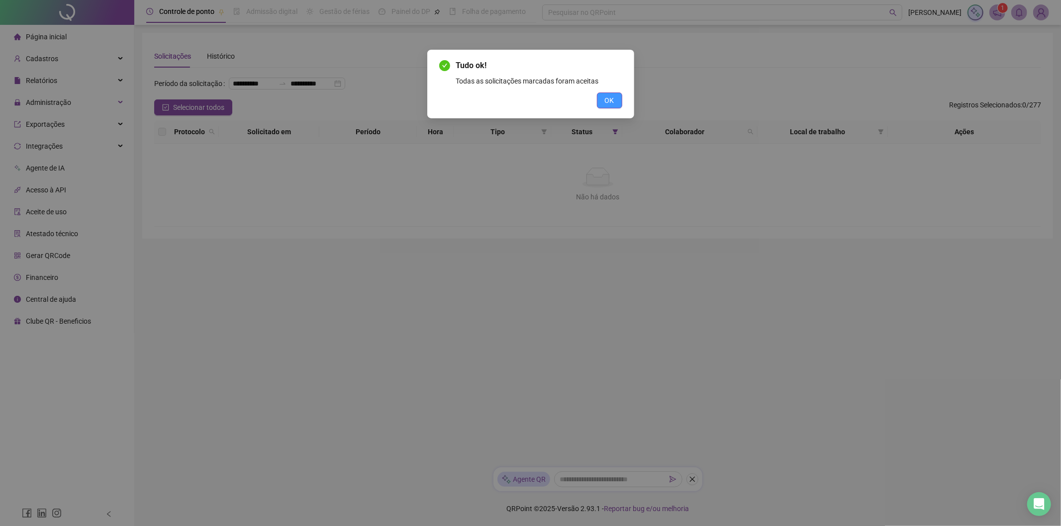
click at [619, 101] on button "OK" at bounding box center [609, 101] width 25 height 16
